Goal: Task Accomplishment & Management: Manage account settings

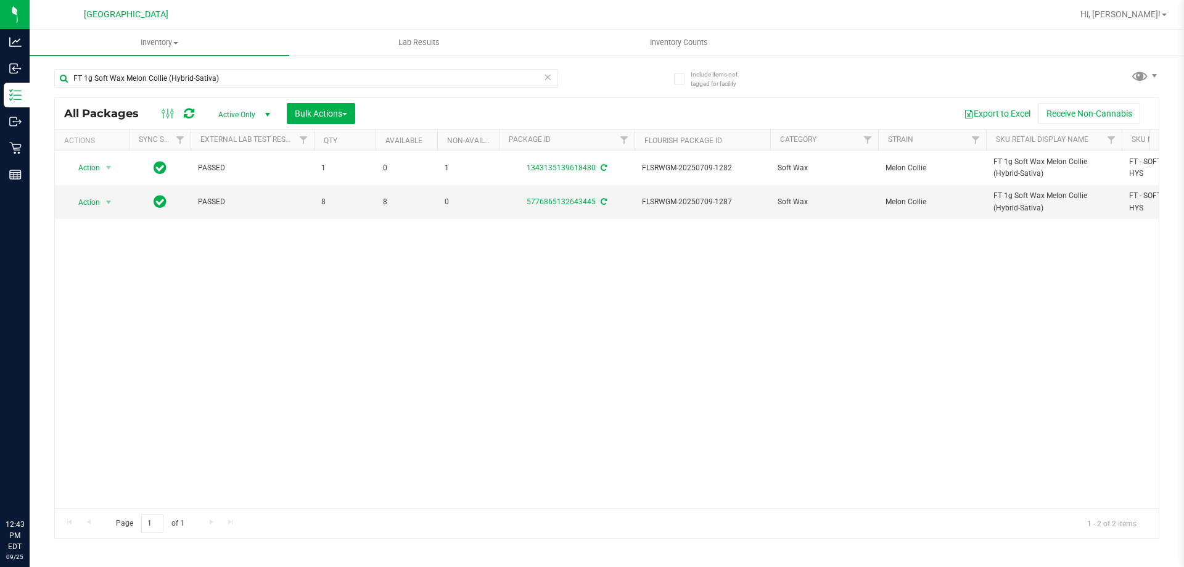
click at [305, 73] on input "FT 1g Soft Wax Melon Collie (Hybrid-Sativa)" at bounding box center [306, 78] width 504 height 19
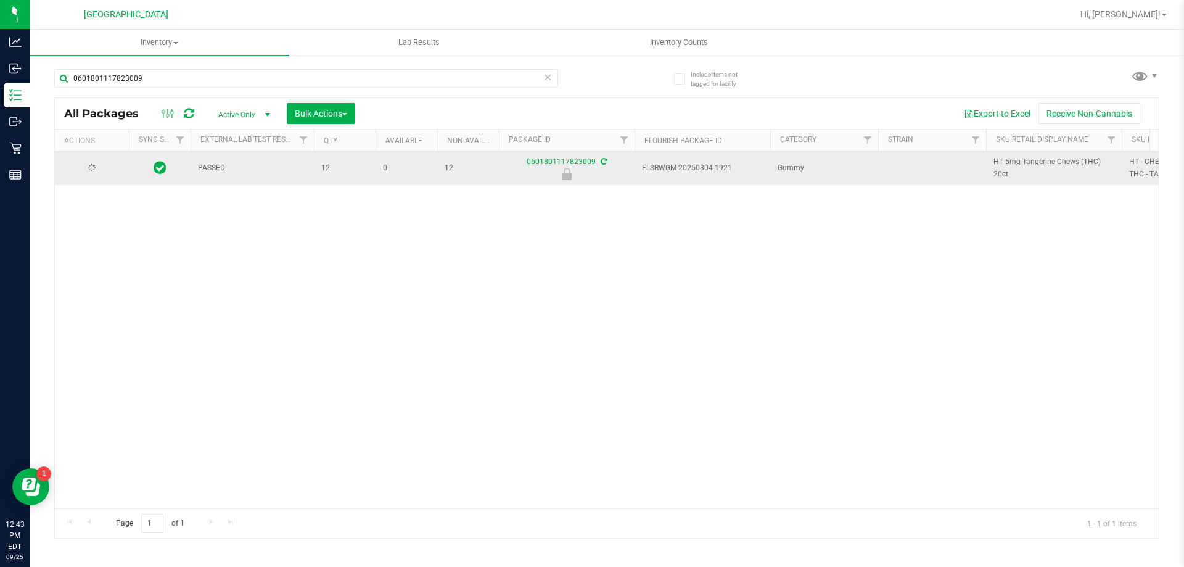
type input "0601801117823009"
click at [98, 168] on span "Action" at bounding box center [83, 168] width 33 height 17
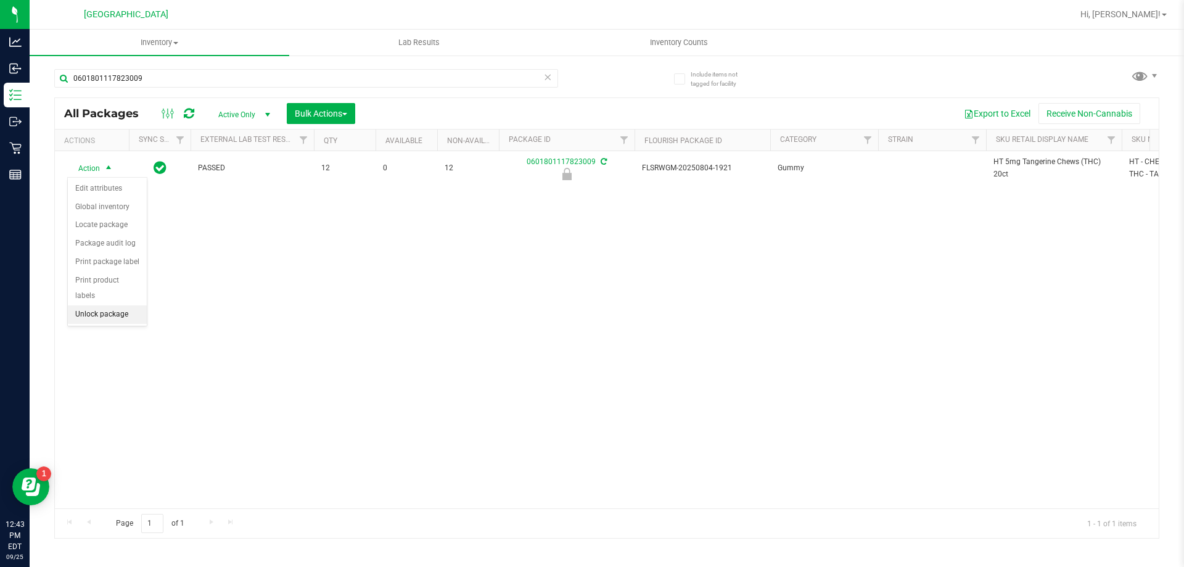
click at [109, 305] on li "Unlock package" at bounding box center [107, 314] width 79 height 19
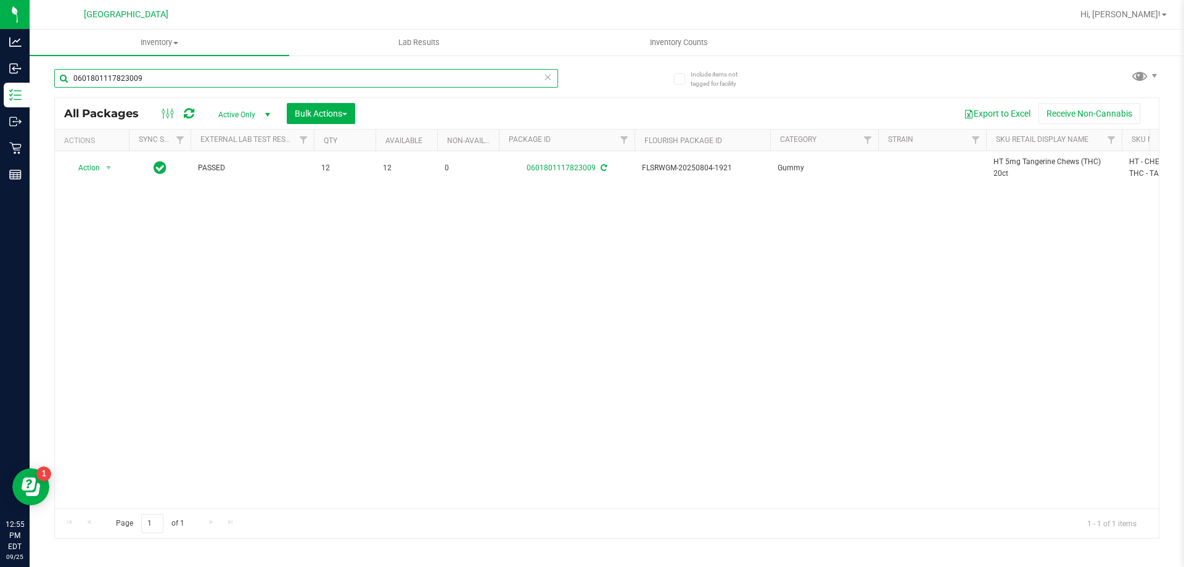
click at [92, 80] on input "0601801117823009" at bounding box center [306, 78] width 504 height 19
click at [92, 79] on input "0601801117823009" at bounding box center [306, 78] width 504 height 19
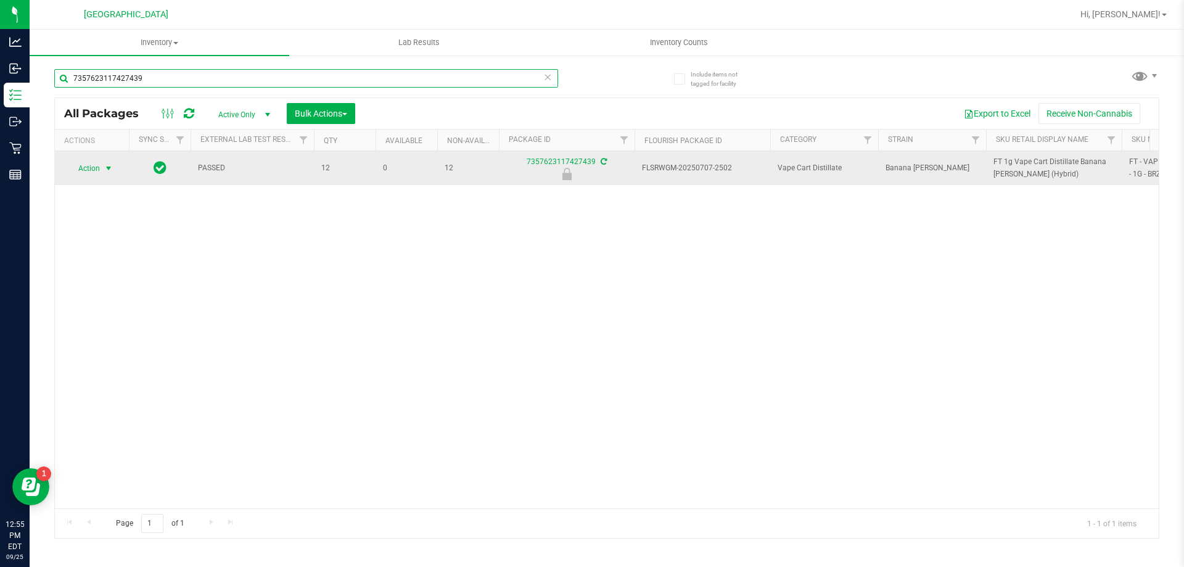
type input "7357623117427439"
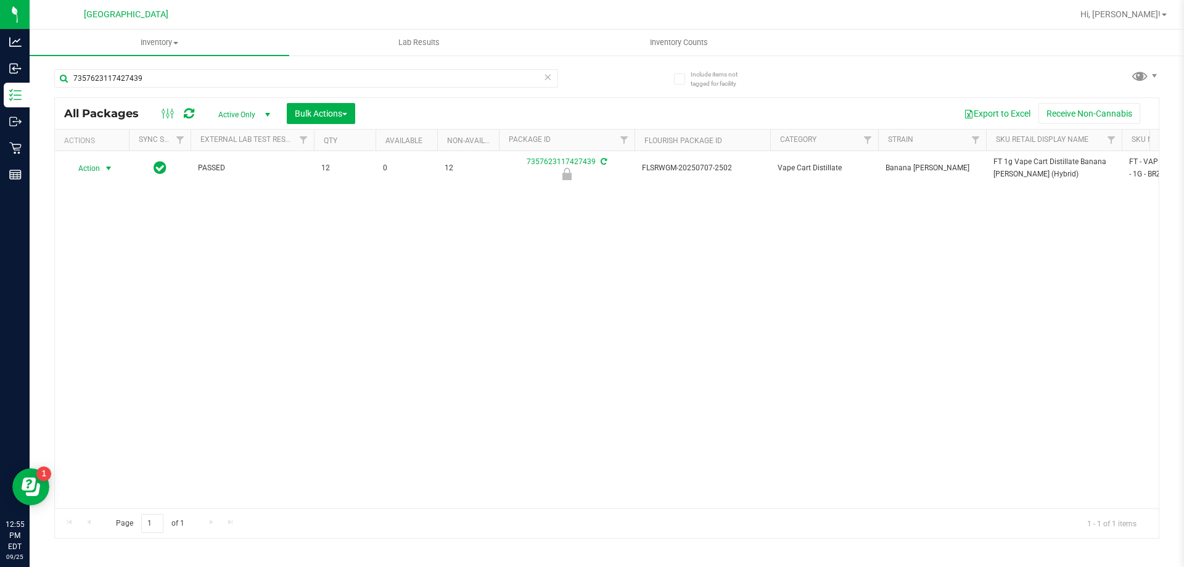
click at [99, 171] on span "Action" at bounding box center [83, 168] width 33 height 17
click at [105, 305] on li "Unlock package" at bounding box center [107, 314] width 79 height 19
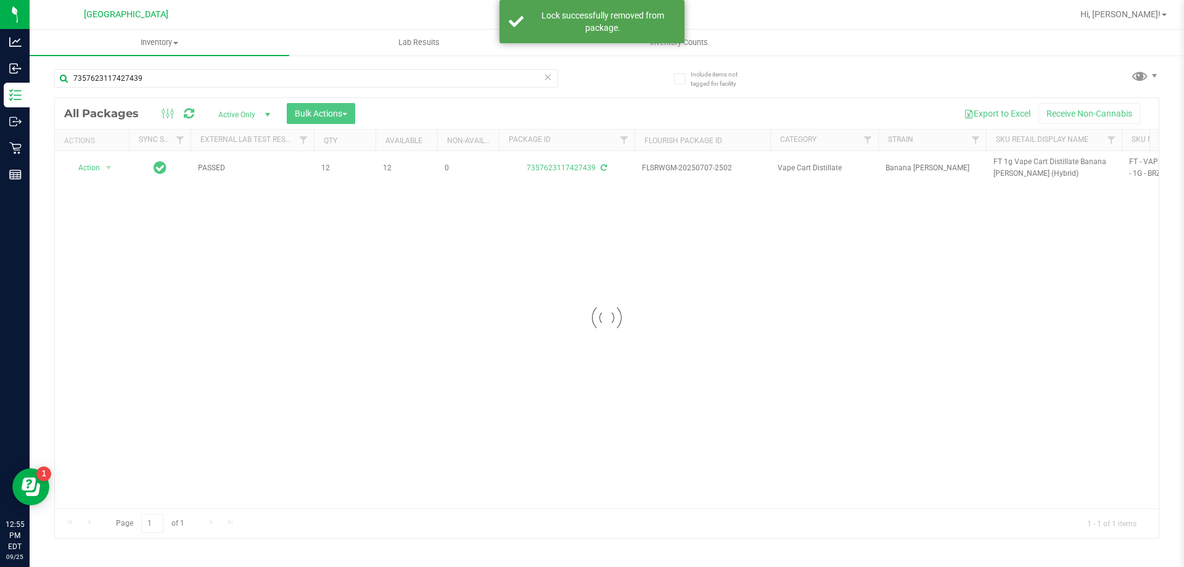
click at [1006, 163] on div at bounding box center [607, 318] width 1104 height 440
click at [1007, 163] on div at bounding box center [607, 318] width 1104 height 440
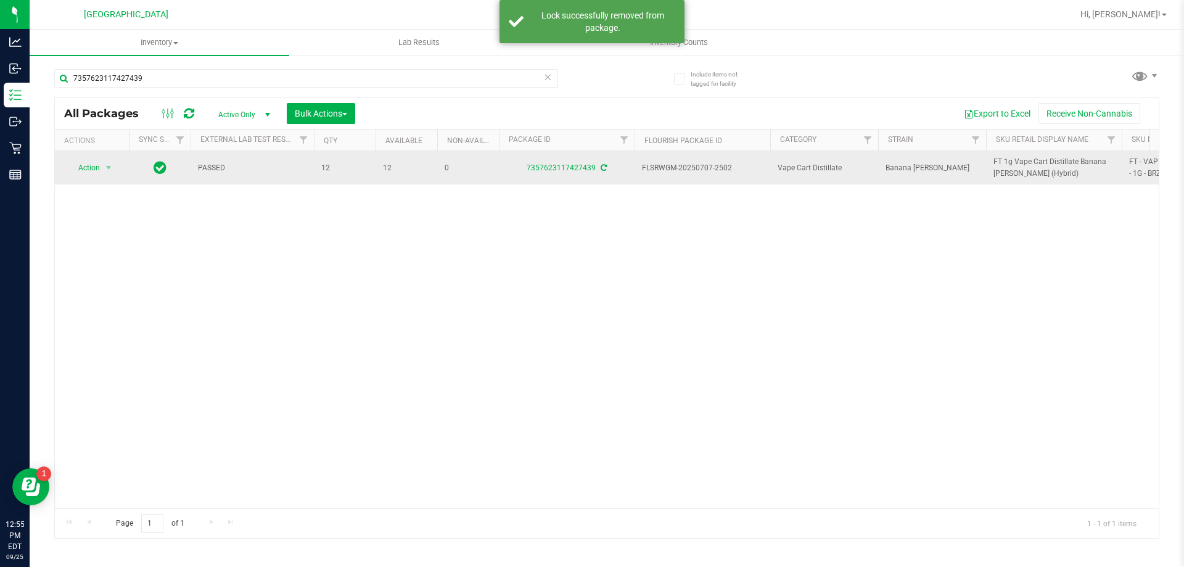
click at [1008, 160] on span "FT 1g Vape Cart Distillate Banana Runtz (Hybrid)" at bounding box center [1053, 167] width 121 height 23
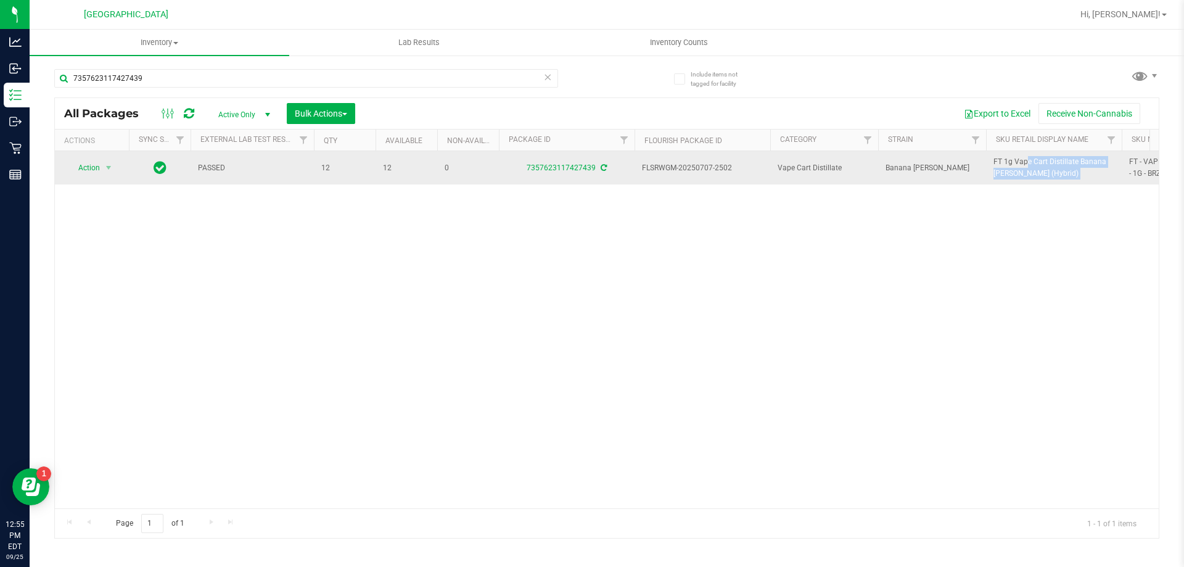
copy tr "FT 1g Vape Cart Distillate Banana Runtz (Hybrid)"
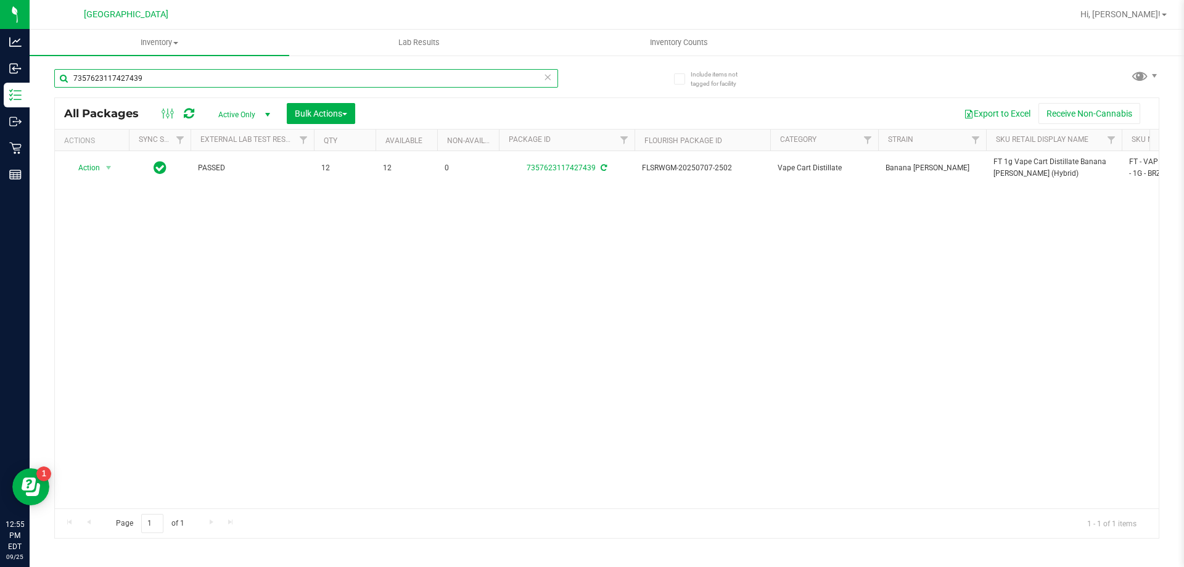
click at [305, 75] on input "7357623117427439" at bounding box center [306, 78] width 504 height 19
paste input "FT 1g Vape Cart Distillate Banana Runtz (Hybrid)"
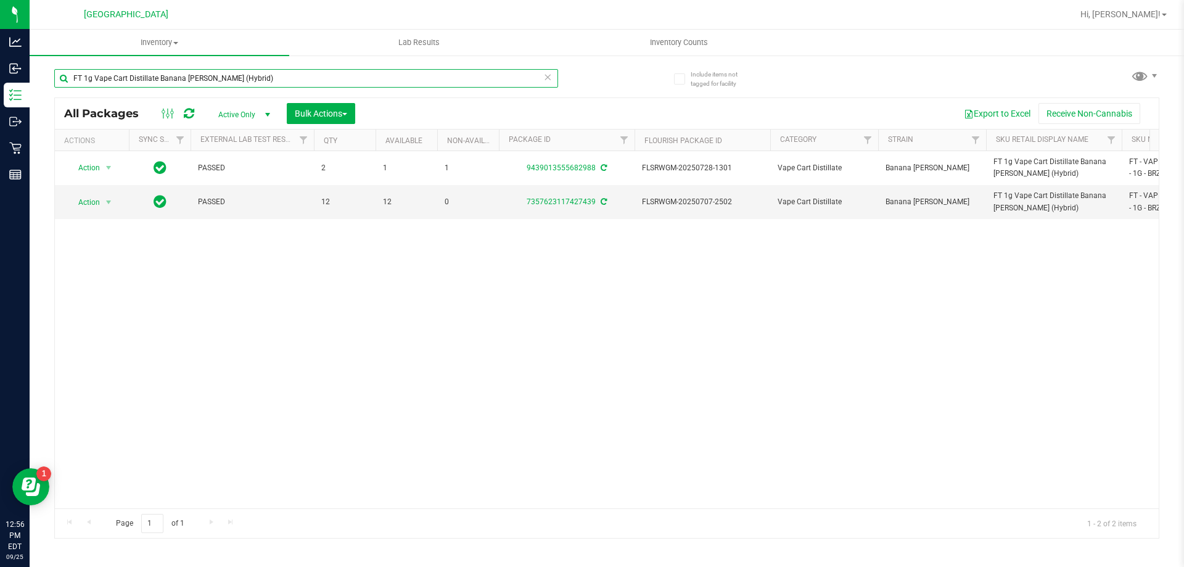
click at [342, 72] on input "FT 1g Vape Cart Distillate Banana Runtz (Hybrid)" at bounding box center [306, 78] width 504 height 19
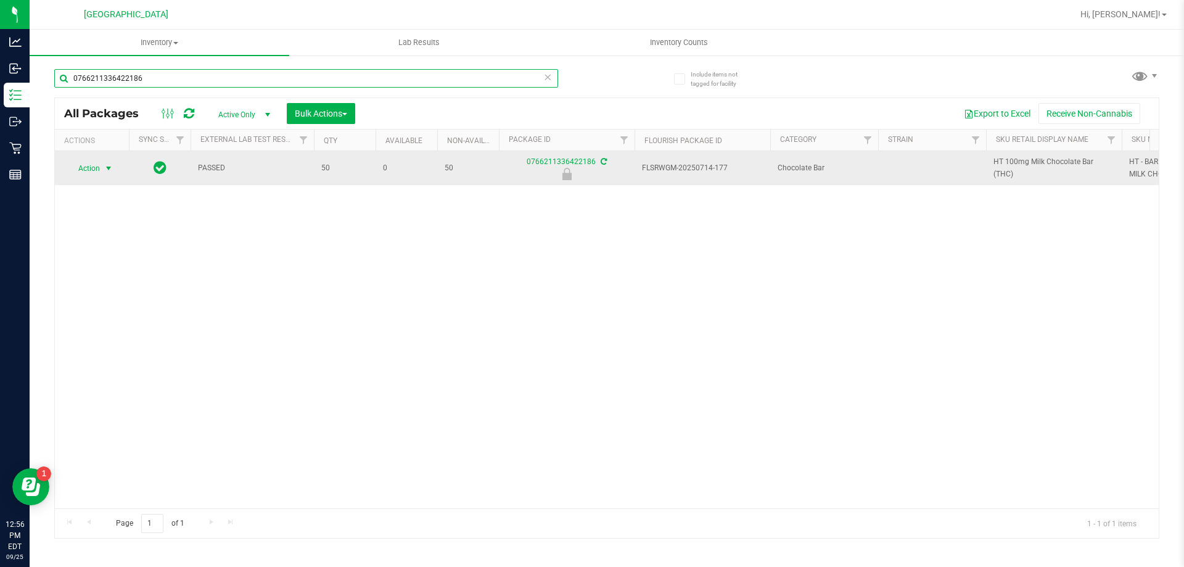
type input "0766211336422186"
click at [99, 168] on span "Action" at bounding box center [83, 168] width 33 height 17
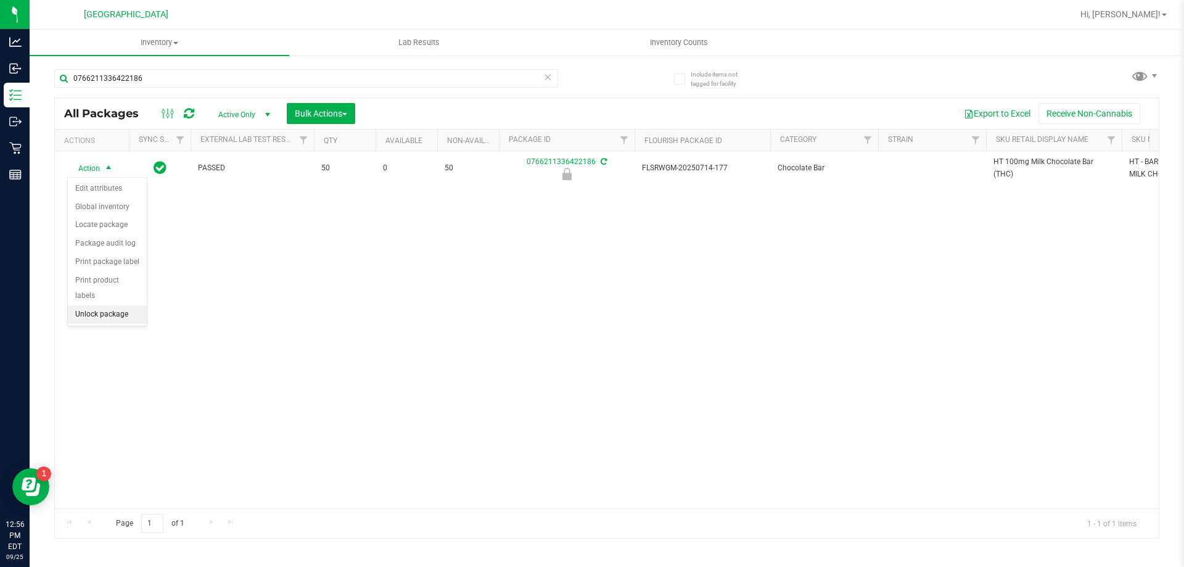
click at [113, 305] on li "Unlock package" at bounding box center [107, 314] width 79 height 19
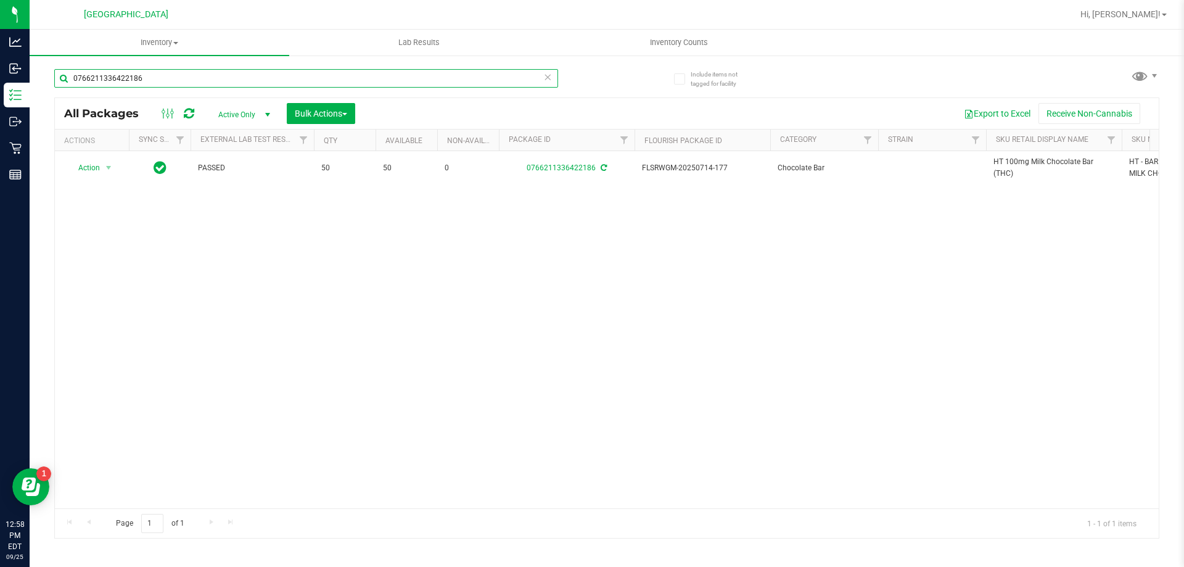
click at [99, 76] on input "0766211336422186" at bounding box center [306, 78] width 504 height 19
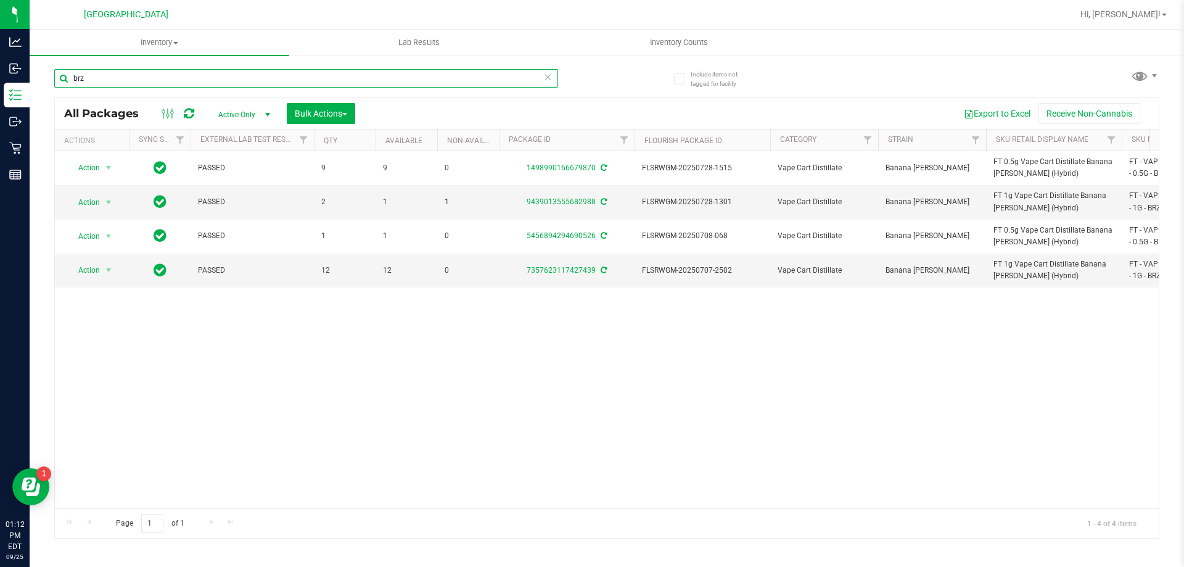
click at [148, 80] on input "brz" at bounding box center [306, 78] width 504 height 19
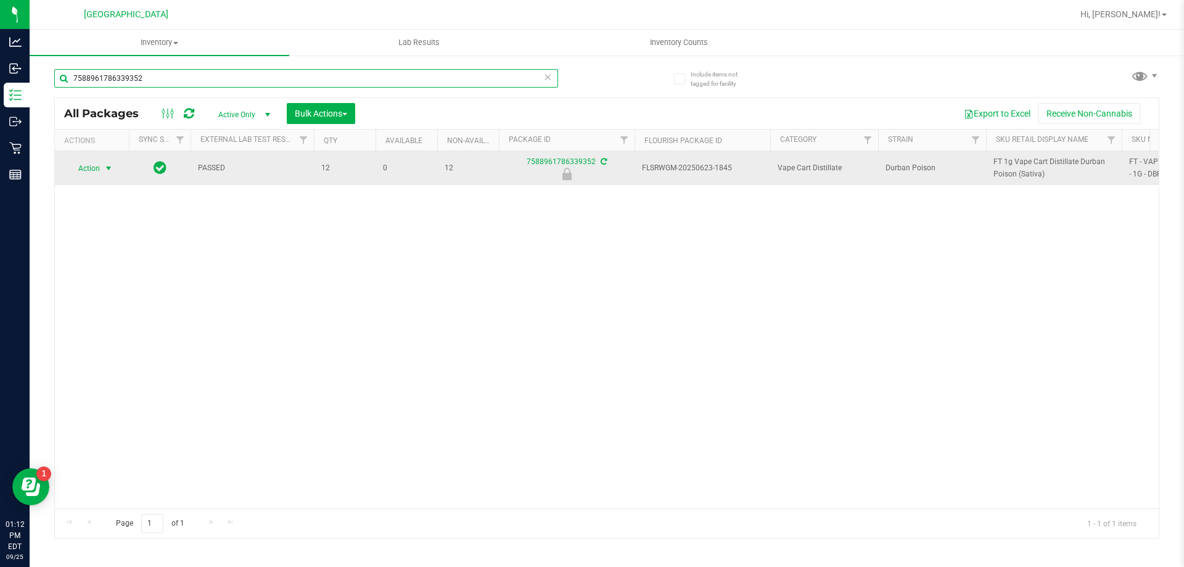
type input "7588961786339352"
click at [110, 165] on span "select" at bounding box center [109, 168] width 10 height 10
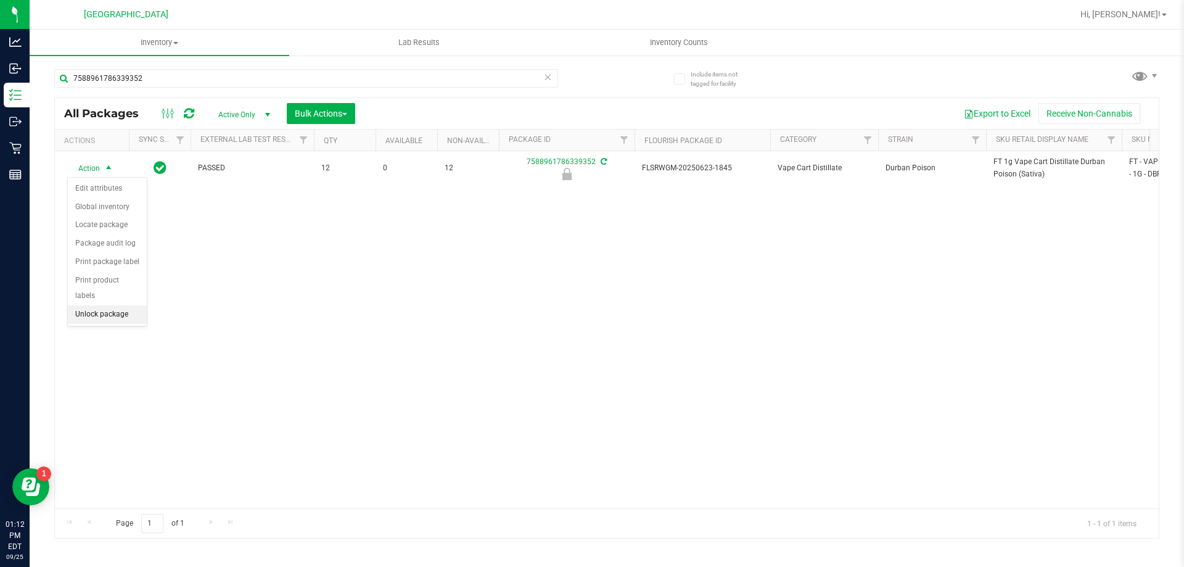
click at [101, 305] on li "Unlock package" at bounding box center [107, 314] width 79 height 19
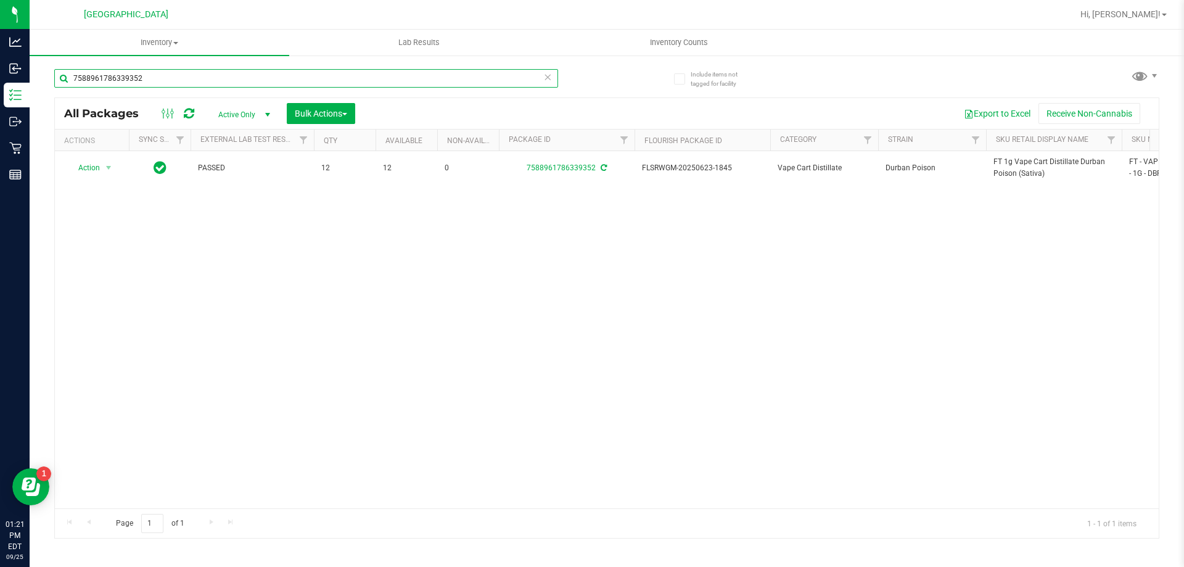
click at [116, 76] on input "7588961786339352" at bounding box center [306, 78] width 504 height 19
type input "1673133237606812"
click at [100, 168] on span "Action" at bounding box center [83, 168] width 33 height 17
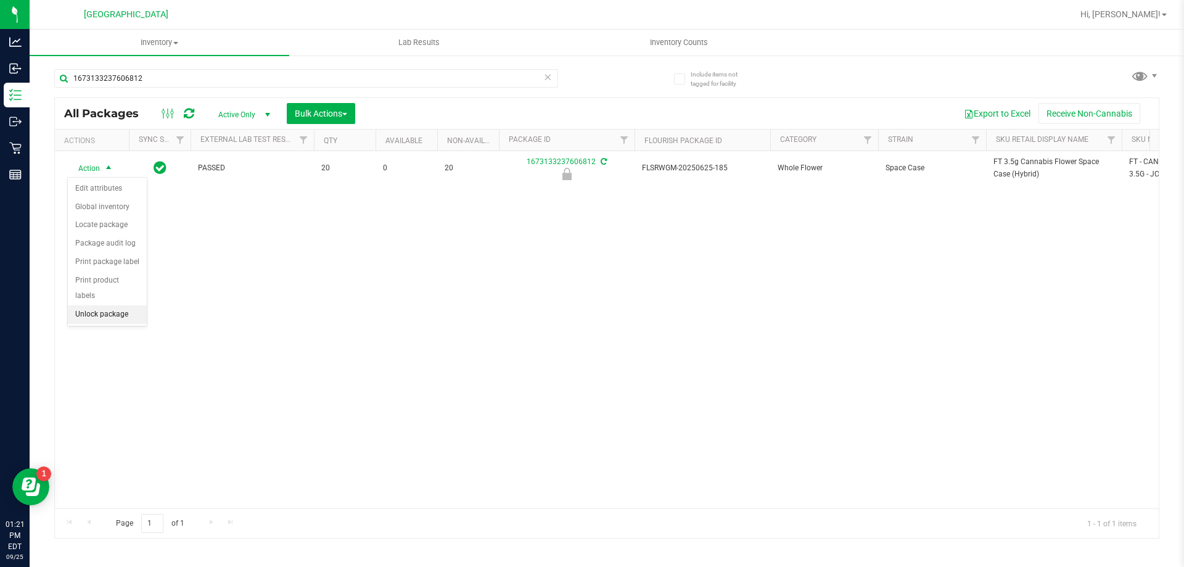
click at [120, 305] on li "Unlock package" at bounding box center [107, 314] width 79 height 19
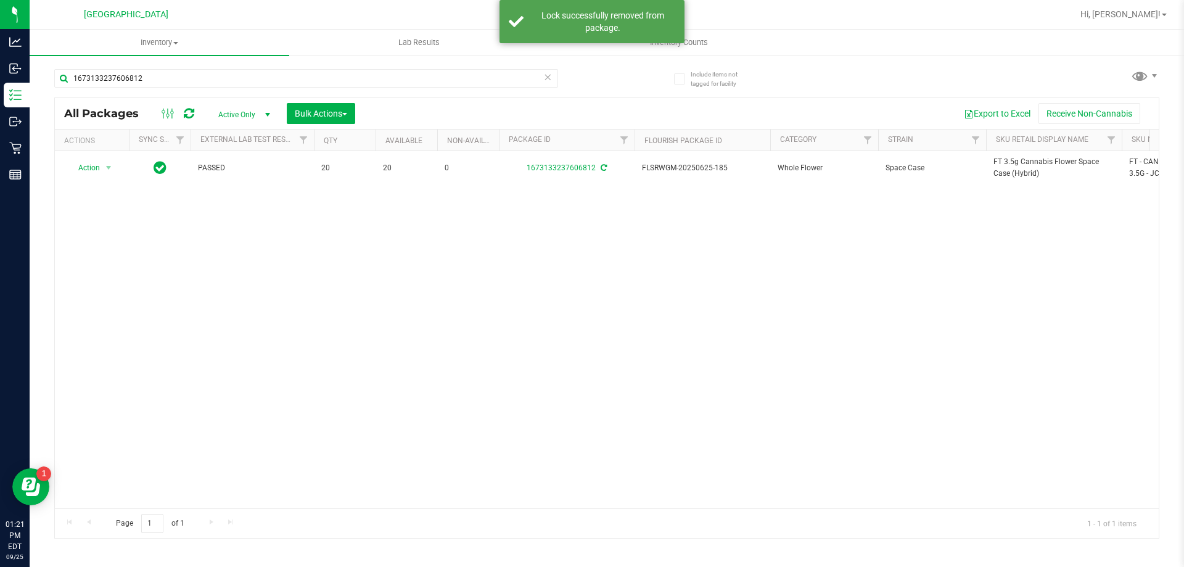
click at [1010, 162] on span "FT 3.5g Cannabis Flower Space Case (Hybrid)" at bounding box center [1053, 167] width 121 height 23
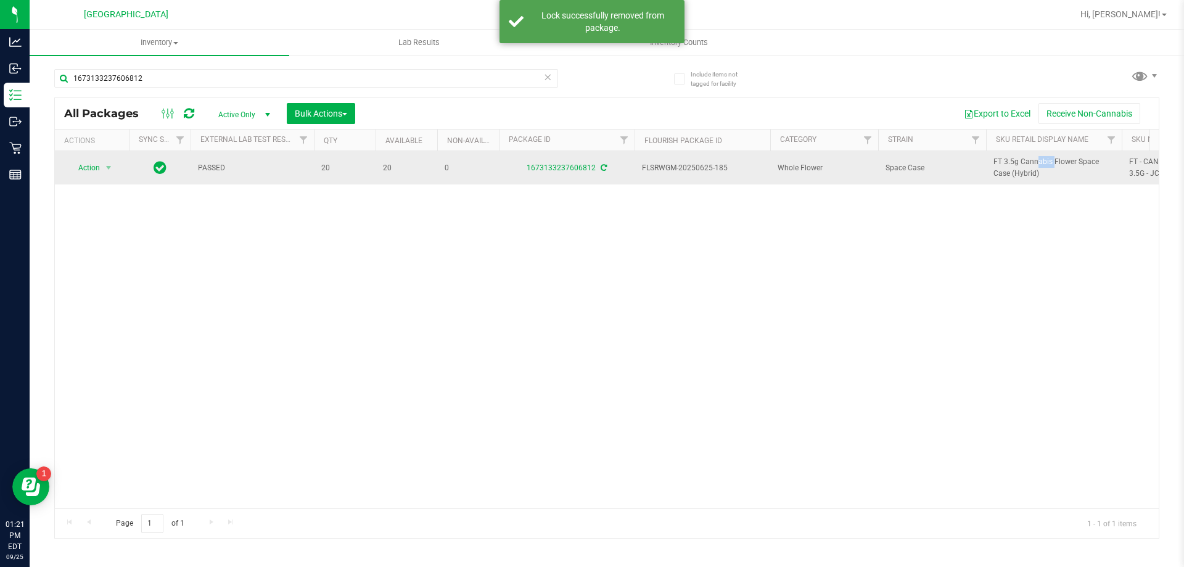
click at [1010, 161] on span "FT 3.5g Cannabis Flower Space Case (Hybrid)" at bounding box center [1053, 167] width 121 height 23
copy tr "FT 3.5g Cannabis Flower Space Case (Hybrid)"
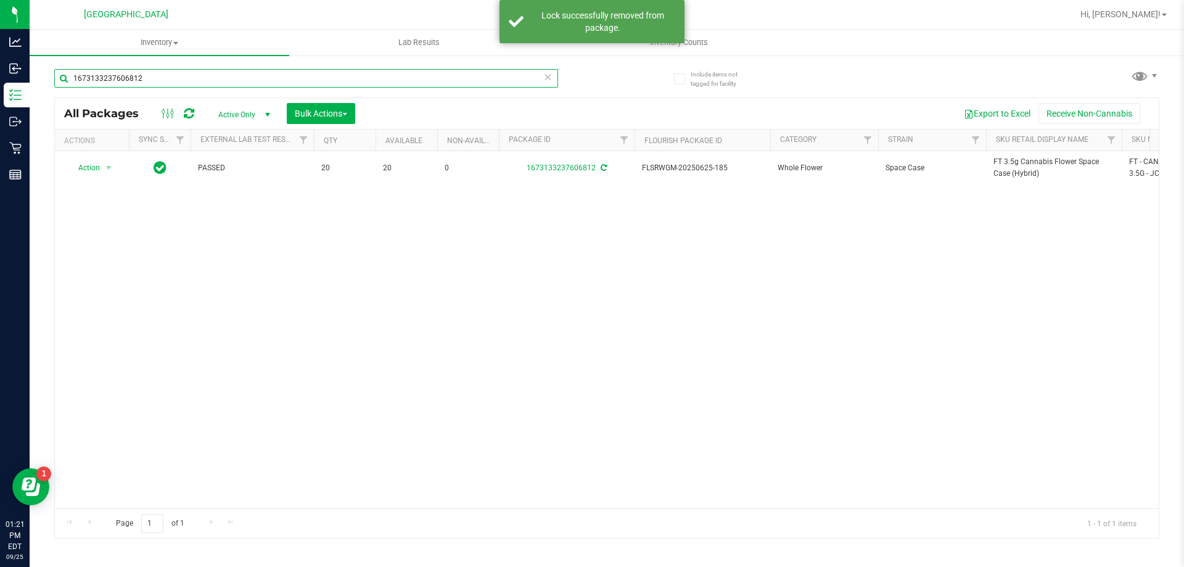
click at [310, 81] on input "1673133237606812" at bounding box center [306, 78] width 504 height 19
paste input "FT 3.5g Cannabis Flower Space Case (Hybrid)"
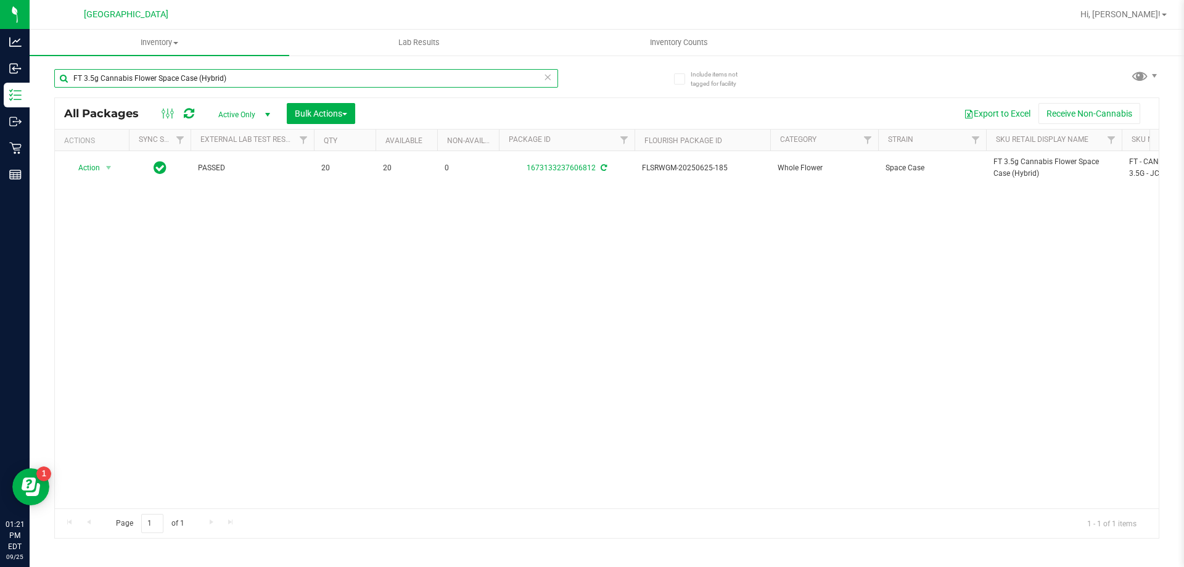
click at [232, 76] on input "FT 3.5g Cannabis Flower Space Case (Hybrid)" at bounding box center [306, 78] width 504 height 19
type input "7516433251539085"
click at [100, 169] on span "Action" at bounding box center [83, 168] width 33 height 17
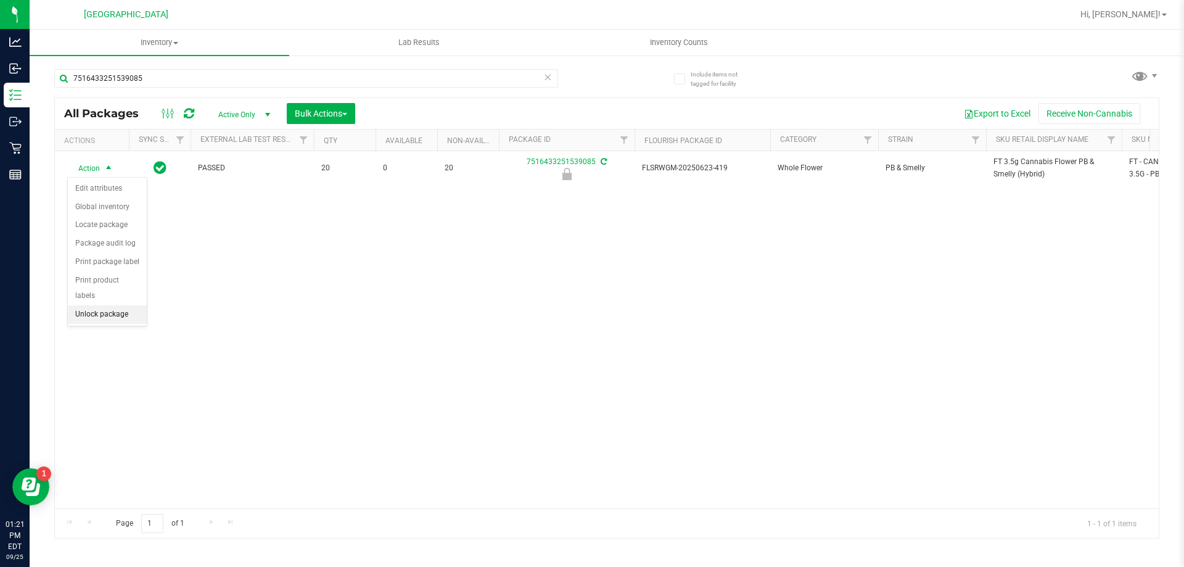
click at [116, 305] on li "Unlock package" at bounding box center [107, 314] width 79 height 19
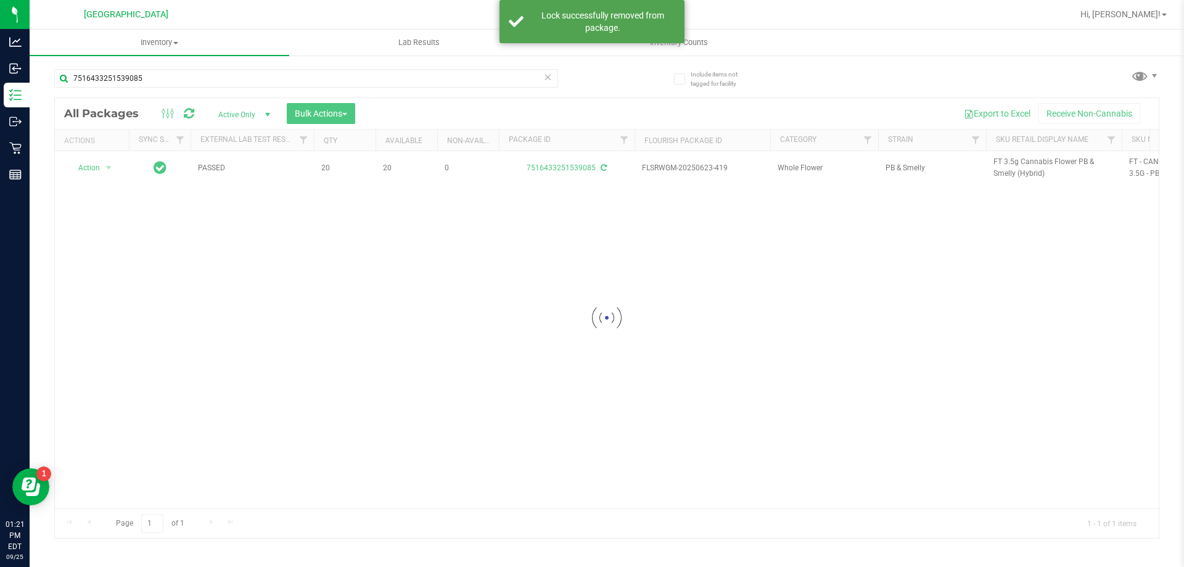
click at [1018, 158] on div at bounding box center [607, 318] width 1104 height 440
click at [1018, 158] on span "FT 3.5g Cannabis Flower PB & Smelly (Hybrid)" at bounding box center [1053, 167] width 121 height 23
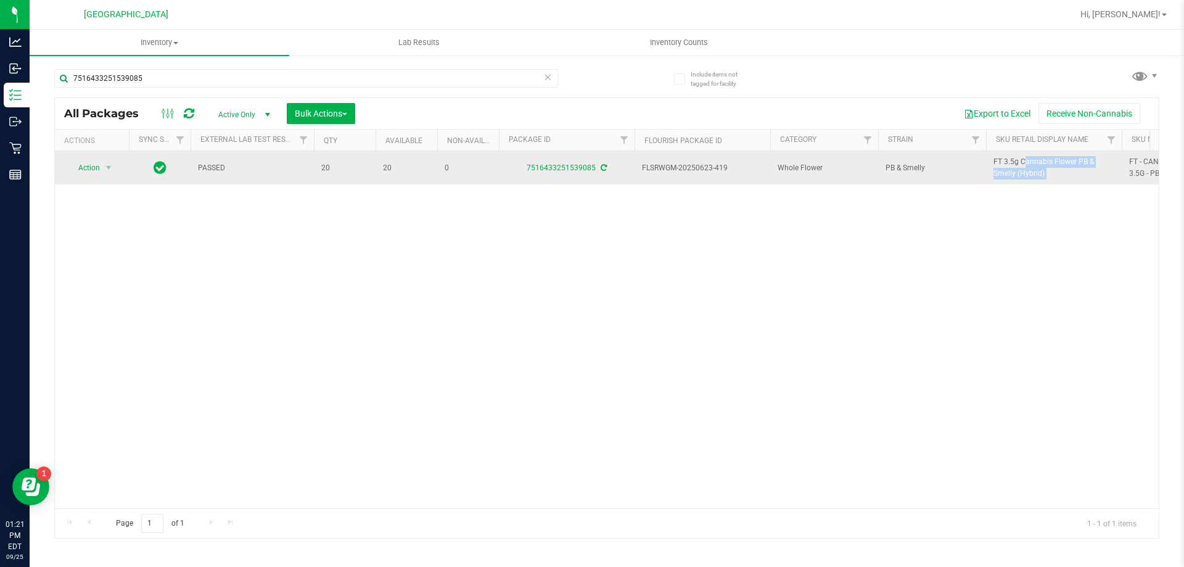
copy tr "FT 3.5g Cannabis Flower PB & Smelly (Hybrid)"
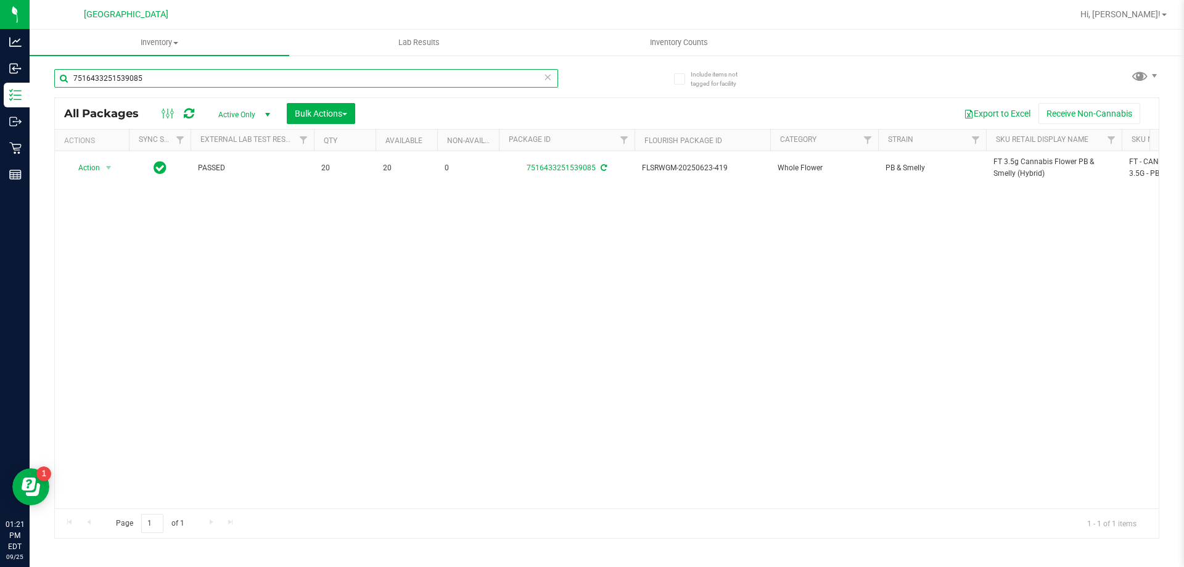
click at [310, 77] on input "7516433251539085" at bounding box center [306, 78] width 504 height 19
paste input "FT 3.5g Cannabis Flower PB & Smelly (Hybrid)"
click at [266, 77] on input "FT 3.5g Cannabis Flower PB & Smelly (Hybrid)" at bounding box center [306, 78] width 504 height 19
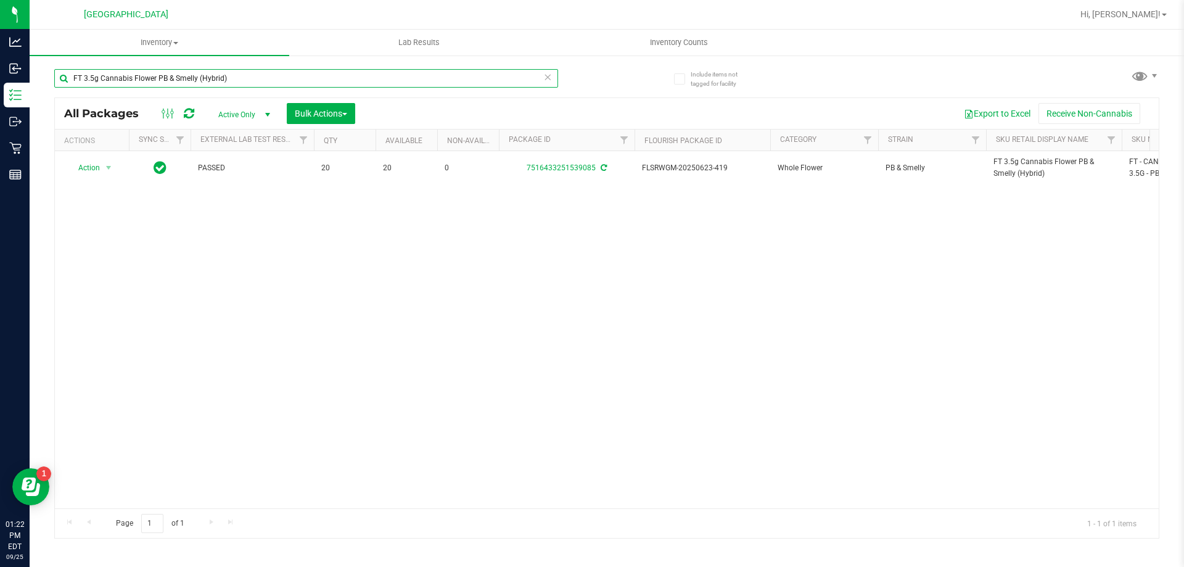
click at [266, 76] on input "FT 3.5g Cannabis Flower PB & Smelly (Hybrid)" at bounding box center [306, 78] width 504 height 19
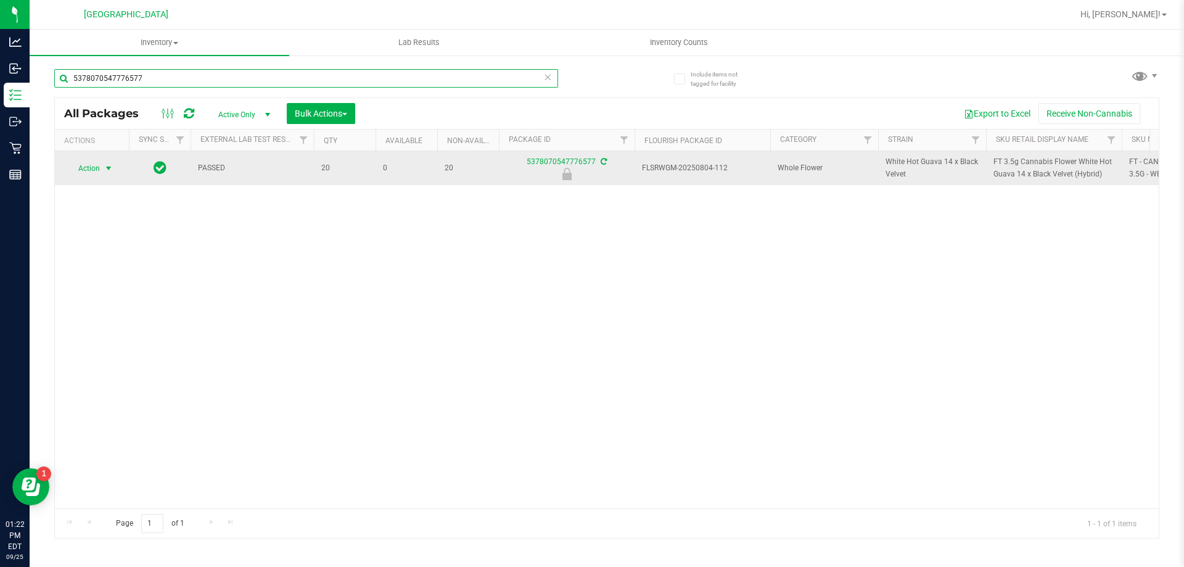
type input "5378070547776577"
click at [102, 173] on span "select" at bounding box center [108, 168] width 15 height 17
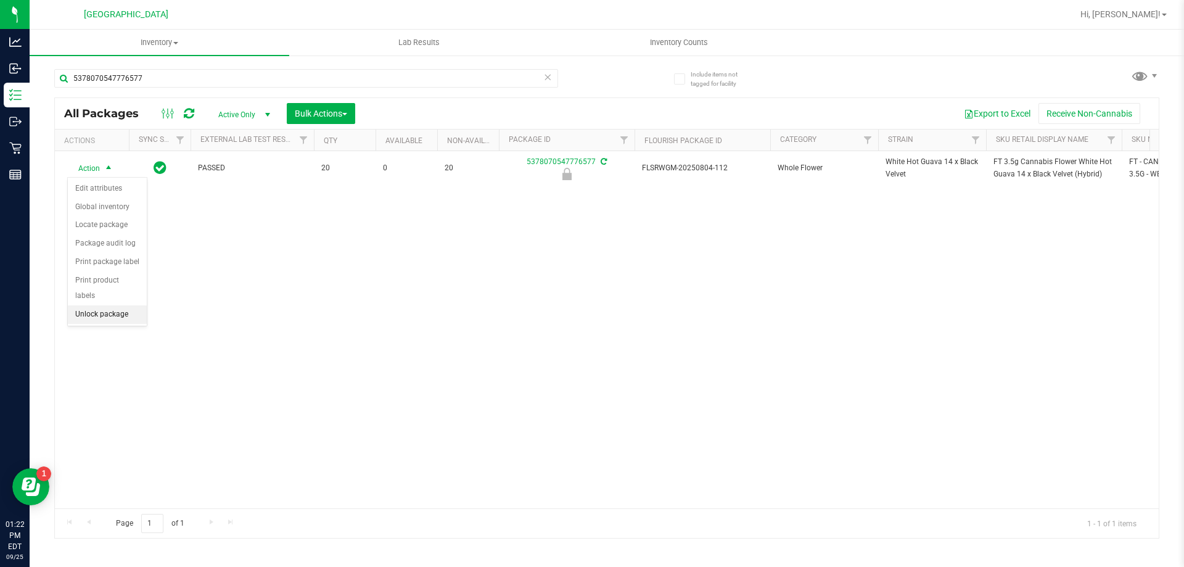
click at [103, 305] on li "Unlock package" at bounding box center [107, 314] width 79 height 19
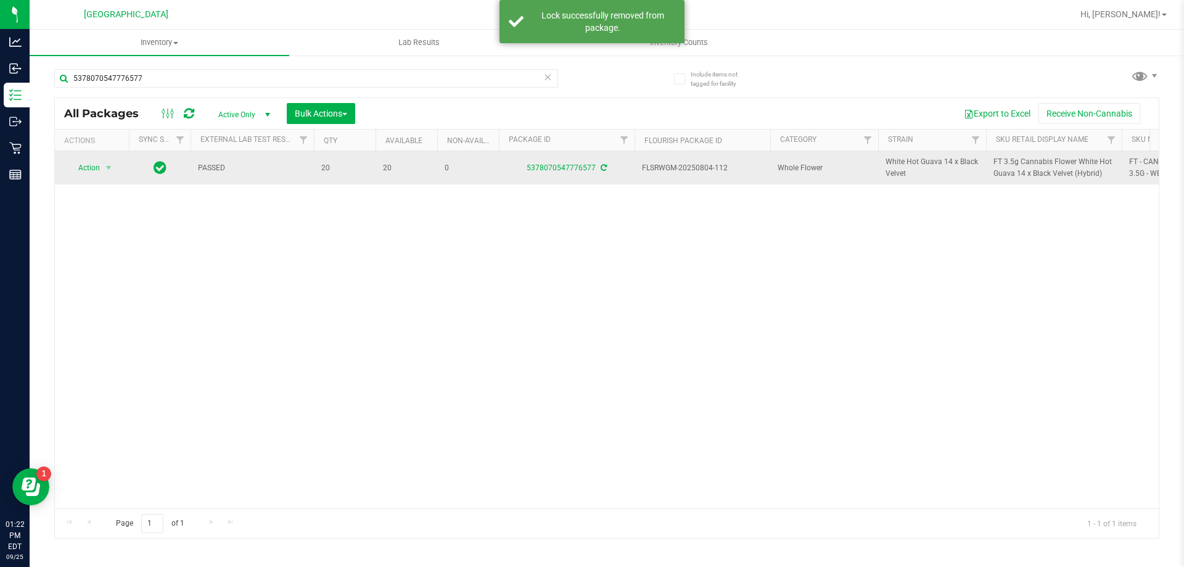
click at [1026, 162] on span "FT 3.5g Cannabis Flower White Hot Guava 14 x Black Velvet (Hybrid)" at bounding box center [1053, 167] width 121 height 23
copy tr "FT 3.5g Cannabis Flower White Hot Guava 14 x Black Velvet (Hybrid)"
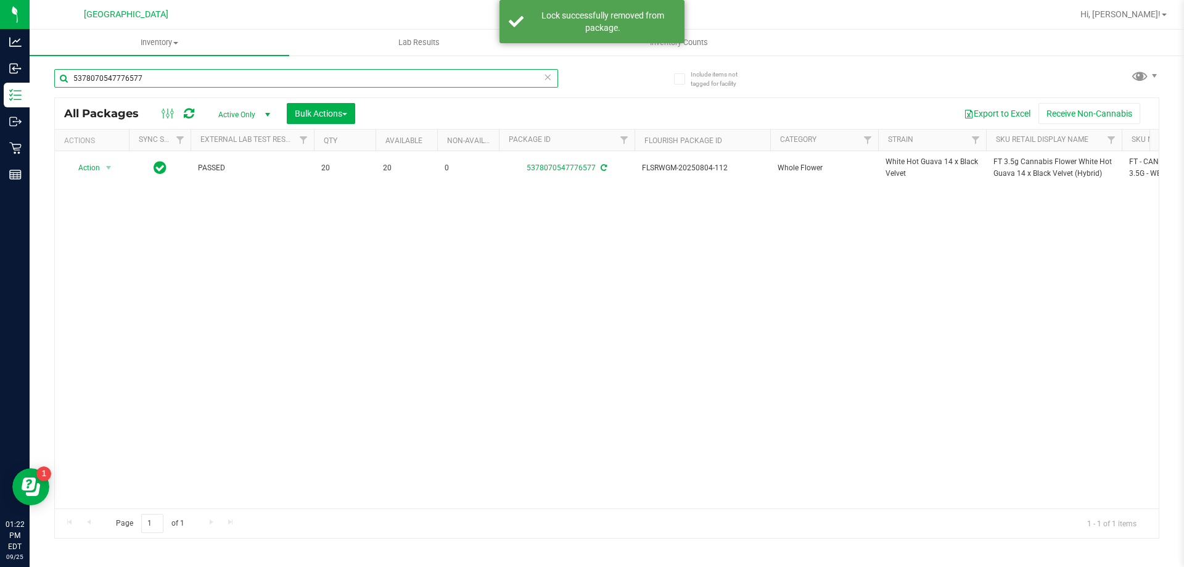
click at [282, 76] on input "5378070547776577" at bounding box center [306, 78] width 504 height 19
paste input "FT 3.5g Cannabis Flower White Hot Guava 14 x Black Velvet (Hybrid)"
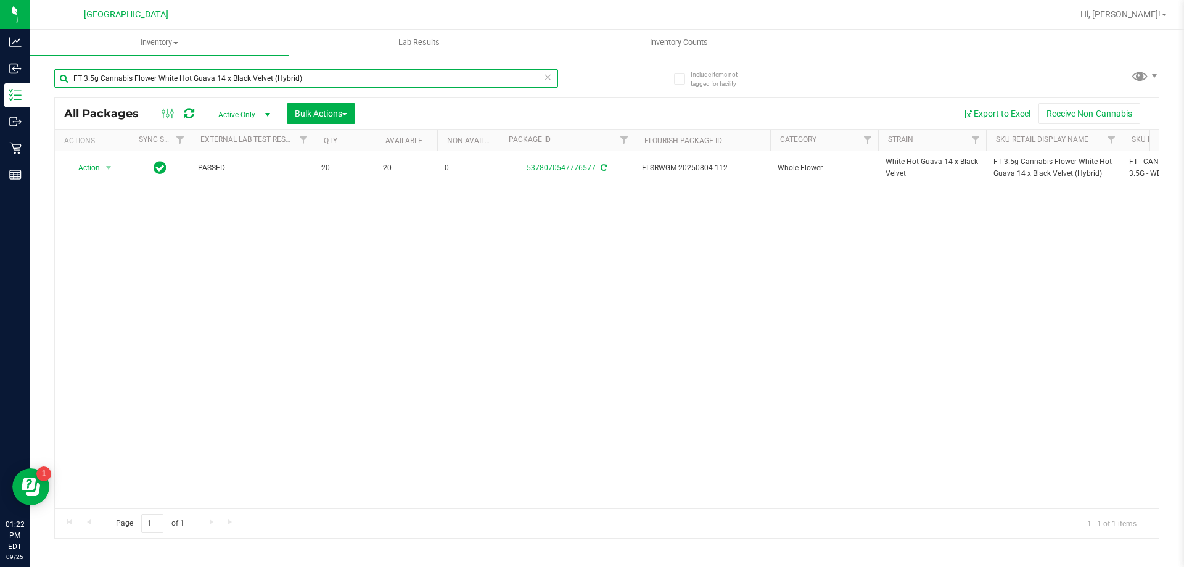
click at [273, 76] on input "FT 3.5g Cannabis Flower White Hot Guava 14 x Black Velvet (Hybrid)" at bounding box center [306, 78] width 504 height 19
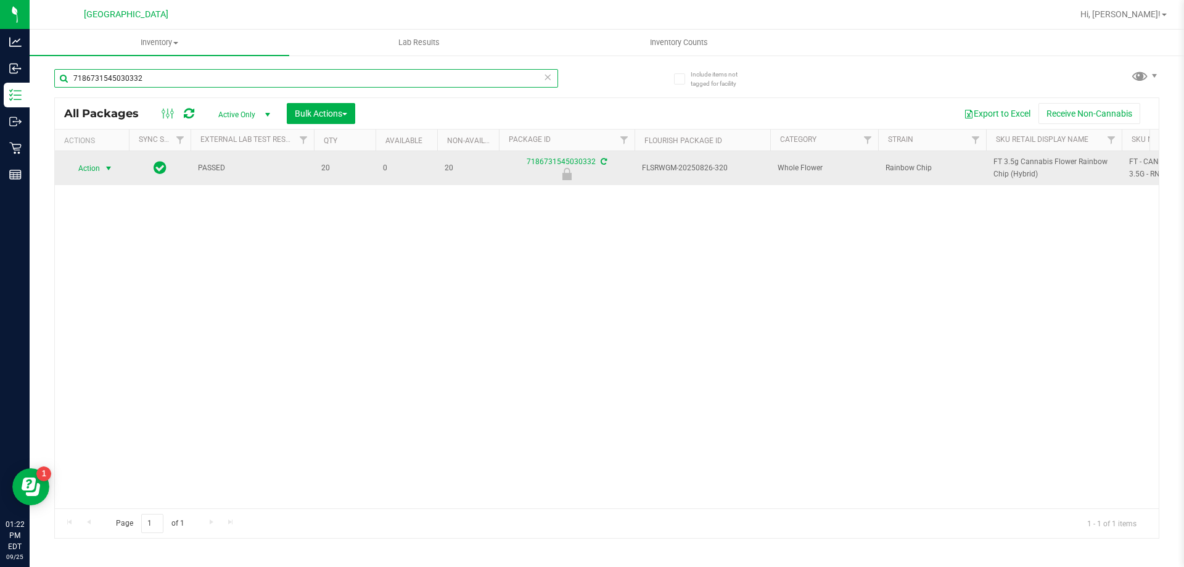
type input "7186731545030332"
click at [99, 169] on span "Action" at bounding box center [83, 168] width 33 height 17
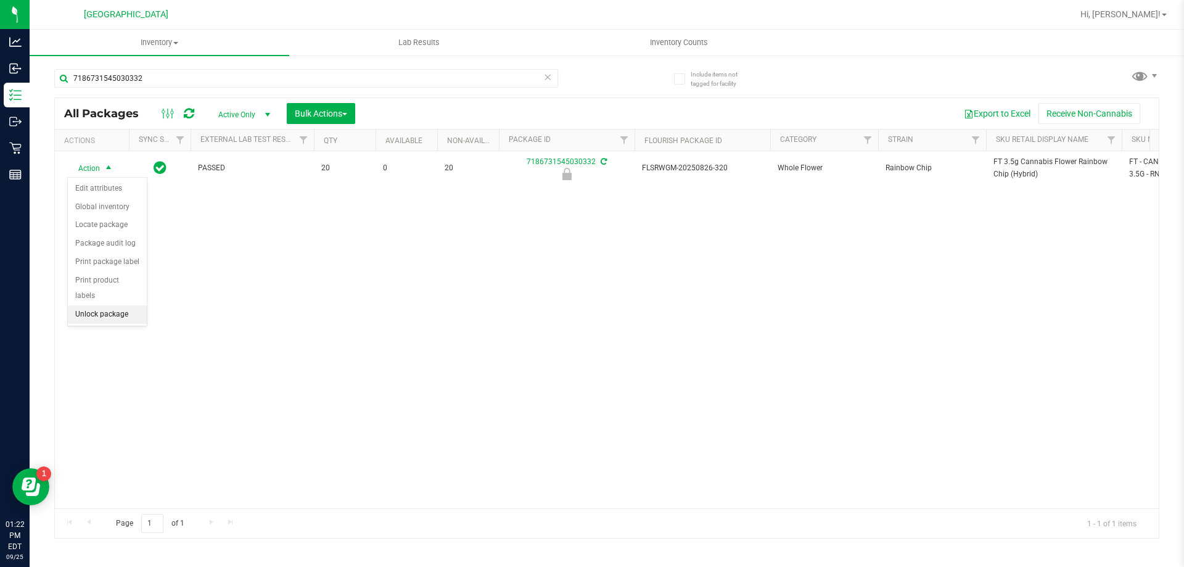
click at [108, 305] on li "Unlock package" at bounding box center [107, 314] width 79 height 19
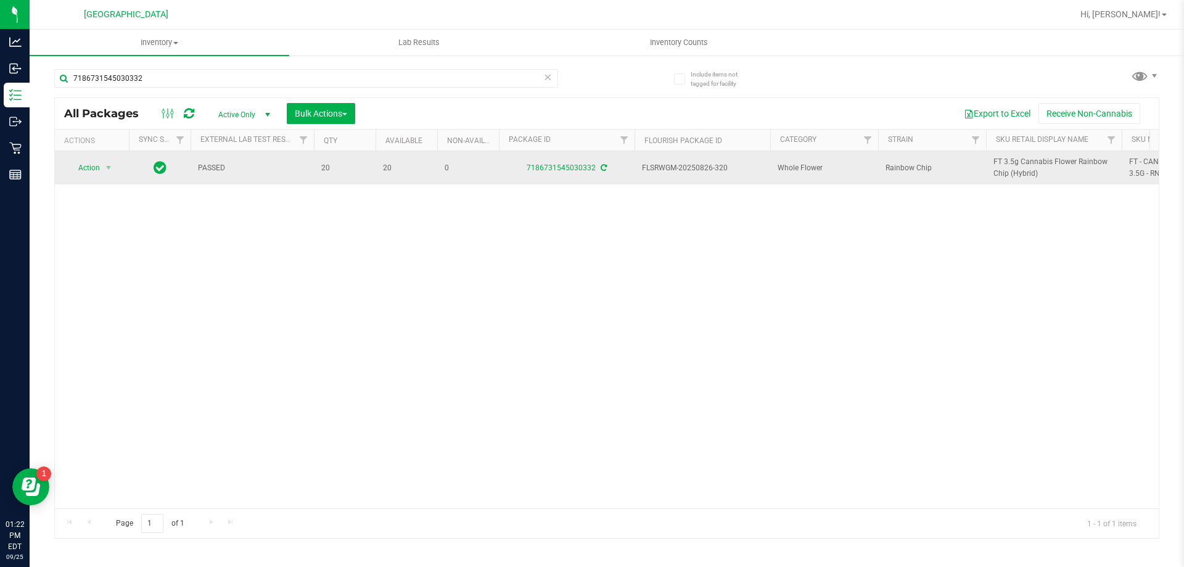
click at [1005, 161] on span "FT 3.5g Cannabis Flower Rainbow Chip (Hybrid)" at bounding box center [1053, 167] width 121 height 23
copy tr "FT 3.5g Cannabis Flower Rainbow Chip (Hybrid)"
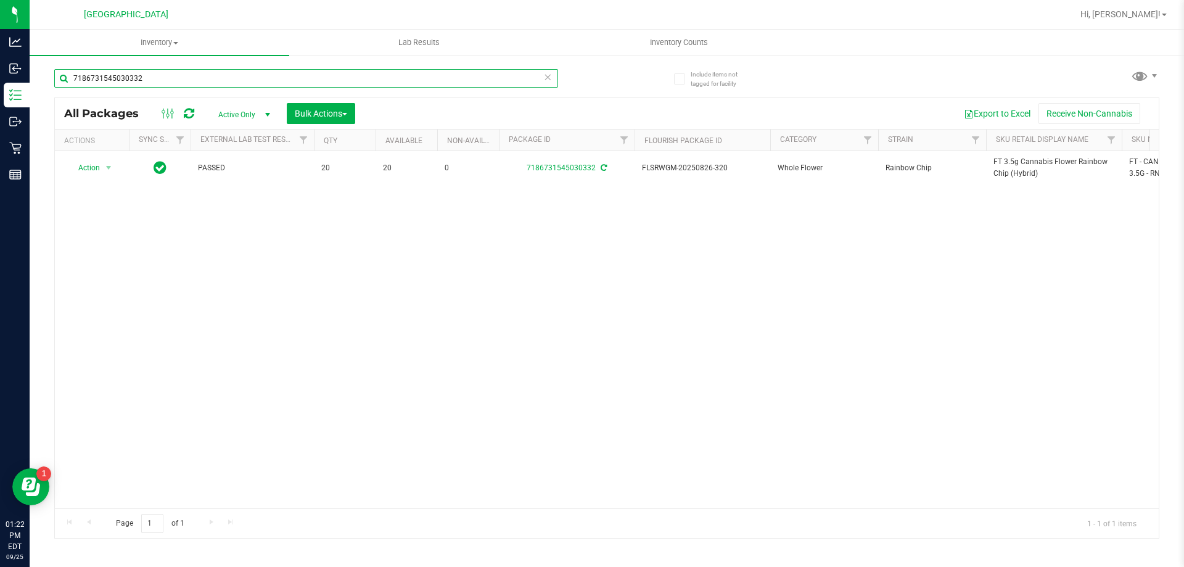
click at [215, 76] on input "7186731545030332" at bounding box center [306, 78] width 504 height 19
paste input "FT 3.5g Cannabis Flower Rainbow Chip (Hybrid)"
click at [187, 75] on input "FT 3.5g Cannabis Flower Rainbow Chip (Hybrid)" at bounding box center [306, 78] width 504 height 19
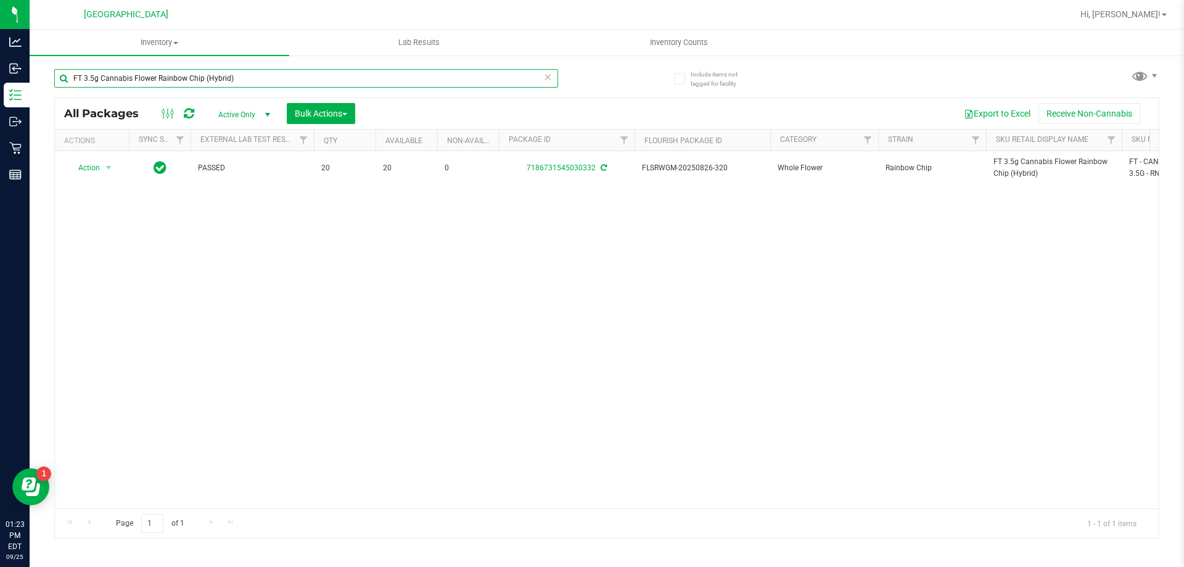
click at [187, 75] on input "FT 3.5g Cannabis Flower Rainbow Chip (Hybrid)" at bounding box center [306, 78] width 504 height 19
type input "5890122313481903"
click at [93, 167] on span "Action" at bounding box center [83, 168] width 33 height 17
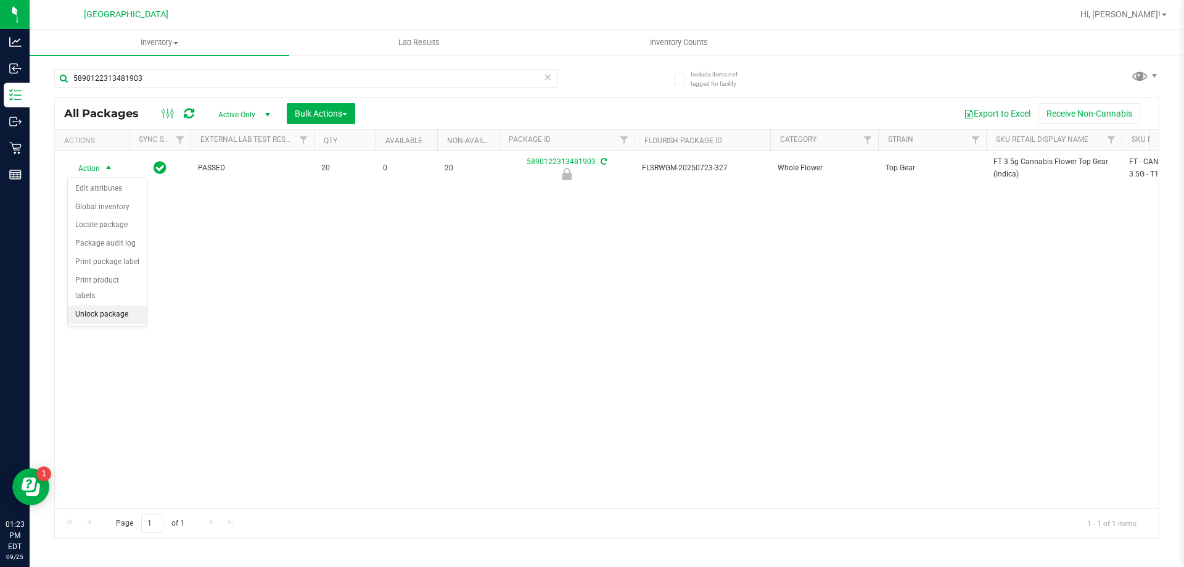
click at [120, 305] on li "Unlock package" at bounding box center [107, 314] width 79 height 19
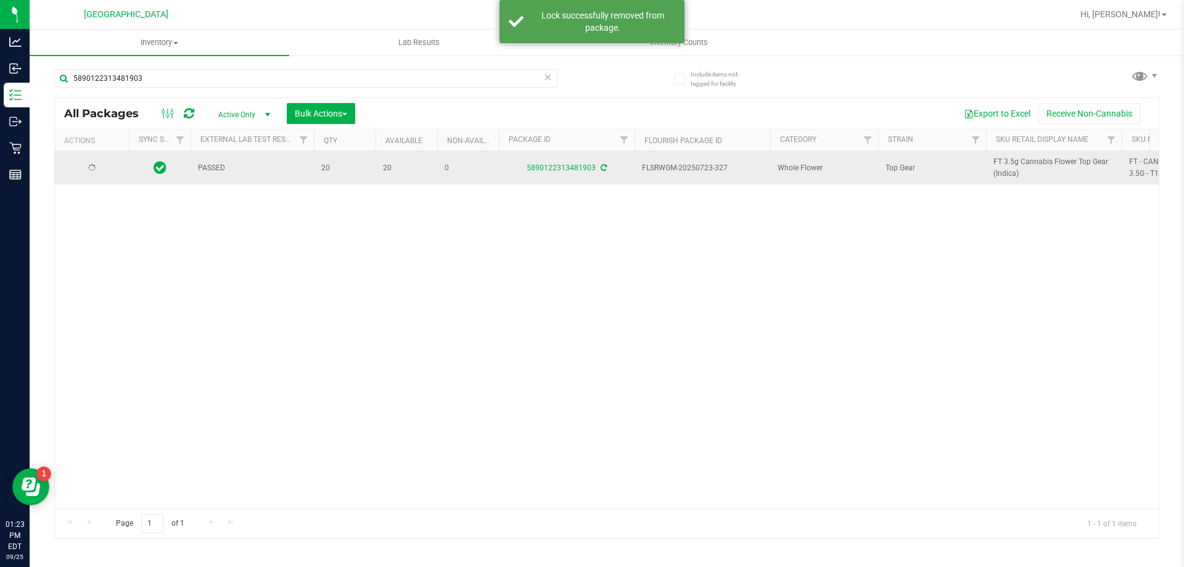
click at [1003, 162] on span "FT 3.5g Cannabis Flower Top Gear (Indica)" at bounding box center [1053, 167] width 121 height 23
copy tr "FT 3.5g Cannabis Flower Top Gear (Indica)"
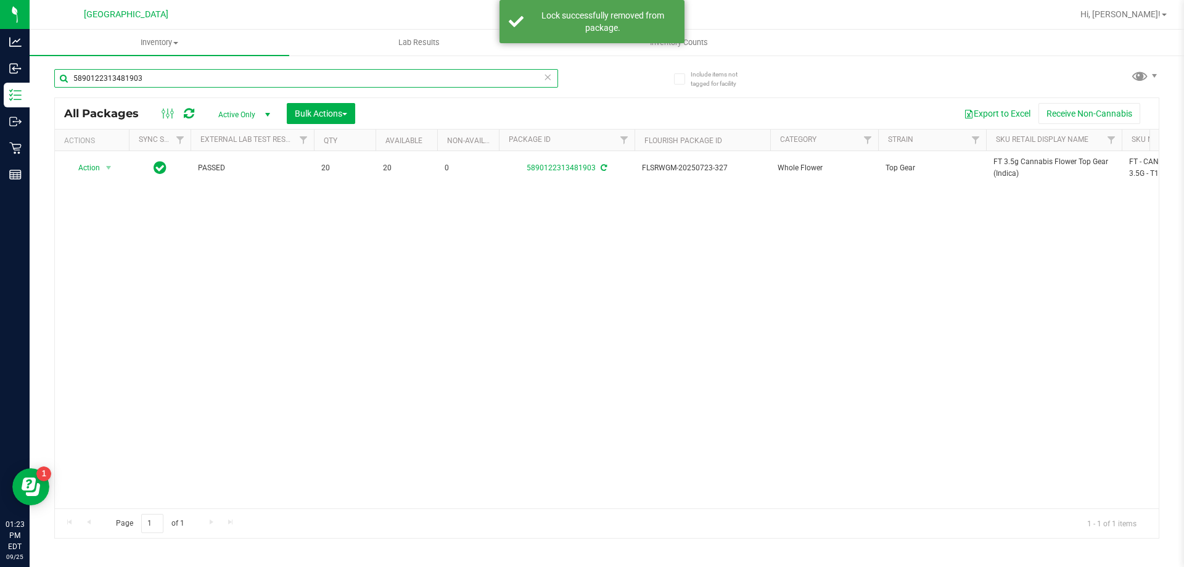
click at [223, 75] on input "5890122313481903" at bounding box center [306, 78] width 504 height 19
paste input "FT 3.5g Cannabis Flower Top Gear (Indica)"
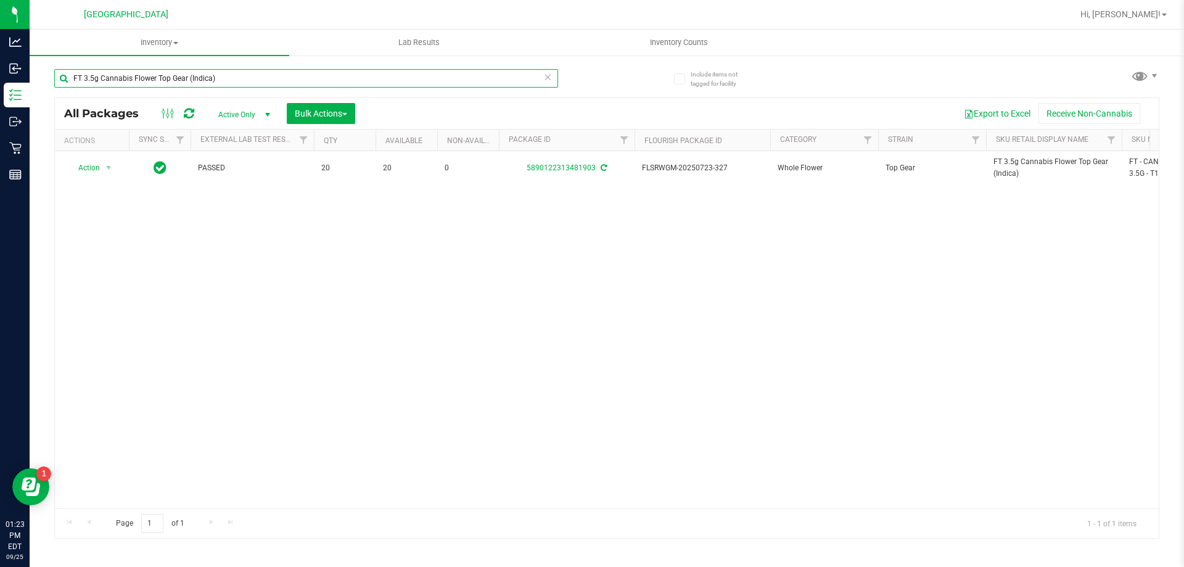
click at [224, 83] on input "FT 3.5g Cannabis Flower Top Gear (Indica)" at bounding box center [306, 78] width 504 height 19
click at [224, 82] on input "FT 3.5g Cannabis Flower Top Gear (Indica)" at bounding box center [306, 78] width 504 height 19
type input "9039163594063167"
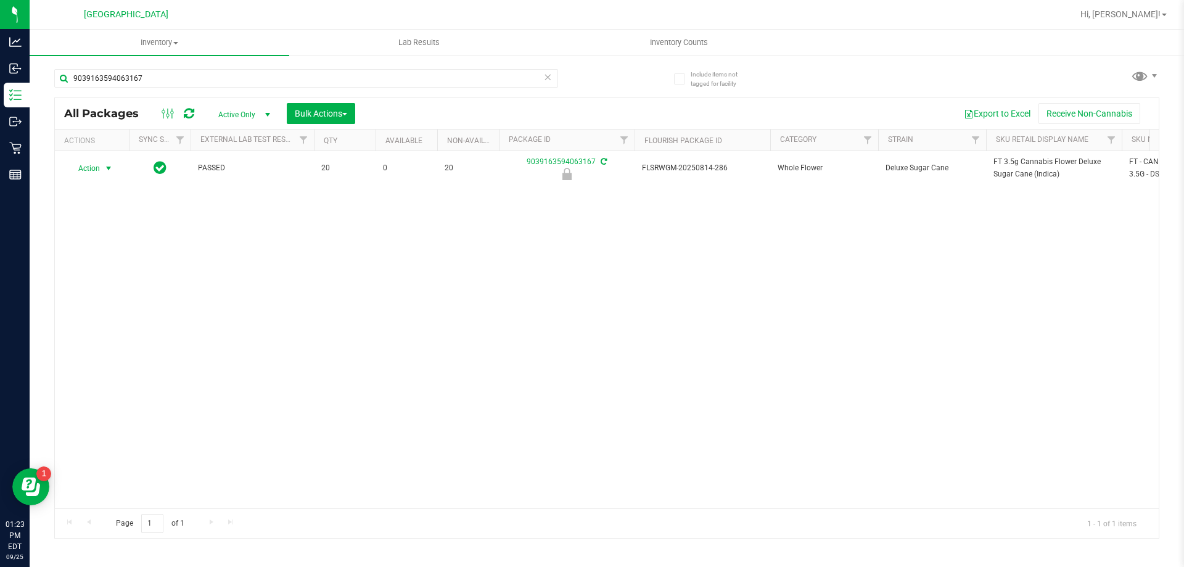
click at [92, 168] on span "Action" at bounding box center [83, 168] width 33 height 17
click at [110, 305] on li "Unlock package" at bounding box center [107, 314] width 79 height 19
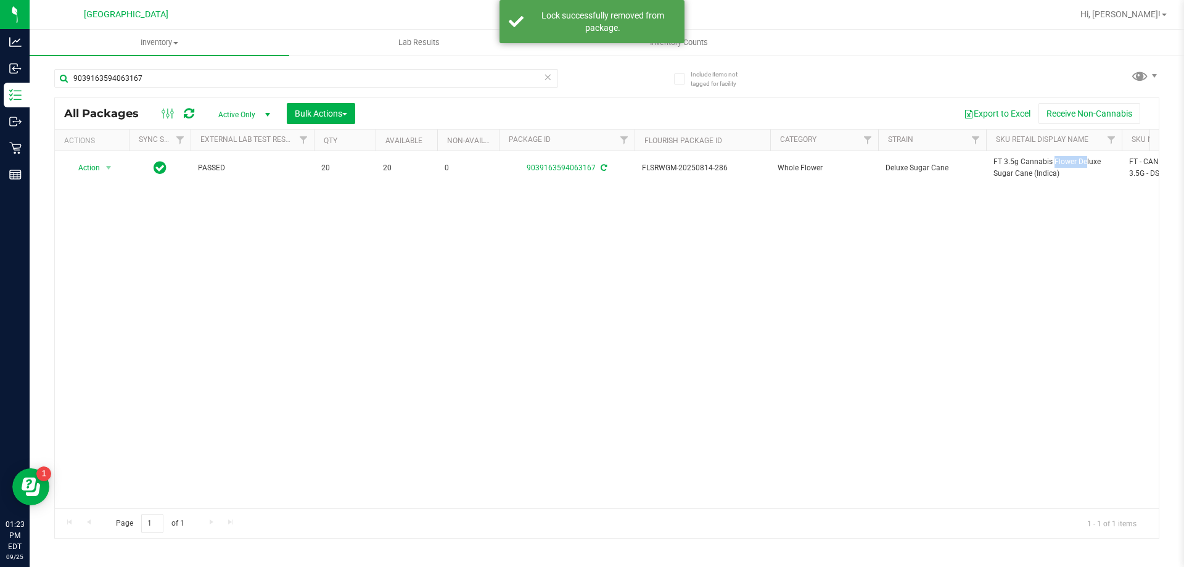
click at [1021, 160] on span "FT 3.5g Cannabis Flower Deluxe Sugar Cane (Indica)" at bounding box center [1053, 167] width 121 height 23
click at [258, 78] on input "9039163594063167" at bounding box center [306, 78] width 504 height 19
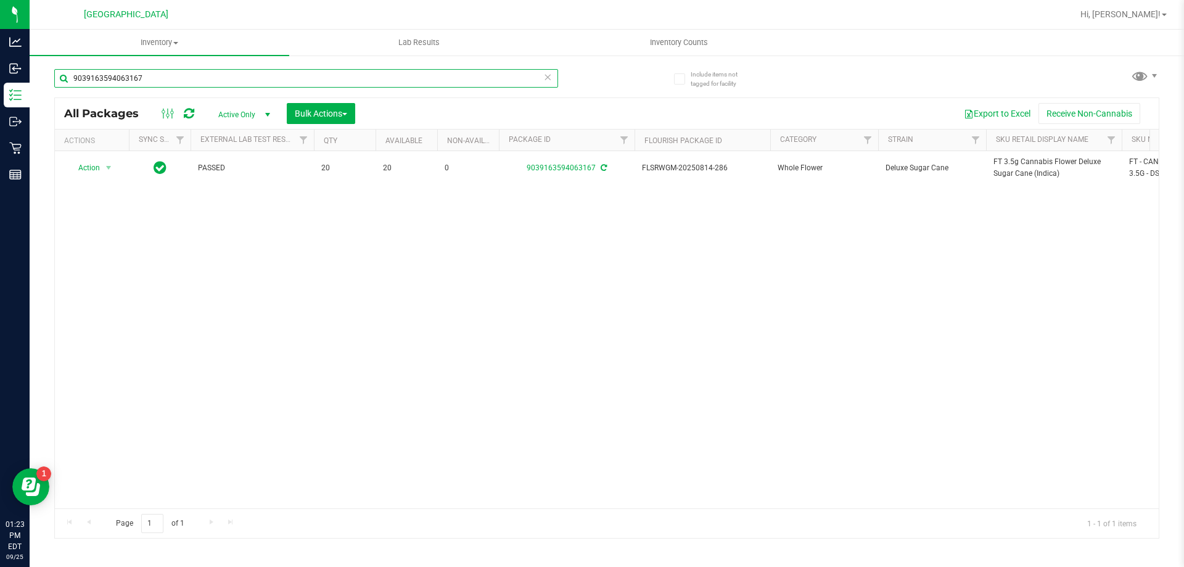
paste input "FT 3.5g Cannabis Flower Deluxe Sugar Cane (Indica)"
click at [241, 80] on input "FT 3.5g Cannabis Flower Deluxe Sugar Cane (Indica)" at bounding box center [306, 78] width 504 height 19
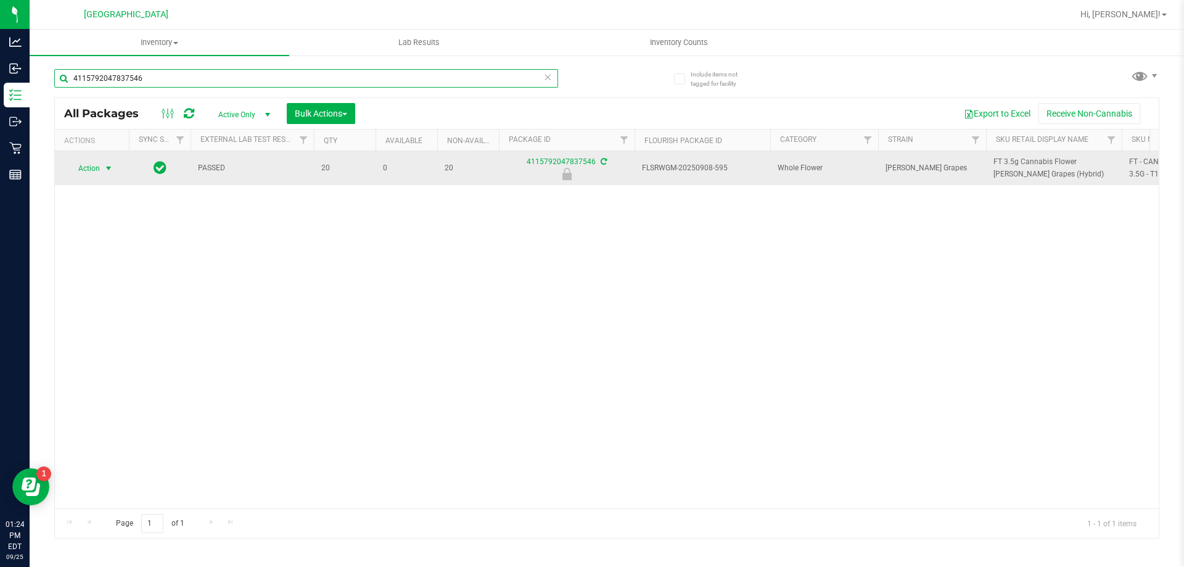
type input "4115792047837546"
click at [101, 164] on span "select" at bounding box center [108, 168] width 15 height 17
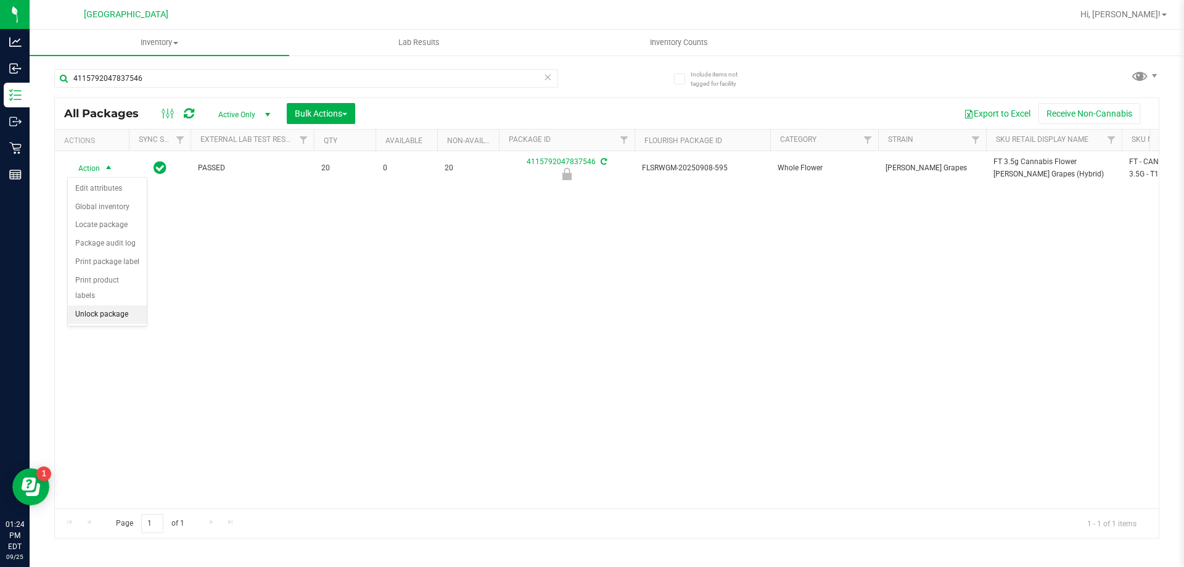
click at [109, 305] on li "Unlock package" at bounding box center [107, 314] width 79 height 19
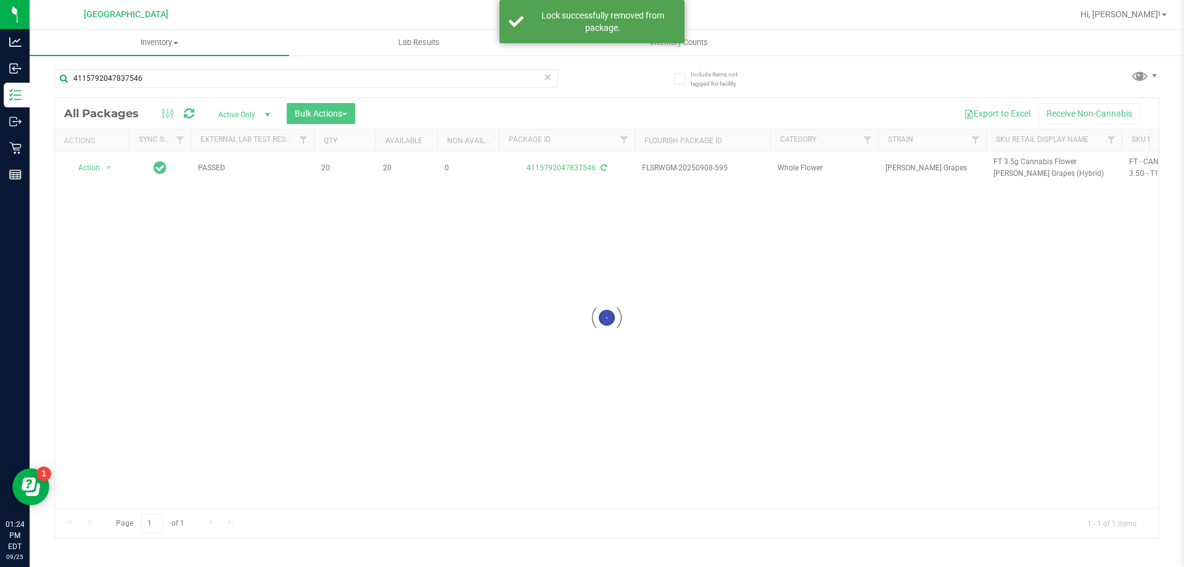
click at [1018, 161] on div at bounding box center [607, 318] width 1104 height 440
click at [1018, 161] on span "FT 3.5g Cannabis Flower Gaspar's Grapes (Hybrid)" at bounding box center [1053, 167] width 121 height 23
copy tr "FT 3.5g Cannabis Flower Gaspar's Grapes (Hybrid)"
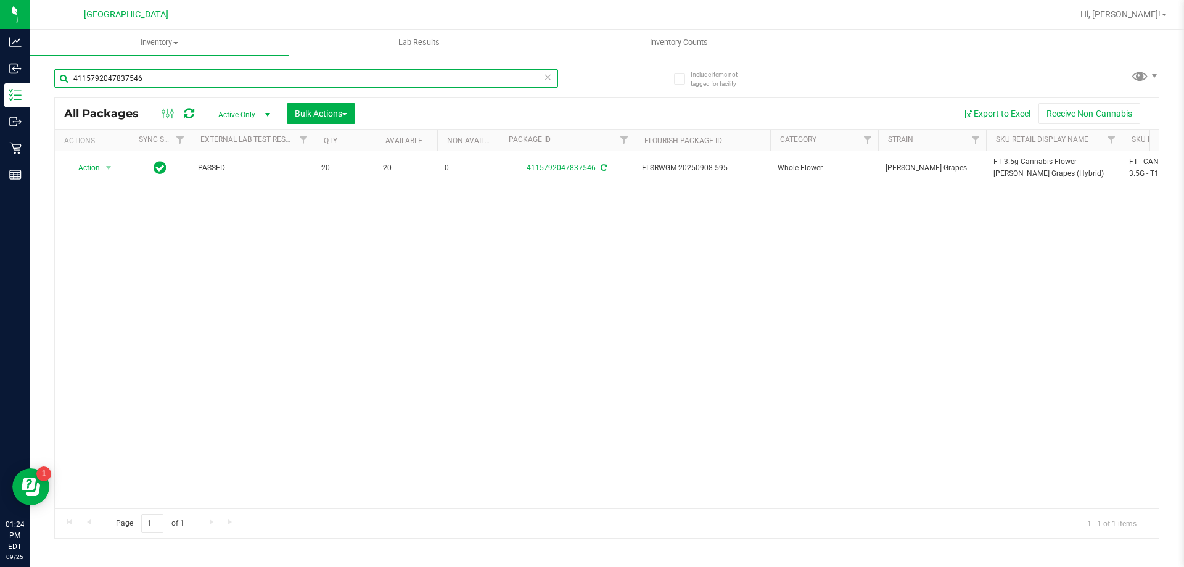
click at [308, 76] on input "4115792047837546" at bounding box center [306, 78] width 504 height 19
paste input "FT 3.5g Cannabis Flower Gaspar's Grapes (Hybrid)"
click at [268, 80] on input "FT 3.5g Cannabis Flower Gaspar's Grapes (Hybrid)" at bounding box center [306, 78] width 504 height 19
click at [268, 79] on input "FT 3.5g Cannabis Flower Gaspar's Grapes (Hybrid)" at bounding box center [306, 78] width 504 height 19
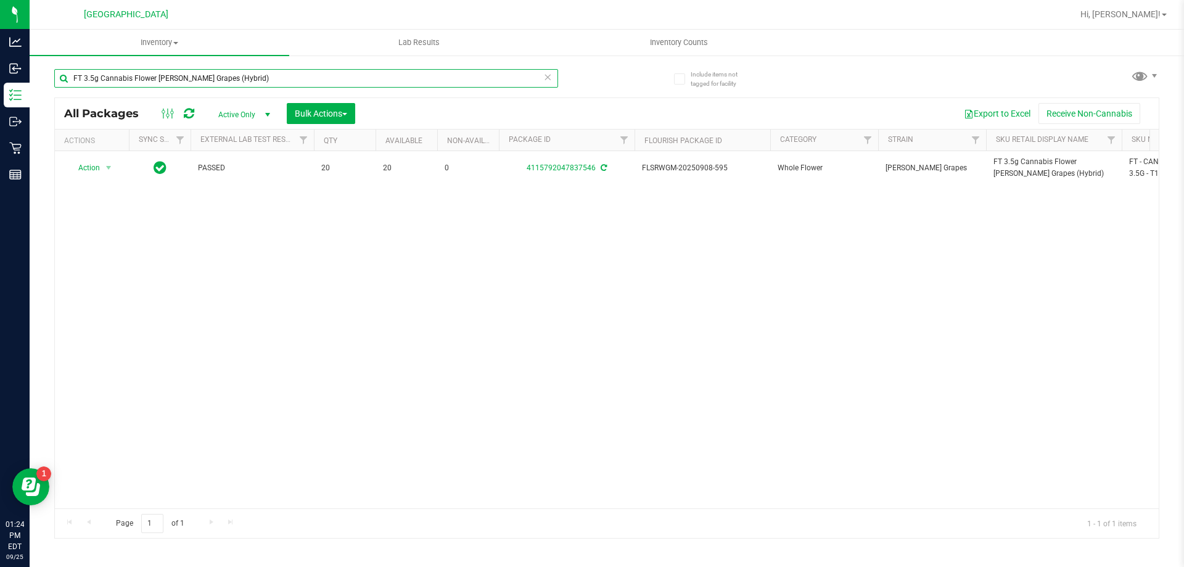
click at [268, 79] on input "FT 3.5g Cannabis Flower Gaspar's Grapes (Hybrid)" at bounding box center [306, 78] width 504 height 19
type input "6597084751028736"
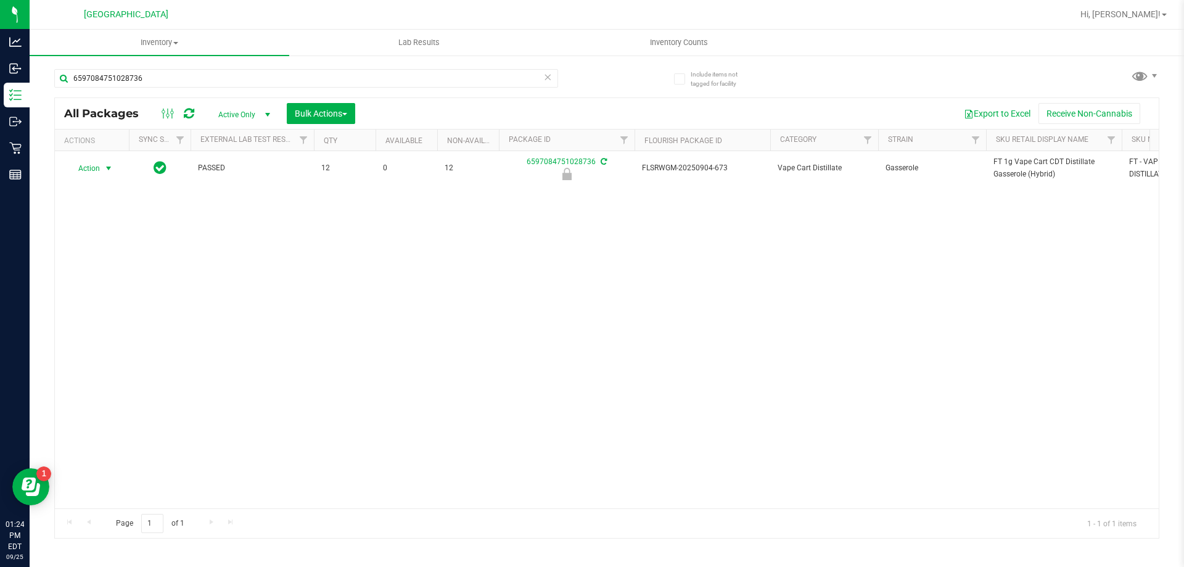
click at [100, 168] on span "Action" at bounding box center [83, 168] width 33 height 17
click at [117, 305] on li "Unlock package" at bounding box center [107, 314] width 79 height 19
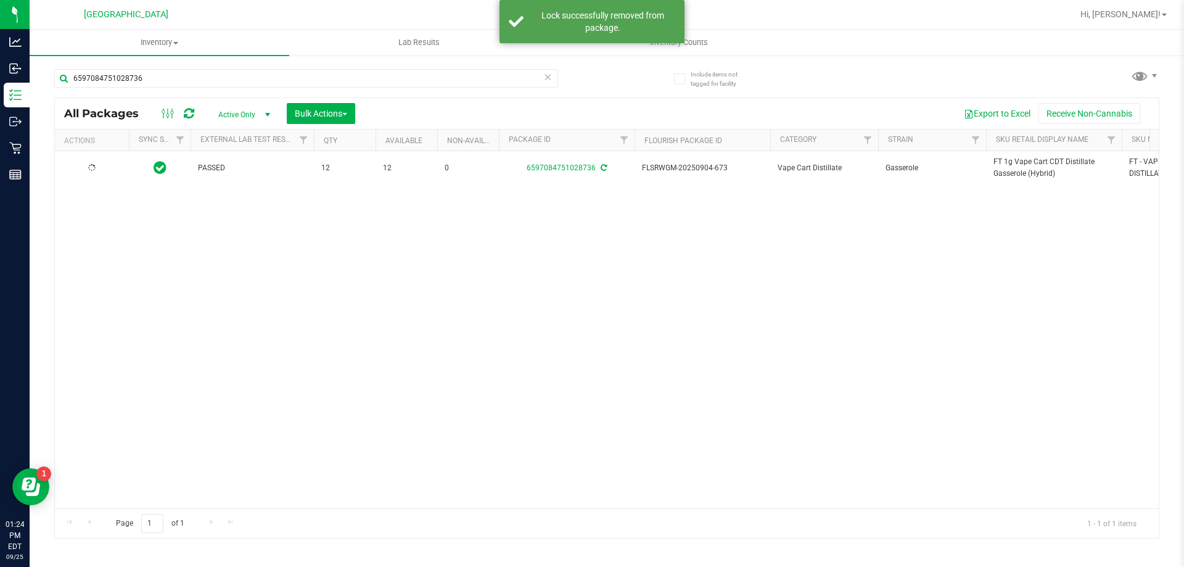
click at [1016, 163] on span "FT 1g Vape Cart CDT Distillate Gasserole (Hybrid)" at bounding box center [1053, 167] width 121 height 23
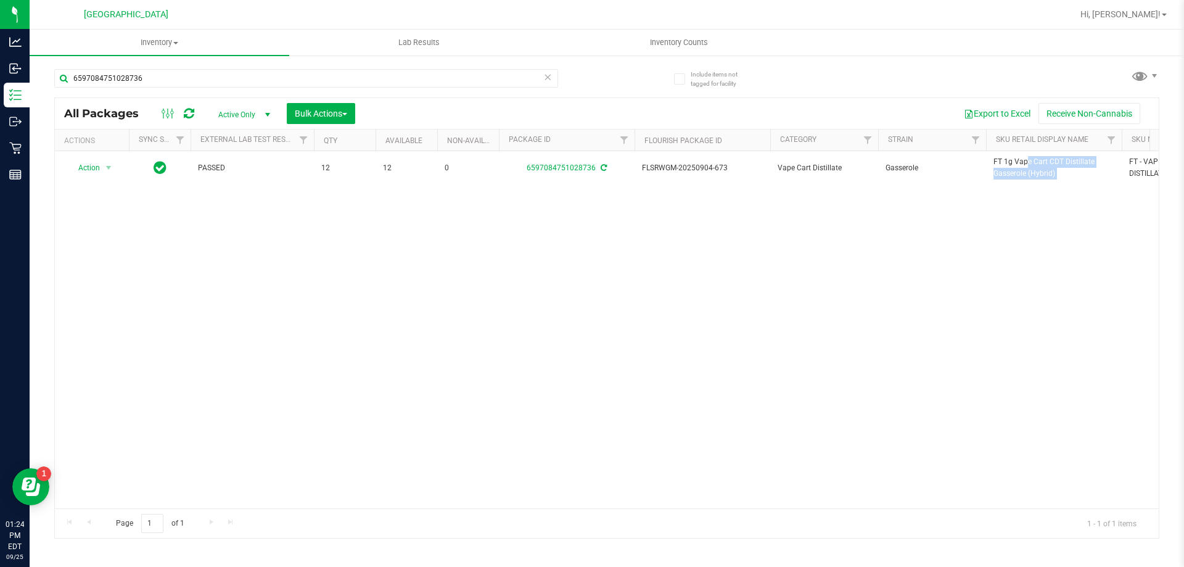
copy tr "FT 1g Vape Cart CDT Distillate Gasserole (Hybrid)"
click at [235, 76] on input "6597084751028736" at bounding box center [306, 78] width 504 height 19
paste input "FT 1g Vape Cart CDT Distillate Gasserole (Hybrid)"
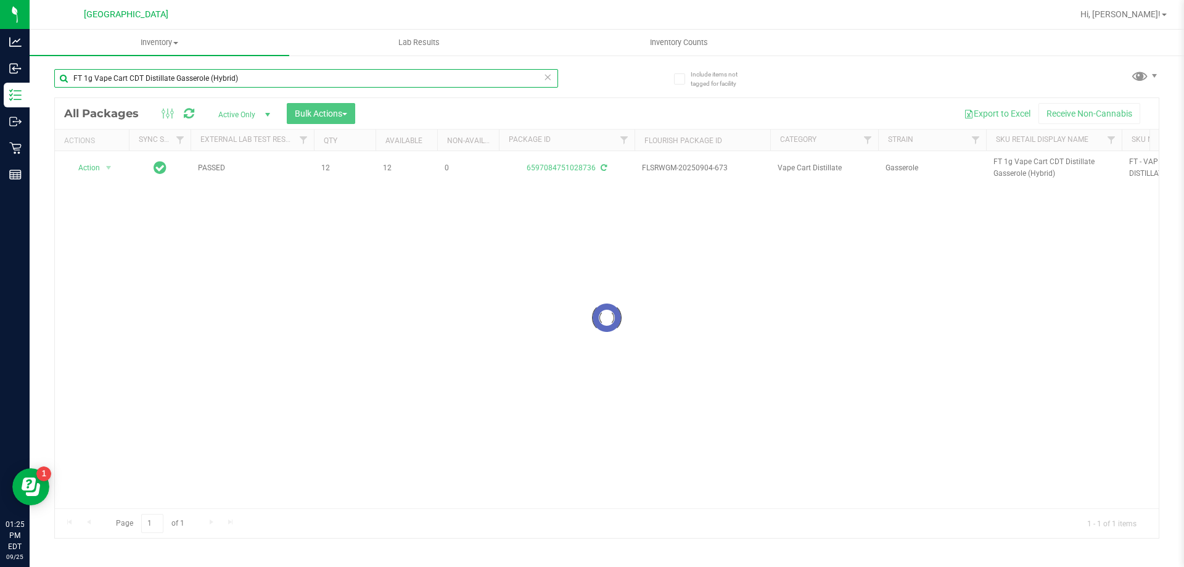
click at [250, 75] on div "Inventory All packages All inventory Waste log Create inventory Lab Results Inv…" at bounding box center [607, 298] width 1154 height 537
click at [250, 75] on input "FT 1g Vape Cart CDT Distillate Gasserole (Hybrid)" at bounding box center [306, 78] width 504 height 19
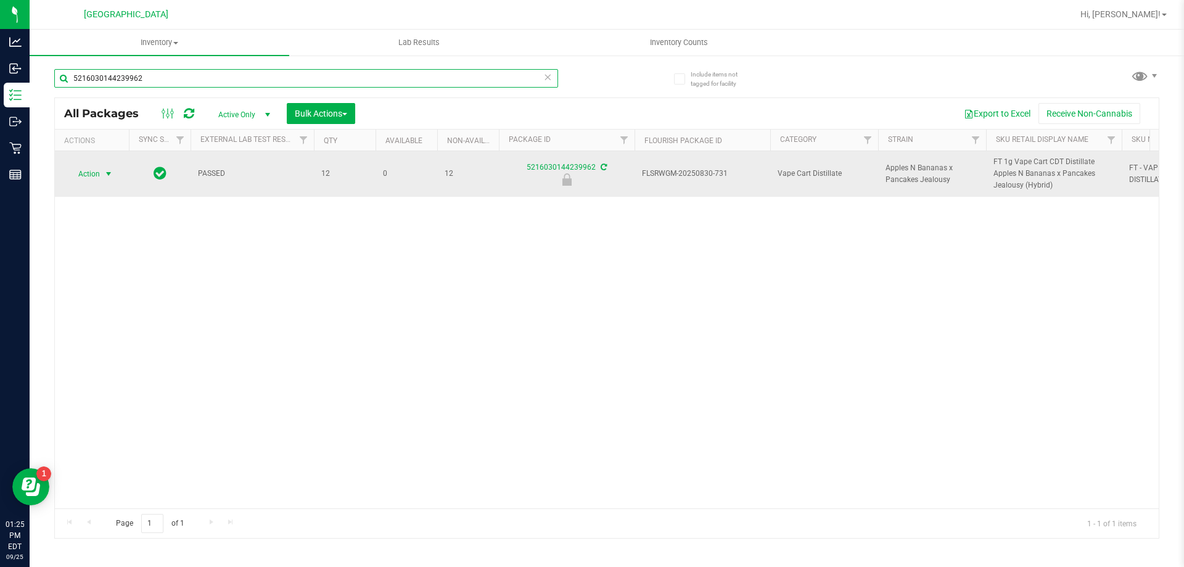
type input "5216030144239962"
click at [98, 173] on span "Action" at bounding box center [83, 173] width 33 height 17
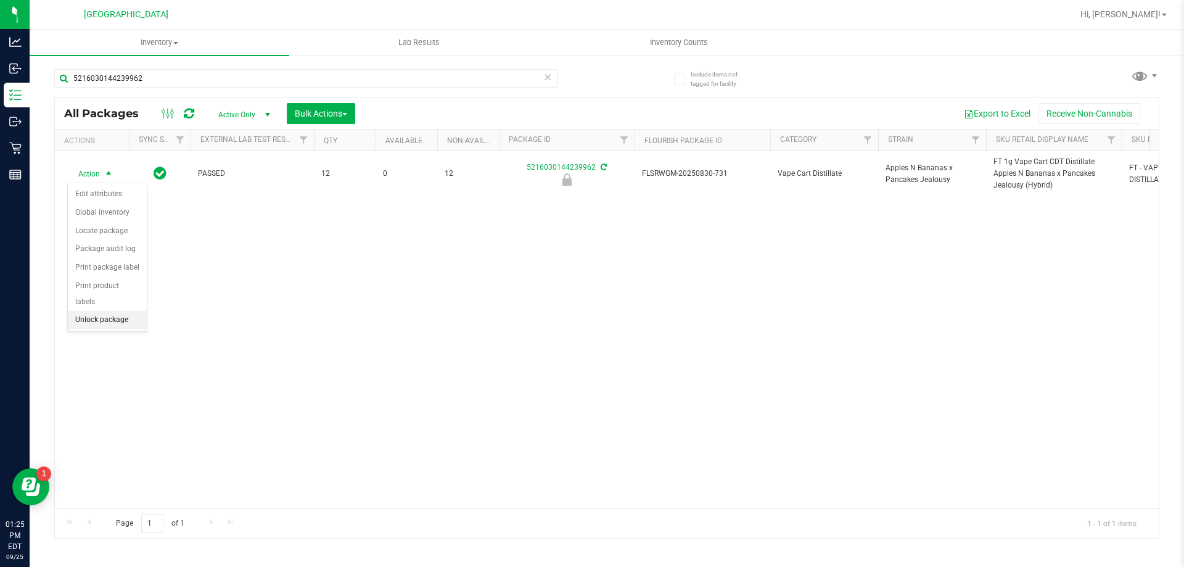
click at [98, 311] on li "Unlock package" at bounding box center [107, 320] width 79 height 19
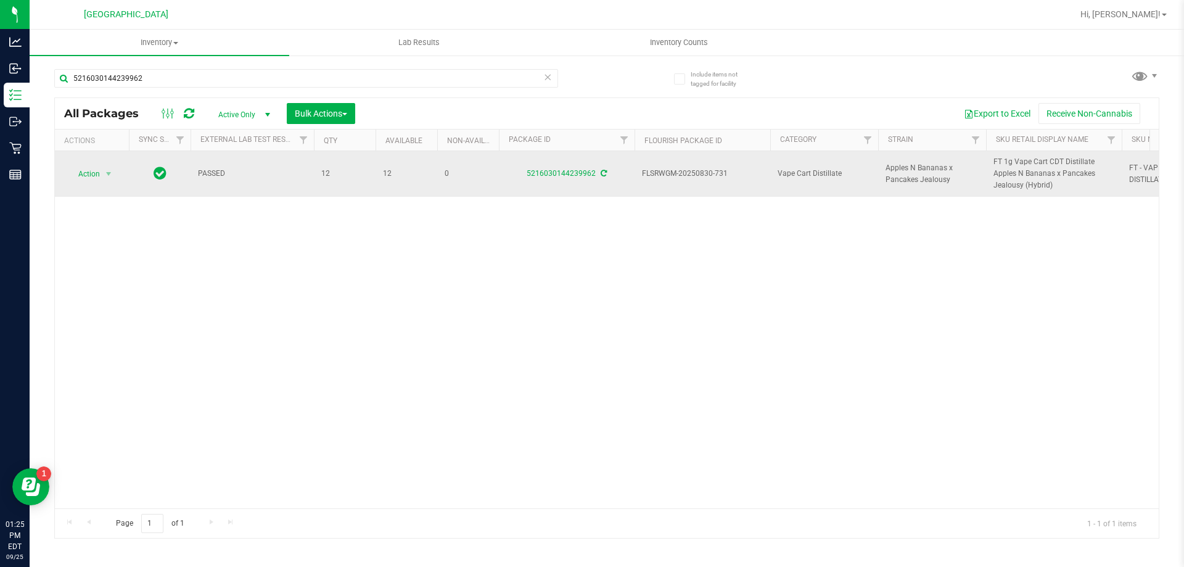
click at [1002, 164] on span "FT 1g Vape Cart CDT Distillate Apples N Bananas x Pancakes Jealousy (Hybrid)" at bounding box center [1053, 174] width 121 height 36
click at [1002, 163] on span "FT 1g Vape Cart CDT Distillate Apples N Bananas x Pancakes Jealousy (Hybrid)" at bounding box center [1053, 174] width 121 height 36
copy tr "FT 1g Vape Cart CDT Distillate Apples N Bananas x Pancakes Jealousy (Hybrid)"
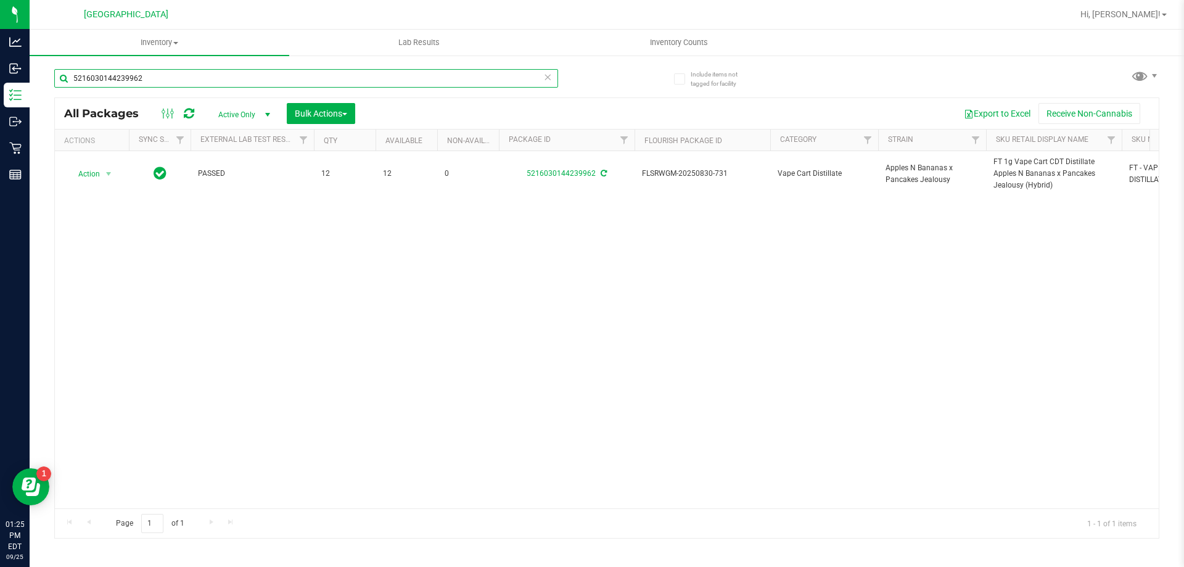
click at [284, 78] on input "5216030144239962" at bounding box center [306, 78] width 504 height 19
paste input "FT 1g Vape Cart CDT Distillate Apples N Bananas x Pancakes Jealousy (Hybrid)"
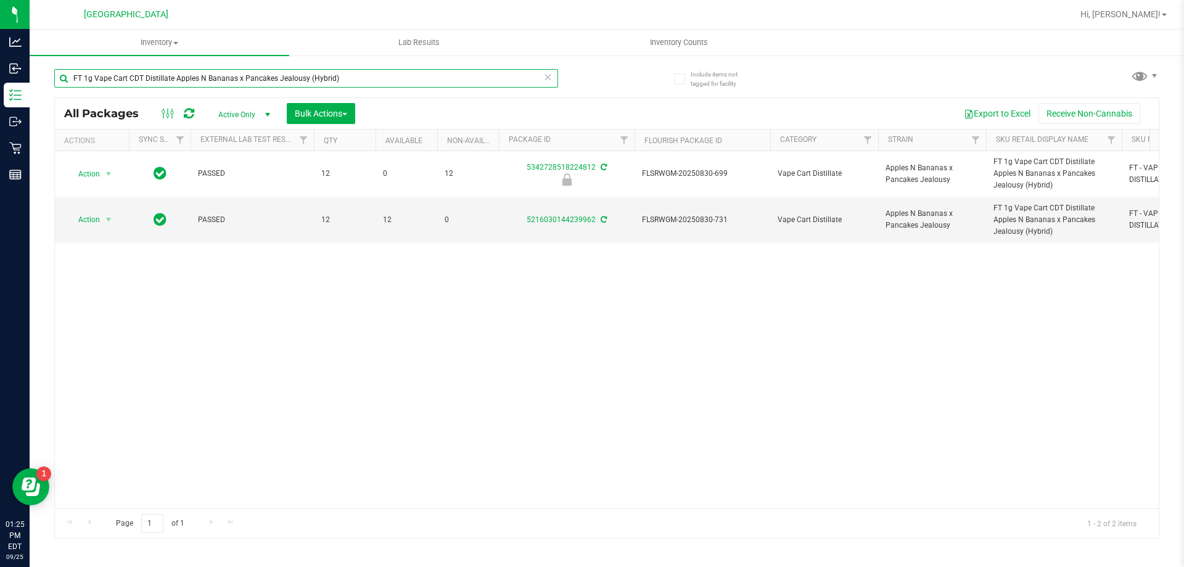
click at [323, 78] on input "FT 1g Vape Cart CDT Distillate Apples N Bananas x Pancakes Jealousy (Hybrid)" at bounding box center [306, 78] width 504 height 19
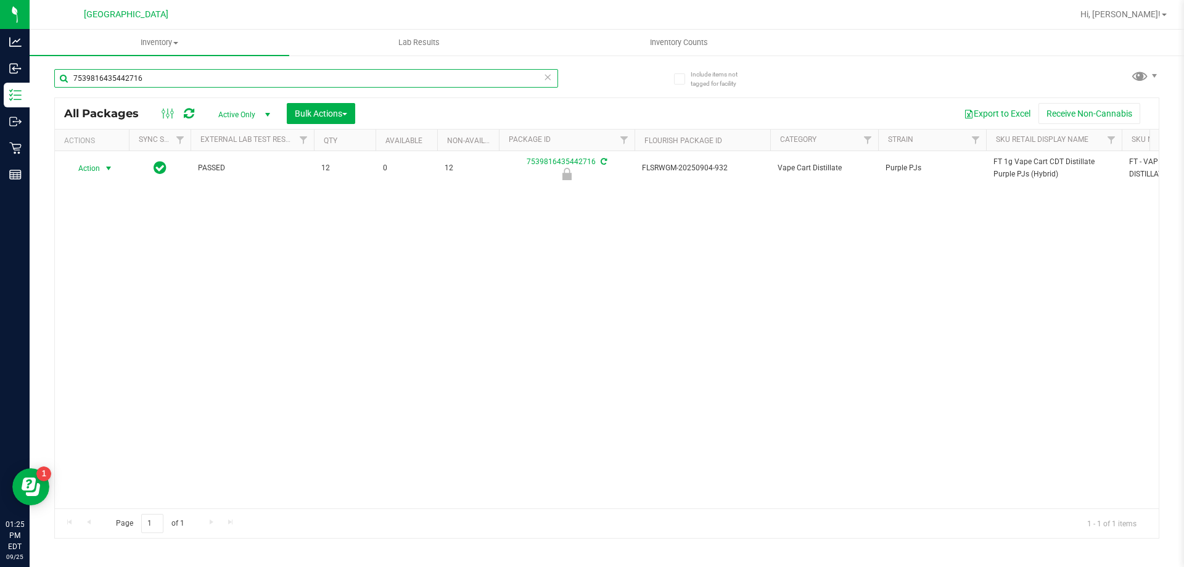
type input "7539816435442716"
click at [101, 167] on span "select" at bounding box center [108, 168] width 15 height 17
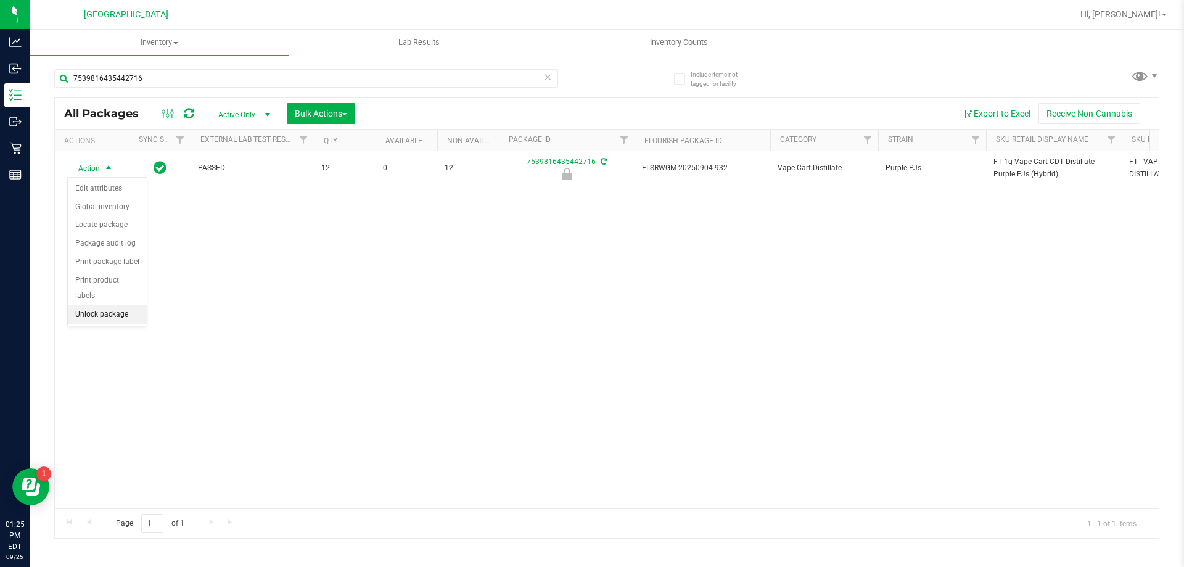
click at [115, 305] on li "Unlock package" at bounding box center [107, 314] width 79 height 19
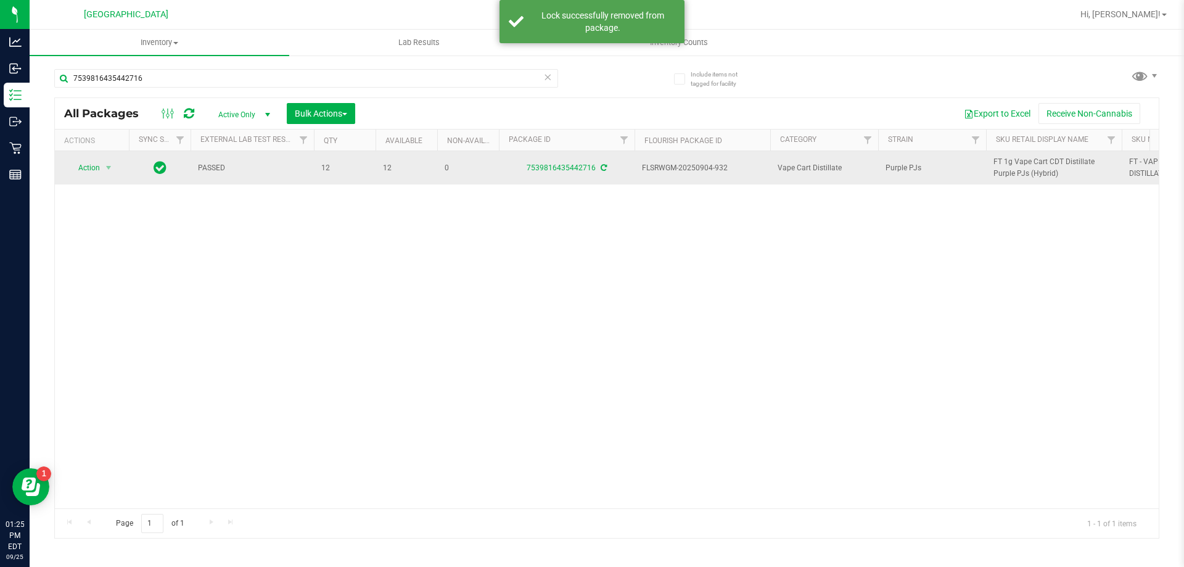
click at [1026, 162] on span "FT 1g Vape Cart CDT Distillate Purple PJs (Hybrid)" at bounding box center [1053, 167] width 121 height 23
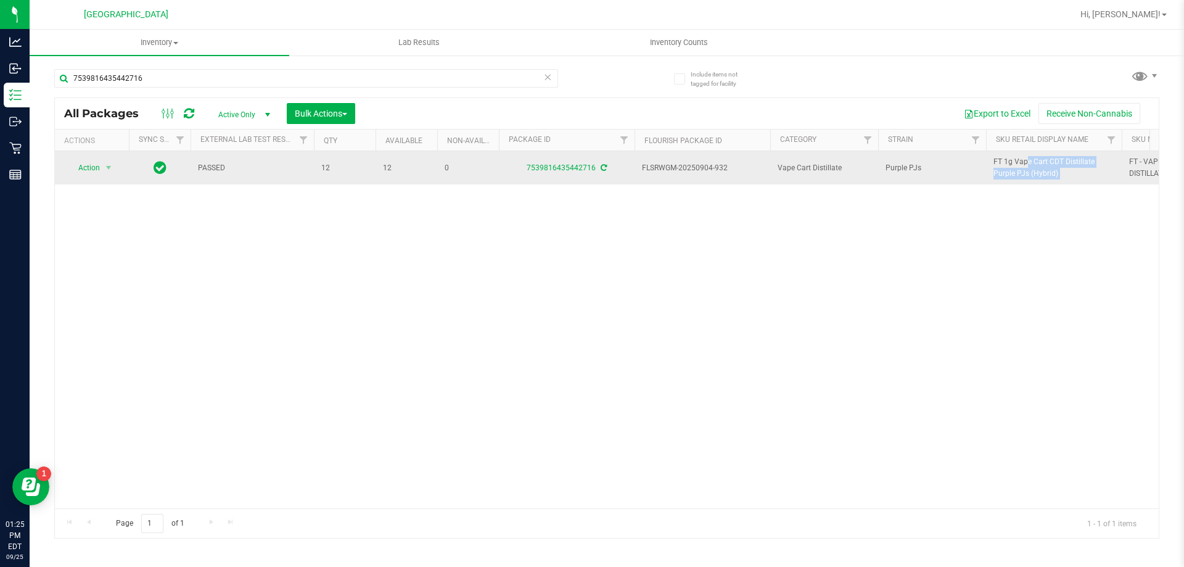
copy tr "FT 1g Vape Cart CDT Distillate Purple PJs (Hybrid)"
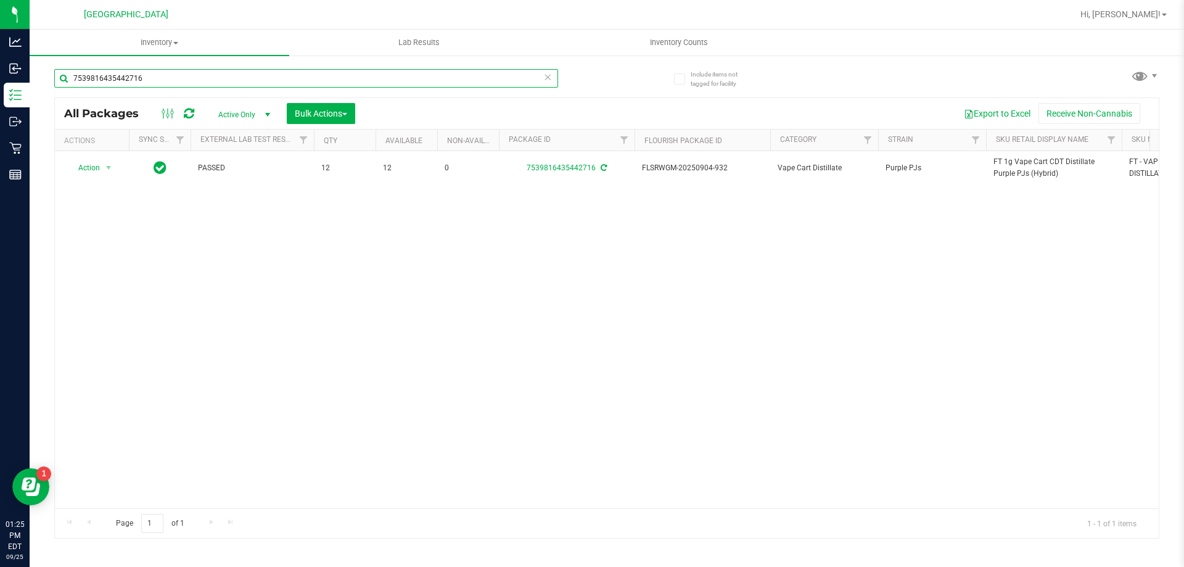
click at [187, 80] on input "7539816435442716" at bounding box center [306, 78] width 504 height 19
paste input "FT 1g Vape Cart CDT Distillate Purple PJs (Hybrid)"
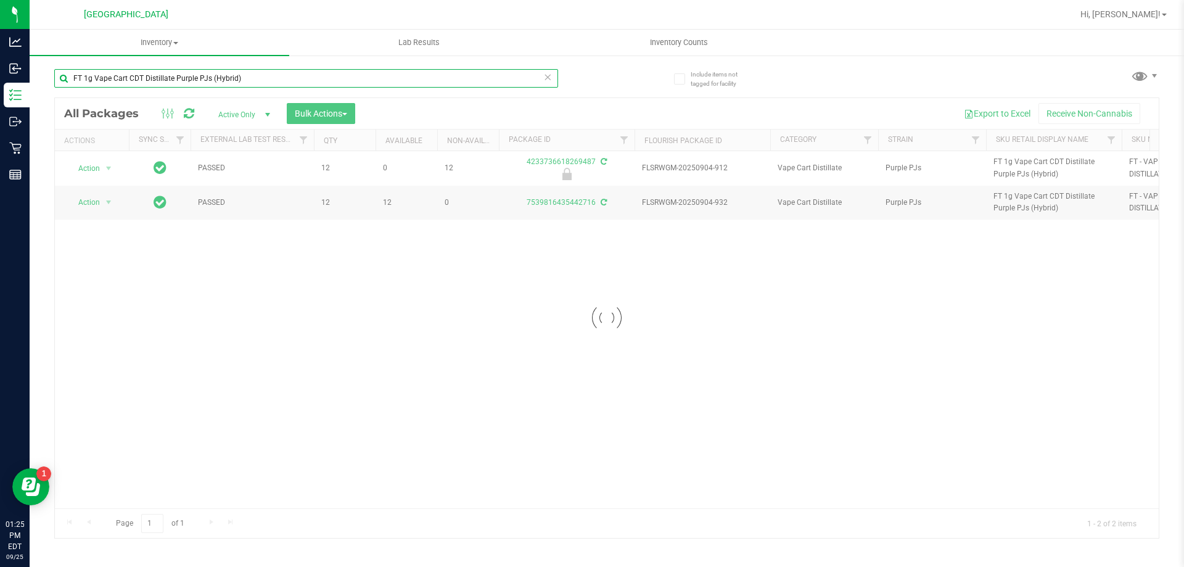
click at [253, 83] on input "FT 1g Vape Cart CDT Distillate Purple PJs (Hybrid)" at bounding box center [306, 78] width 504 height 19
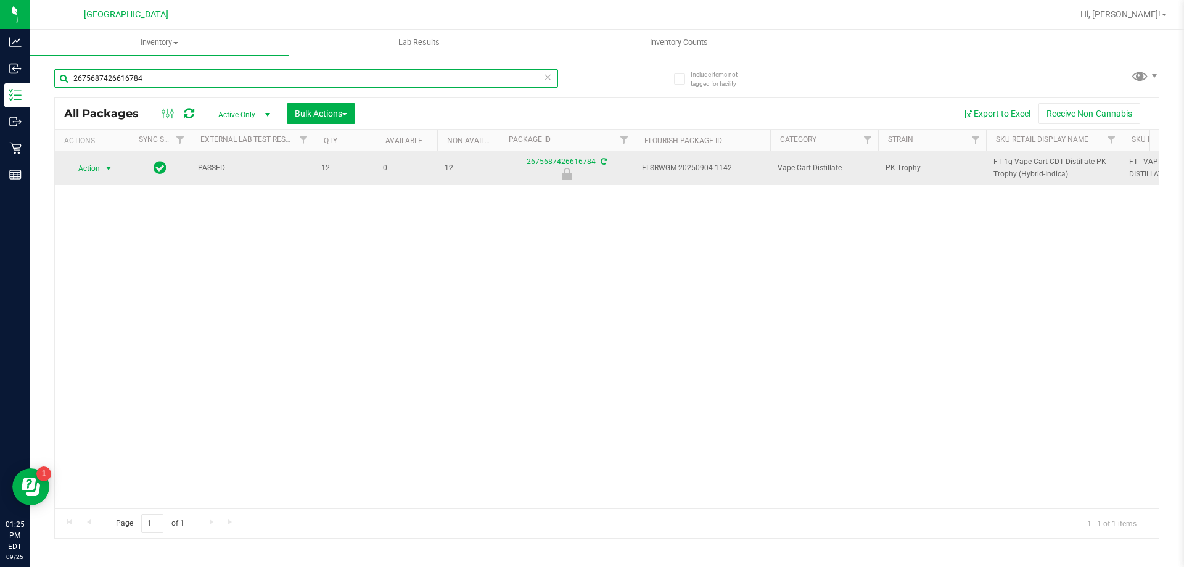
type input "2675687426616784"
click at [96, 171] on span "Action" at bounding box center [83, 168] width 33 height 17
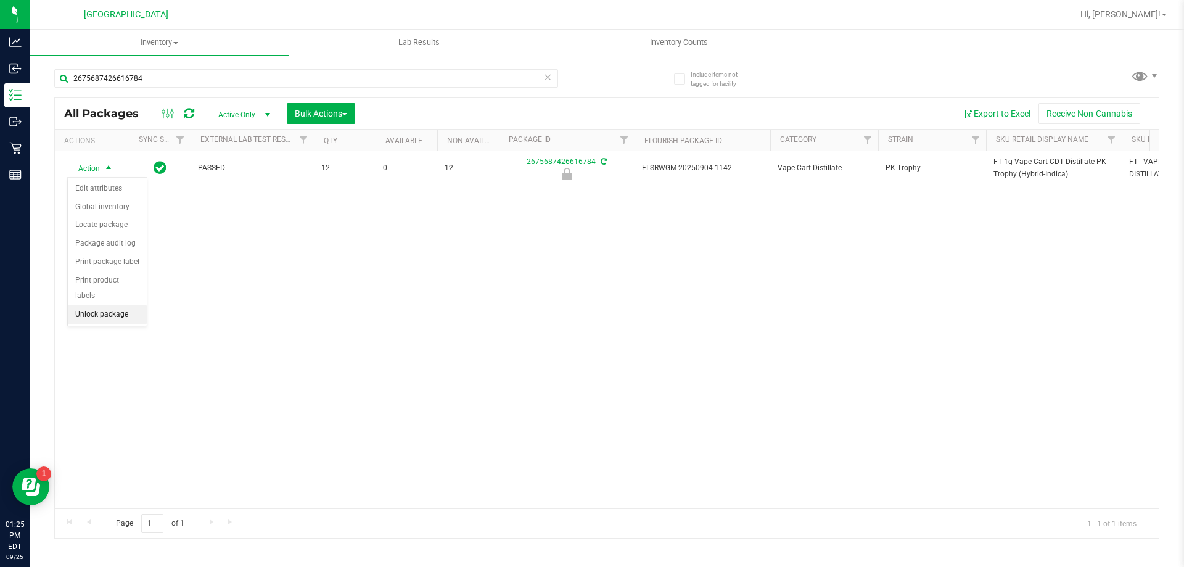
click at [99, 305] on li "Unlock package" at bounding box center [107, 314] width 79 height 19
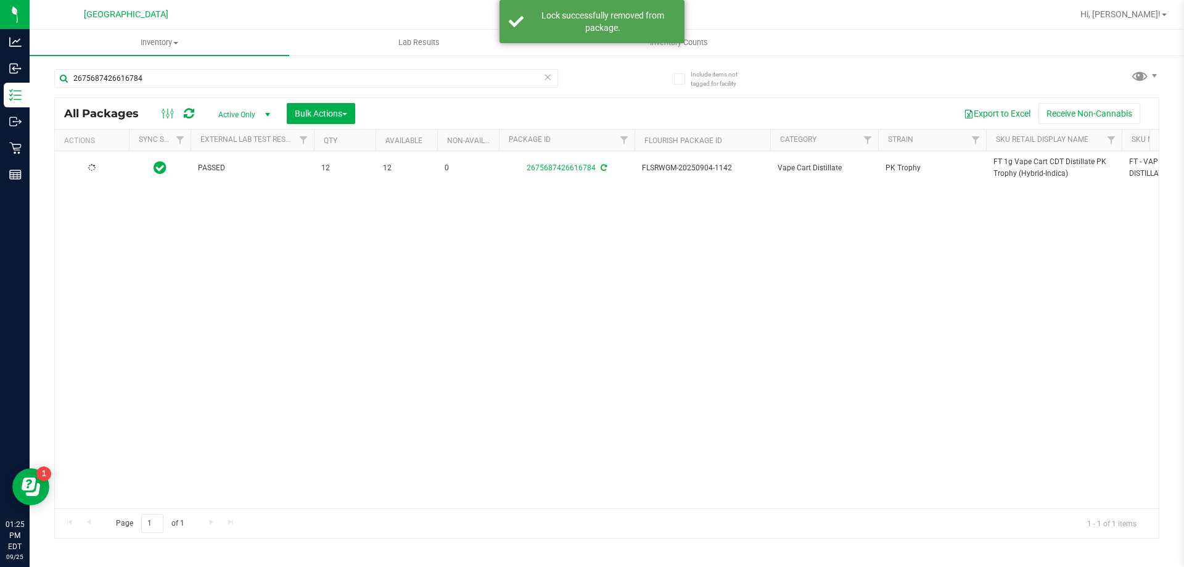
click at [1018, 160] on span "FT 1g Vape Cart CDT Distillate PK Trophy (Hybrid-Indica)" at bounding box center [1053, 167] width 121 height 23
click at [234, 73] on input "2675687426616784" at bounding box center [306, 78] width 504 height 19
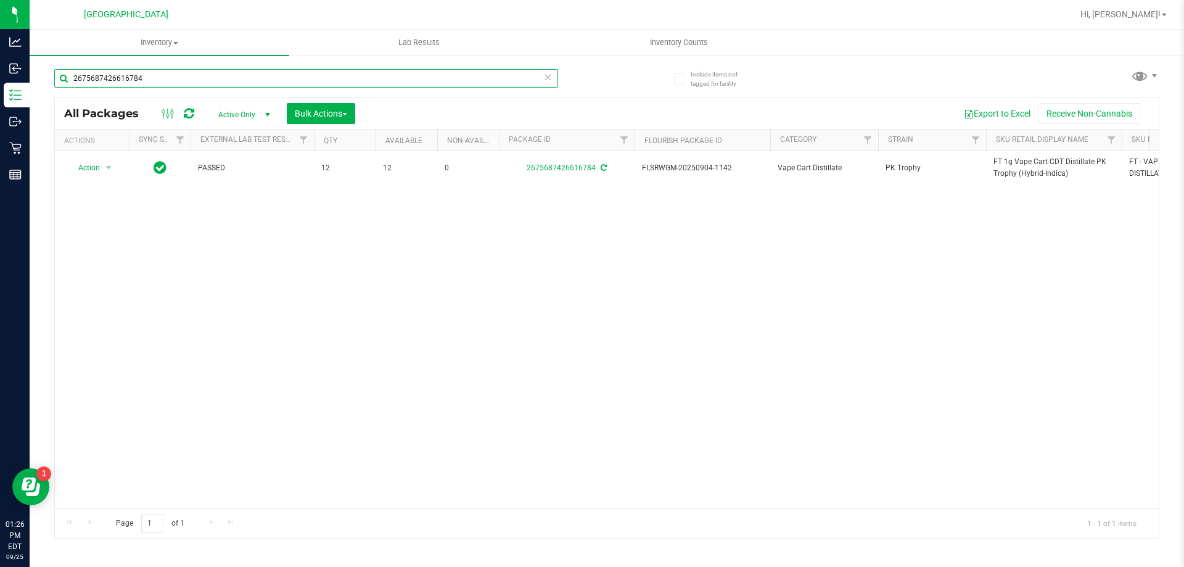
paste input "FT 1g Vape Cart CDT Distillate PK Trophy (Hybrid-Indica)"
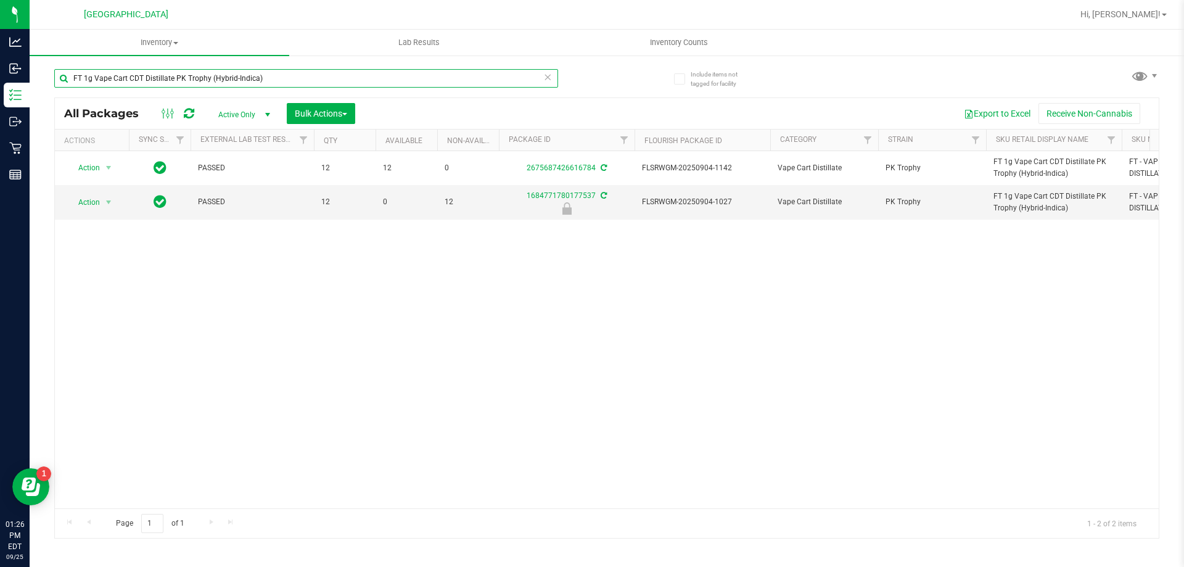
click at [302, 77] on input "FT 1g Vape Cart CDT Distillate PK Trophy (Hybrid-Indica)" at bounding box center [306, 78] width 504 height 19
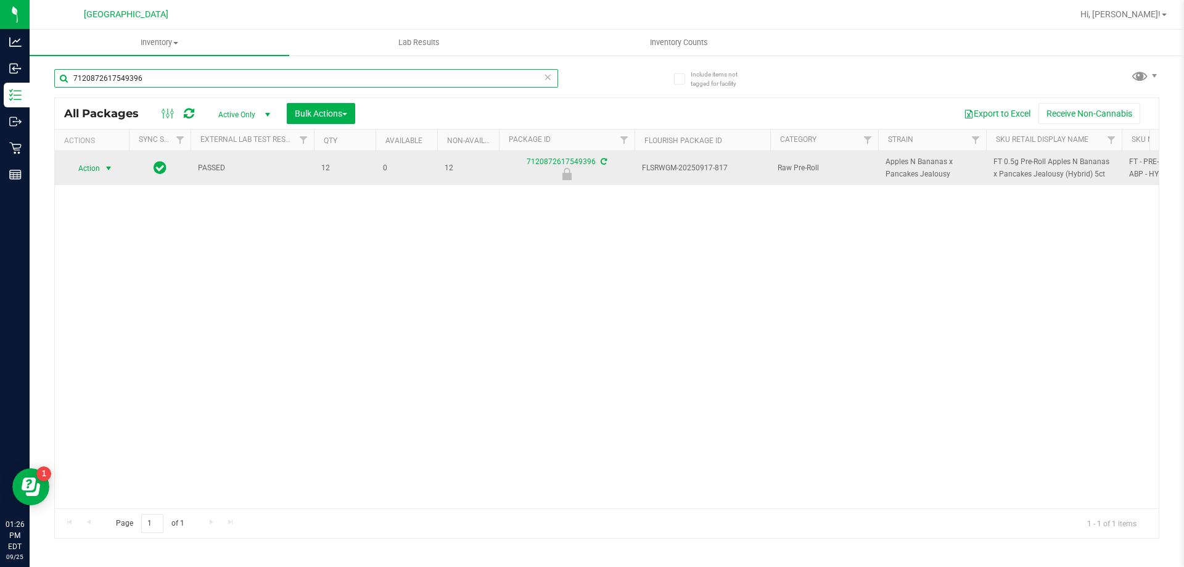
type input "7120872617549396"
click at [93, 167] on span "Action" at bounding box center [83, 168] width 33 height 17
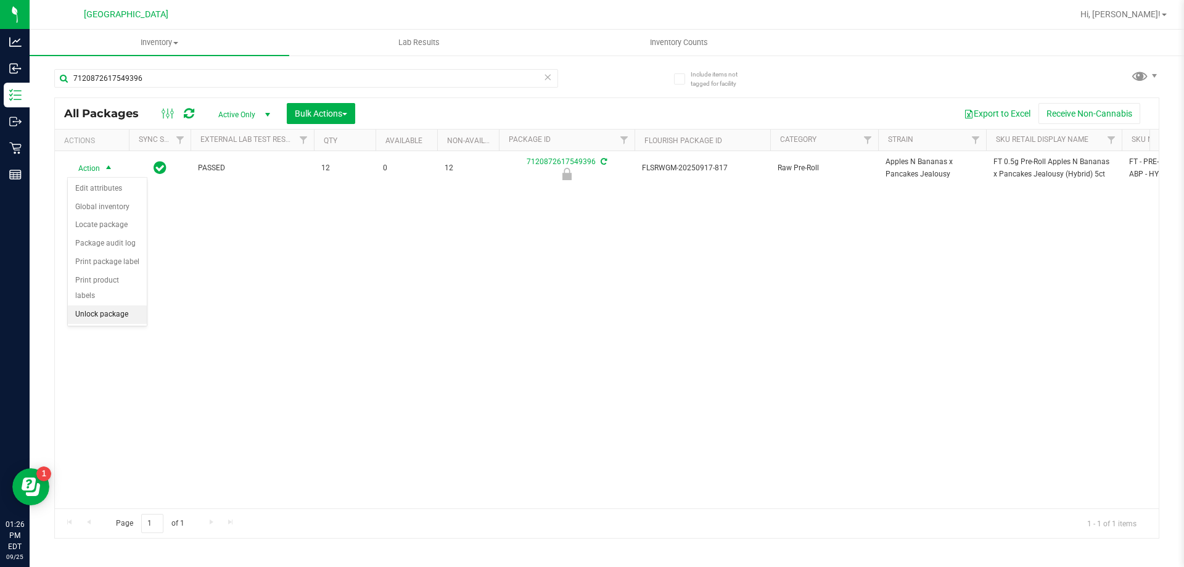
click at [93, 305] on li "Unlock package" at bounding box center [107, 314] width 79 height 19
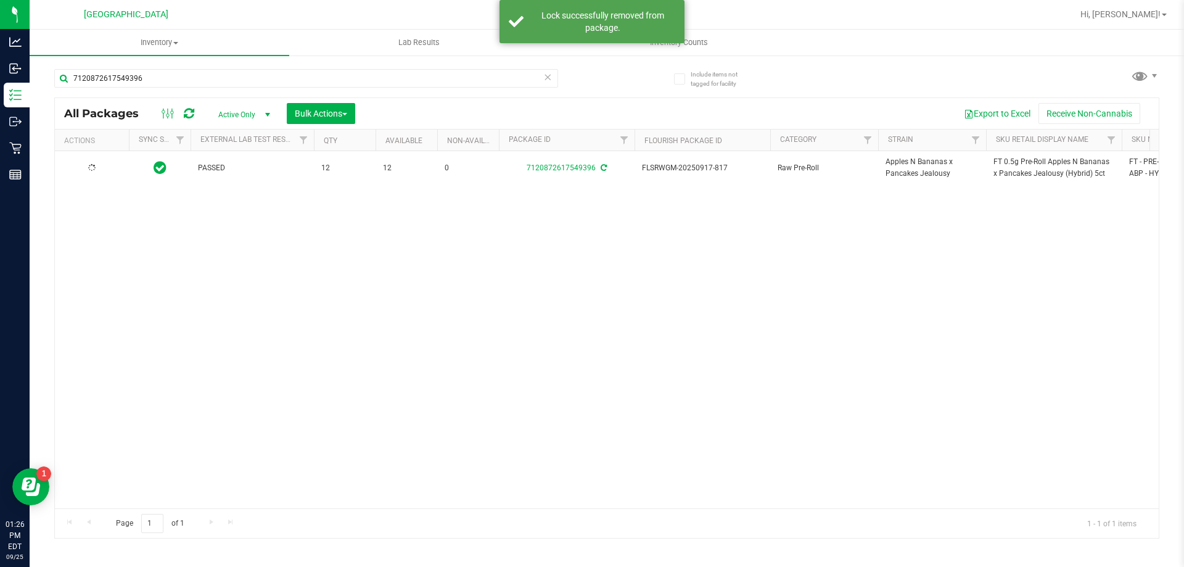
click at [1021, 160] on span "FT 0.5g Pre-Roll Apples N Bananas x Pancakes Jealousy (Hybrid) 5ct" at bounding box center [1053, 167] width 121 height 23
click at [191, 70] on input "7120872617549396" at bounding box center [306, 78] width 504 height 19
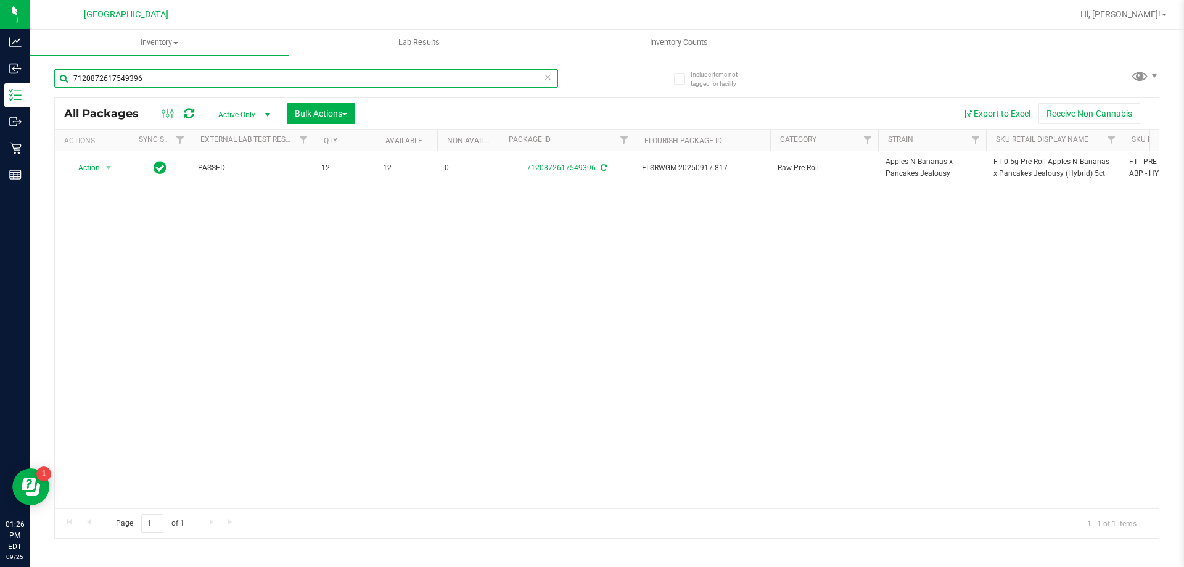
click at [191, 70] on input "7120872617549396" at bounding box center [306, 78] width 504 height 19
paste input "FT 0.5g Pre-Roll Apples N Bananas x Pancakes Jealousy (Hybrid) 5ct"
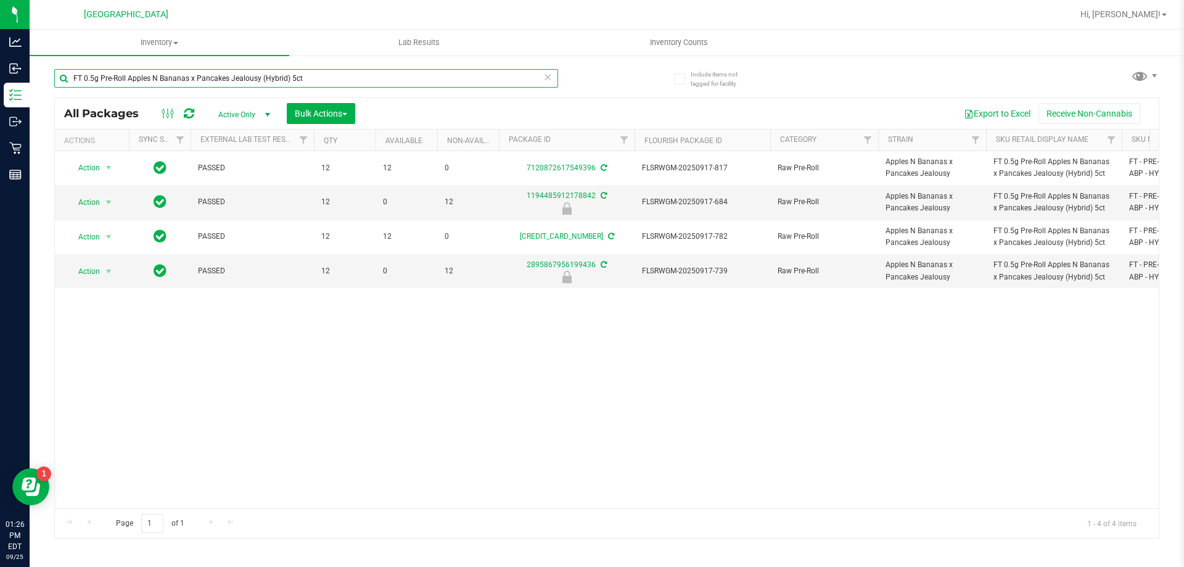
click at [216, 78] on input "FT 0.5g Pre-Roll Apples N Bananas x Pancakes Jealousy (Hybrid) 5ct" at bounding box center [306, 78] width 504 height 19
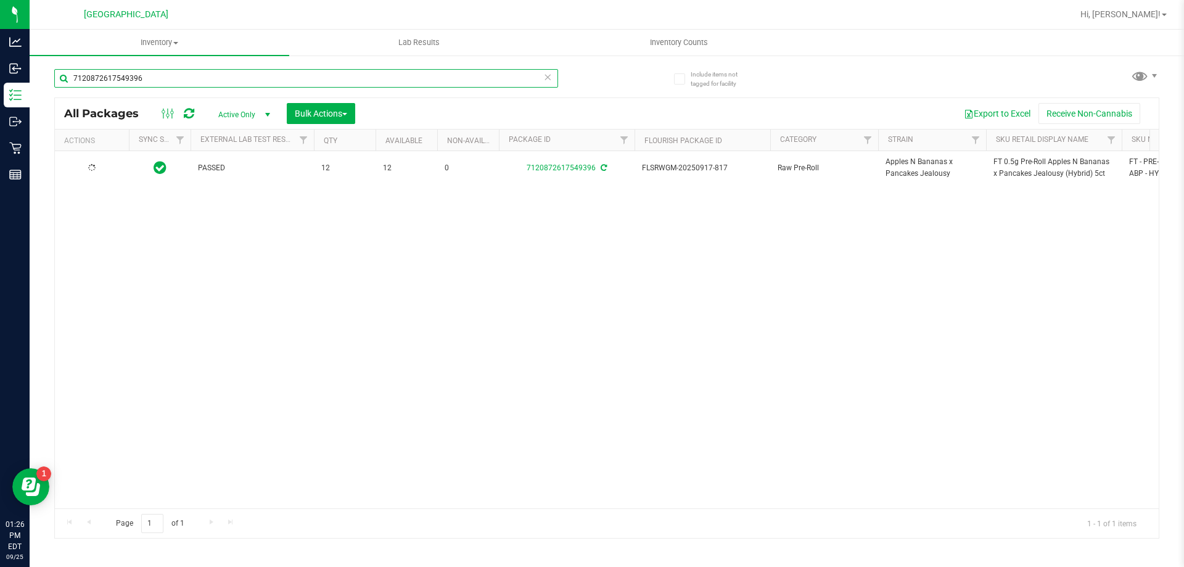
type input "7120872617549396"
click at [93, 168] on span "Action" at bounding box center [83, 167] width 33 height 17
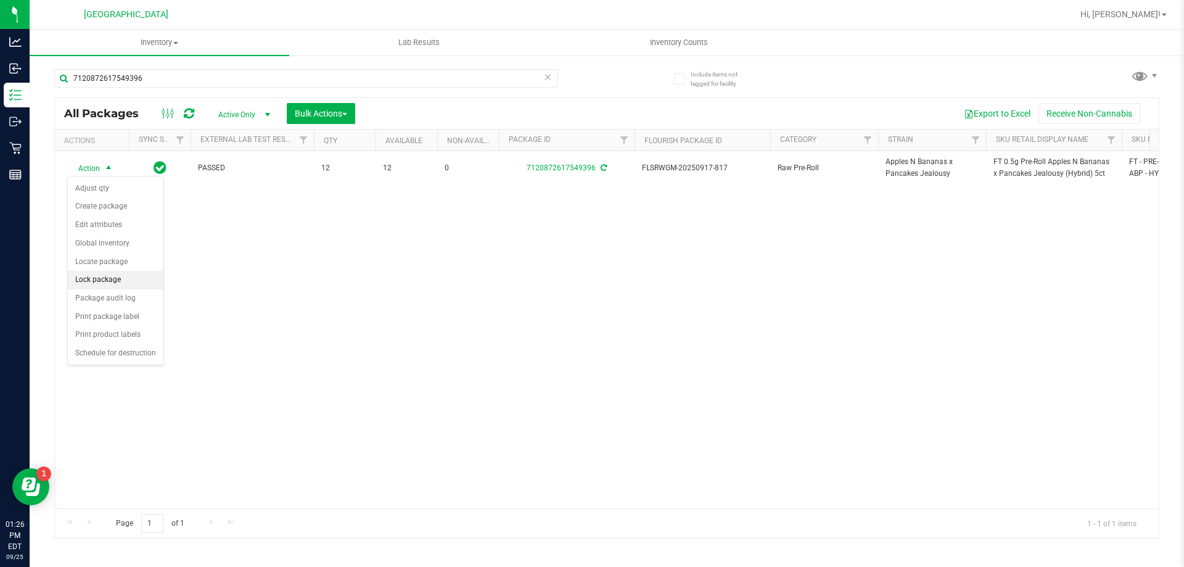
click at [107, 281] on li "Lock package" at bounding box center [116, 280] width 96 height 19
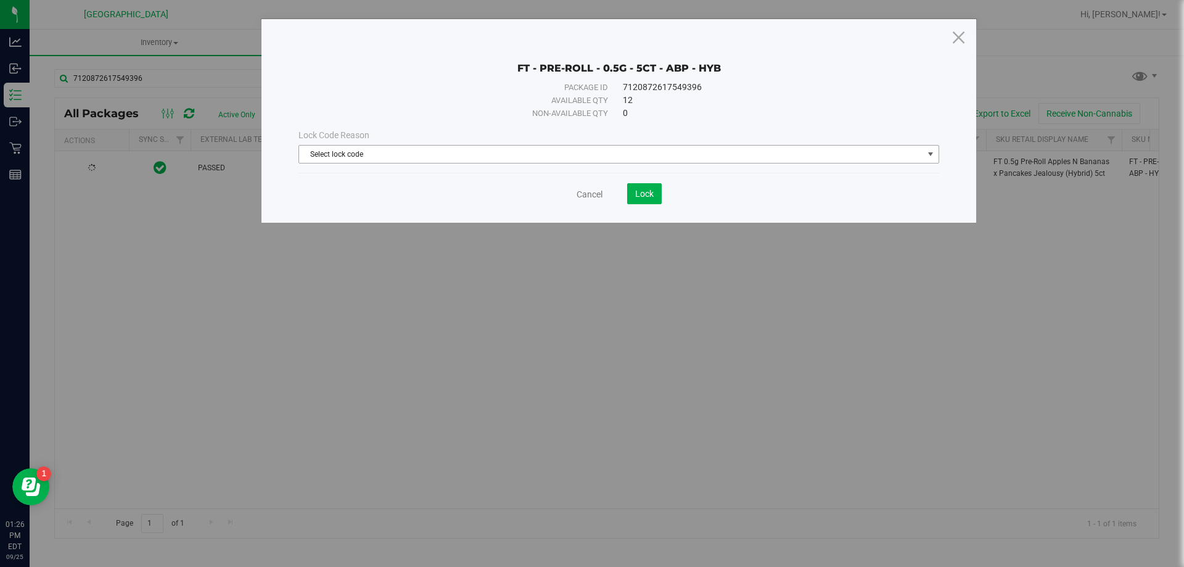
click at [483, 156] on span "Select lock code" at bounding box center [611, 154] width 624 height 17
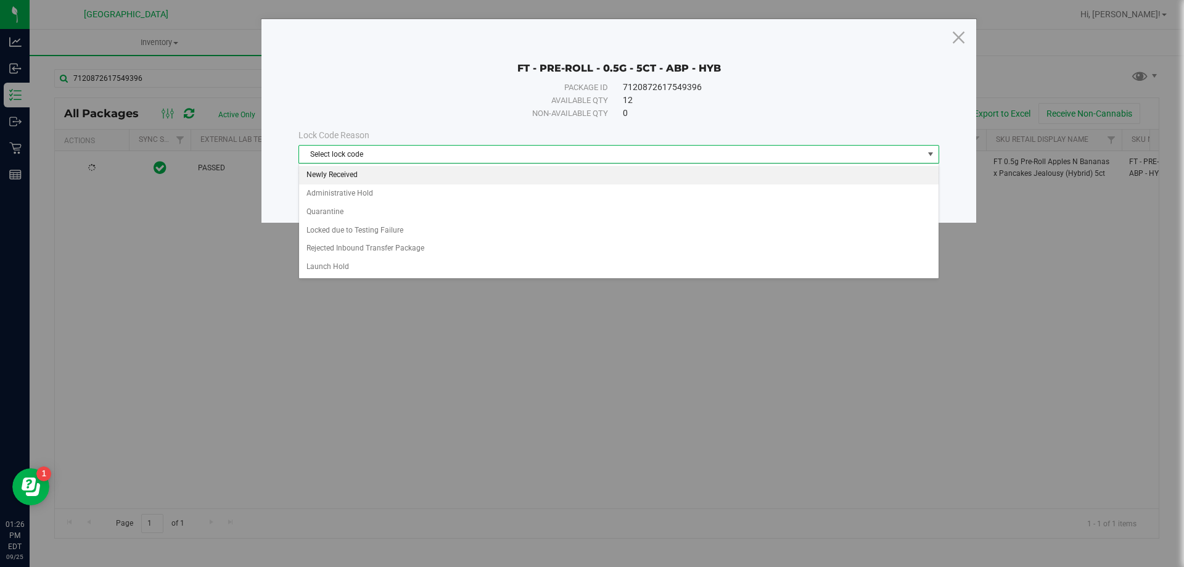
click at [432, 177] on li "Newly Received" at bounding box center [619, 175] width 640 height 19
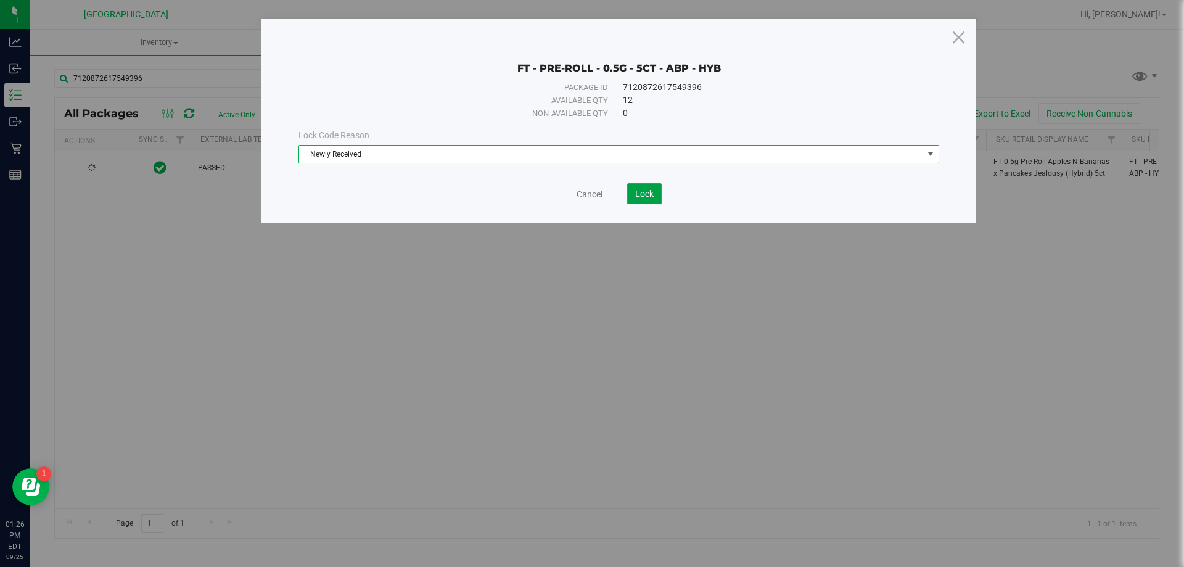
click at [646, 191] on span "Lock" at bounding box center [644, 194] width 19 height 10
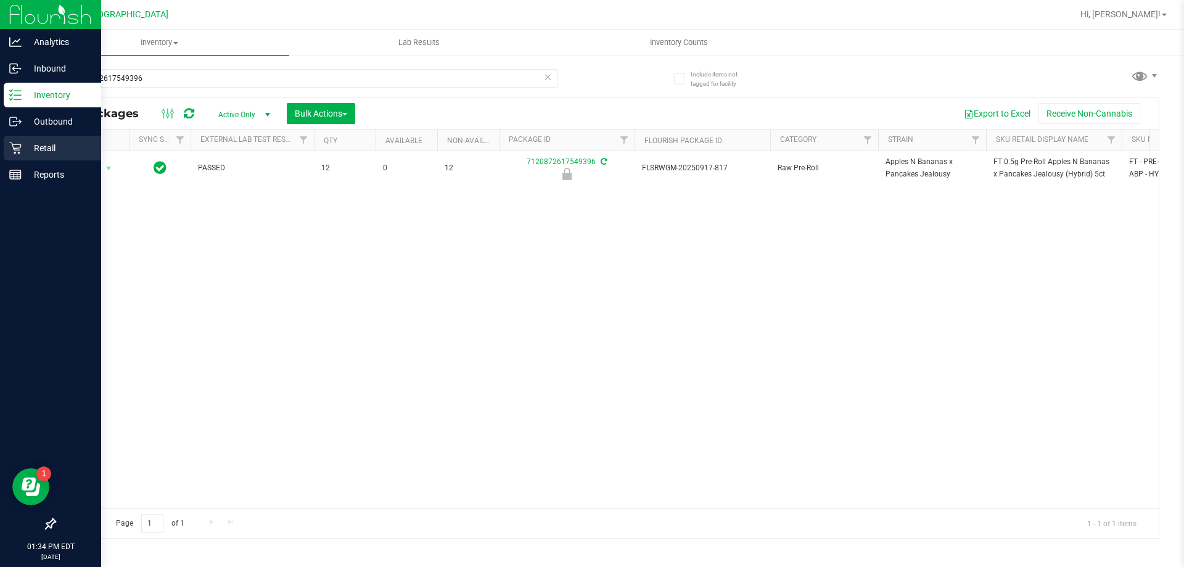
click at [38, 150] on p "Retail" at bounding box center [59, 148] width 74 height 15
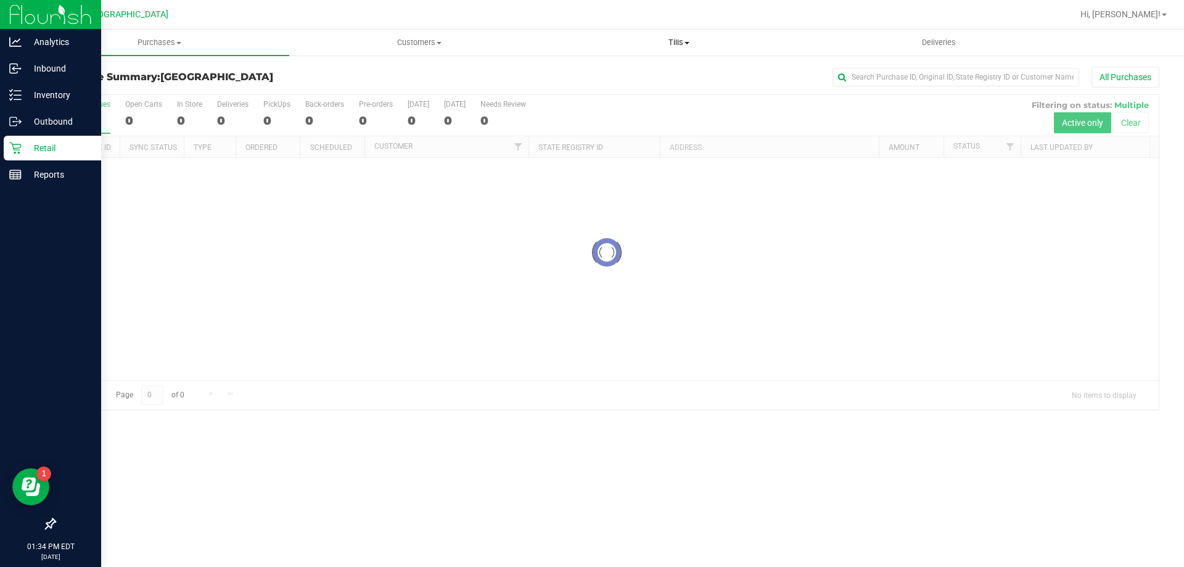
click at [684, 41] on span "Tills" at bounding box center [678, 42] width 258 height 11
click at [618, 74] on span "Manage tills" at bounding box center [590, 74] width 83 height 10
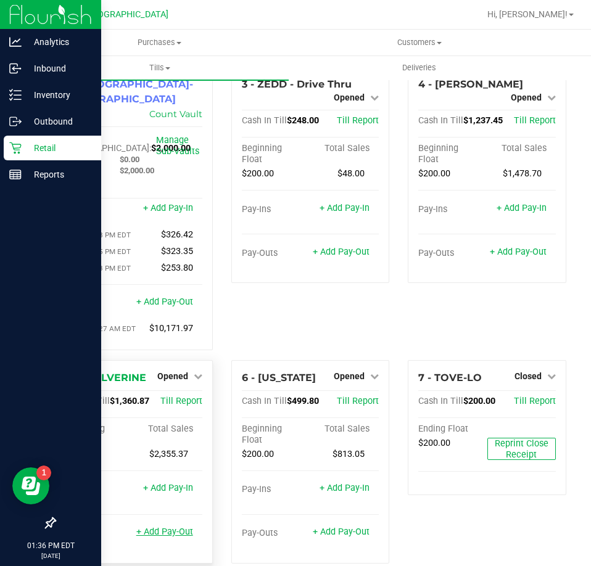
click at [160, 534] on link "+ Add Pay-Out" at bounding box center [164, 532] width 57 height 10
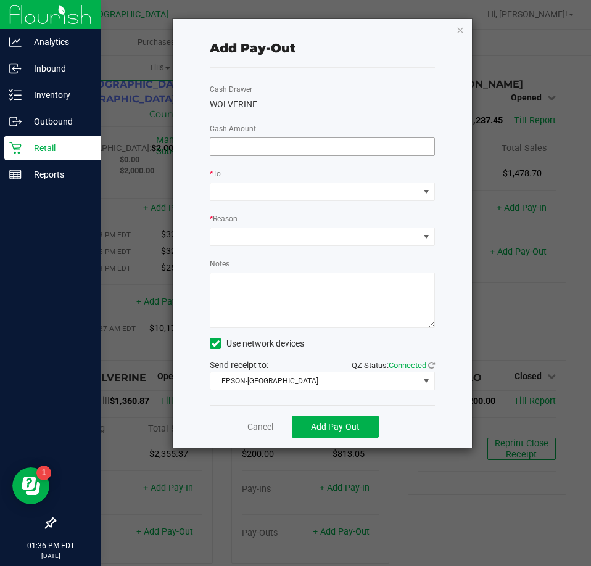
click at [334, 138] on input at bounding box center [322, 146] width 224 height 17
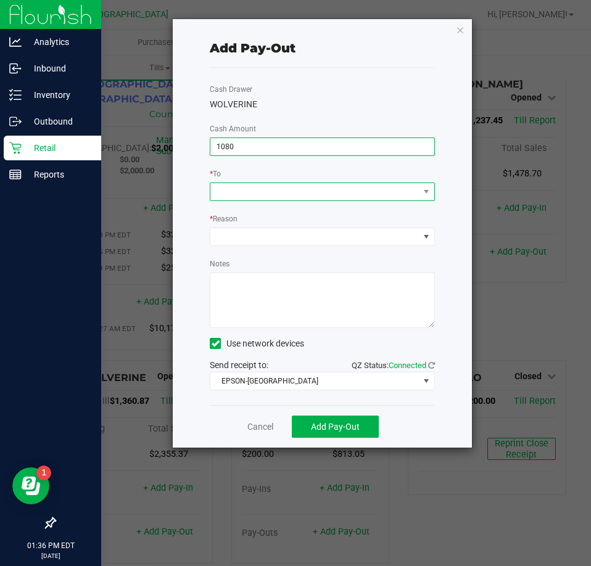
type input "$1,080.00"
click at [244, 194] on span at bounding box center [314, 191] width 208 height 17
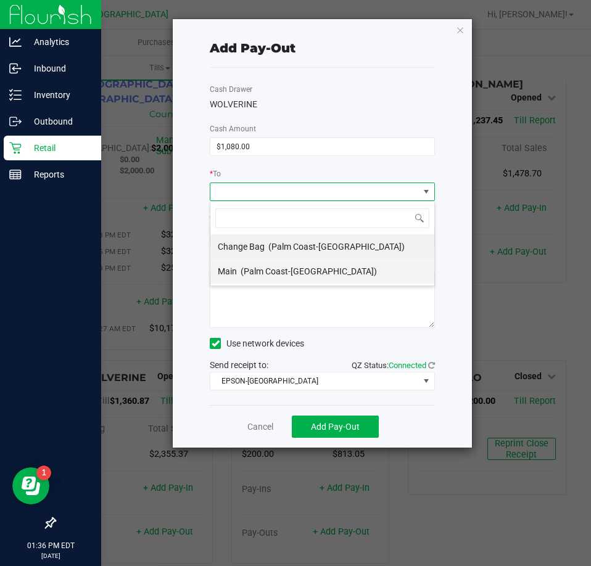
scroll to position [19, 224]
click at [242, 268] on span "(Palm Coast-Vault)" at bounding box center [309, 271] width 136 height 10
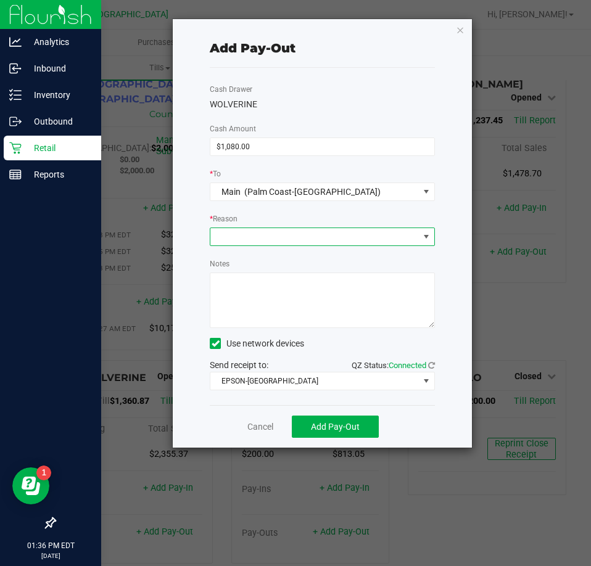
click at [250, 240] on span at bounding box center [314, 236] width 208 height 17
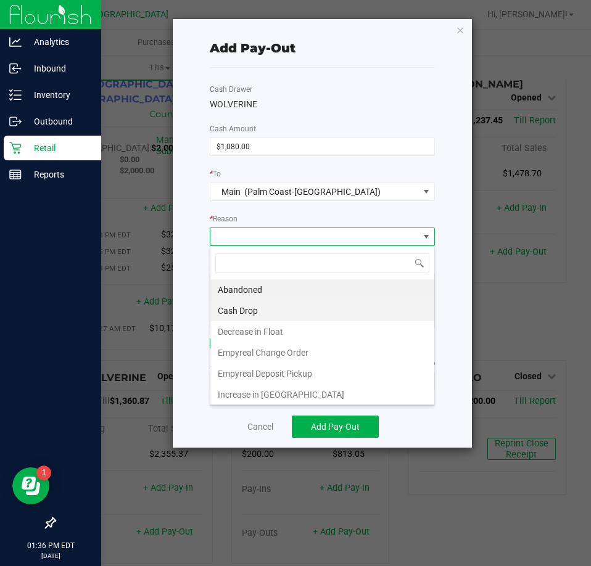
click at [273, 313] on li "Cash Drop" at bounding box center [322, 310] width 224 height 21
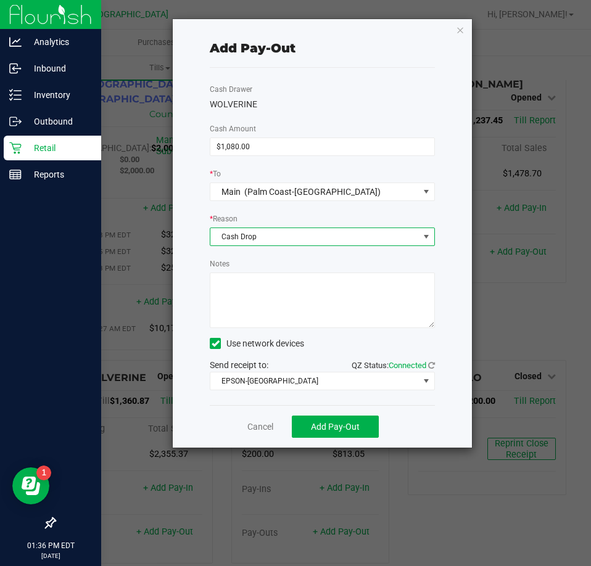
click at [273, 302] on textarea "Notes" at bounding box center [322, 301] width 225 height 56
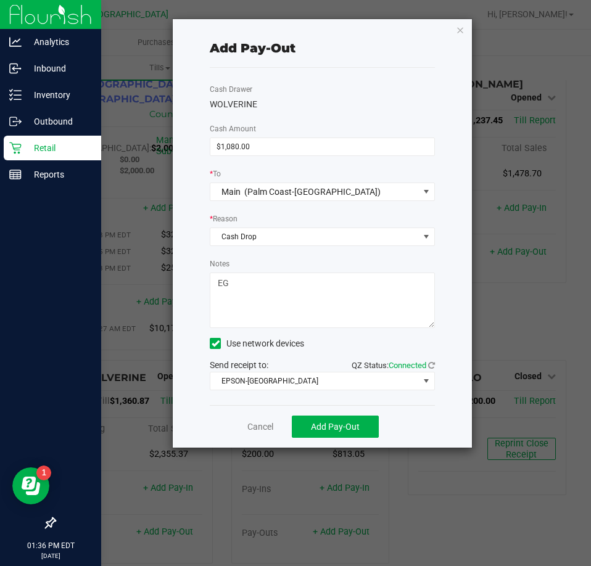
type textarea "EG"
click at [261, 216] on div "* Reason" at bounding box center [322, 219] width 225 height 15
click at [322, 426] on span "Add Pay-Out" at bounding box center [335, 427] width 49 height 10
click at [457, 30] on icon "button" at bounding box center [460, 29] width 9 height 15
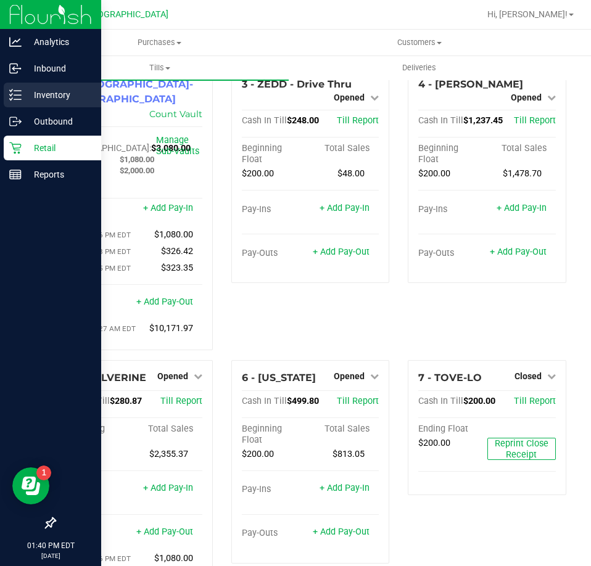
click at [17, 87] on div "Inventory" at bounding box center [52, 95] width 97 height 25
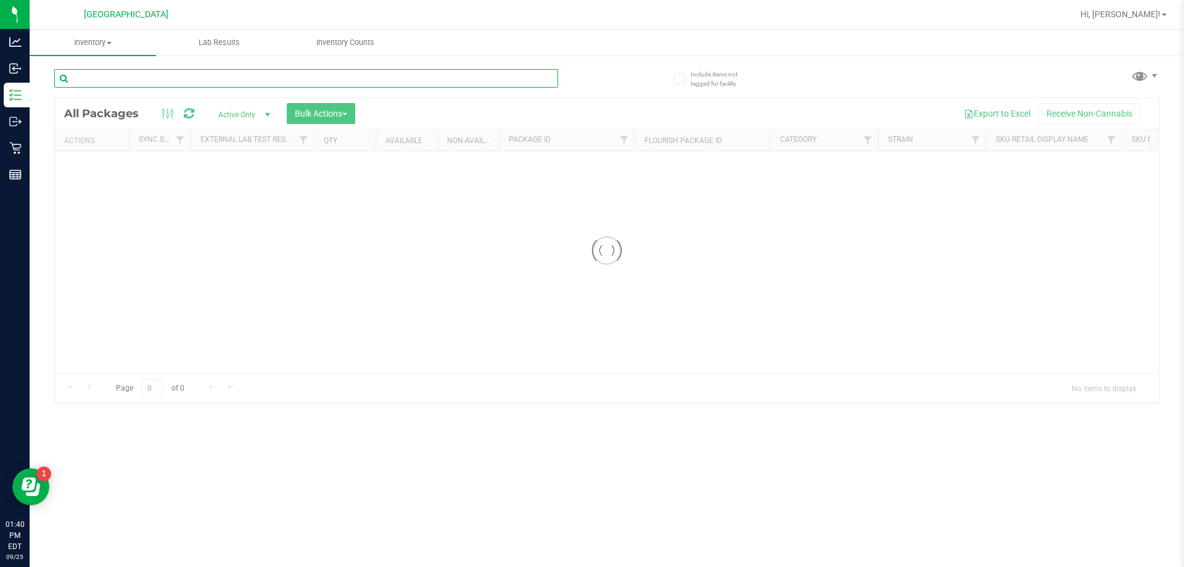
click at [305, 76] on input "text" at bounding box center [306, 78] width 504 height 19
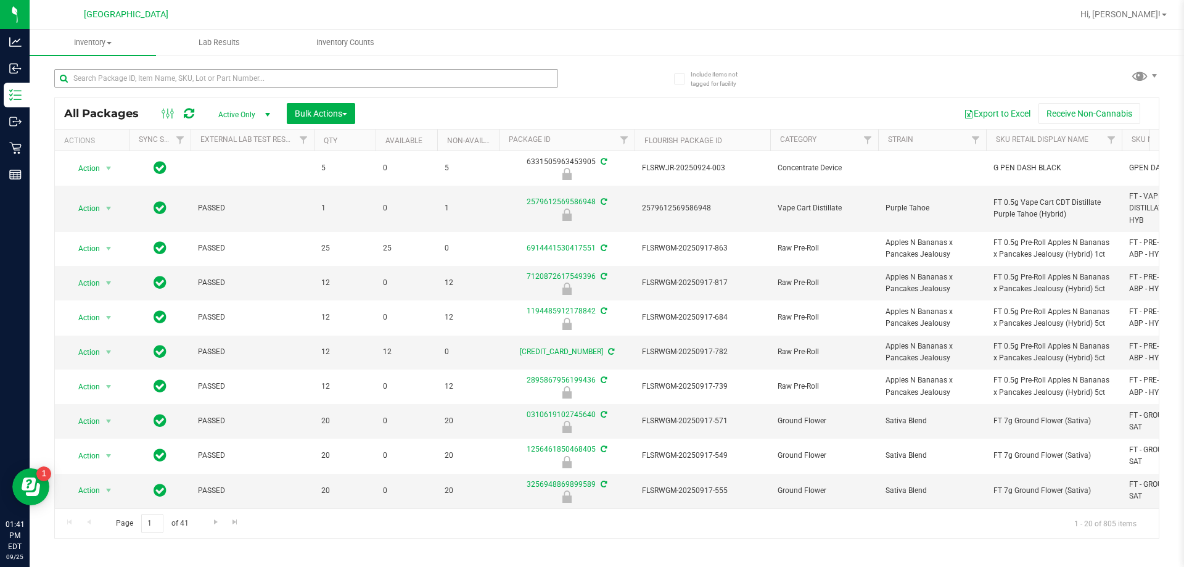
drag, startPoint x: 145, startPoint y: 91, endPoint x: 143, endPoint y: 82, distance: 9.4
click at [144, 89] on div at bounding box center [306, 83] width 504 height 28
click at [142, 82] on input "text" at bounding box center [306, 78] width 504 height 19
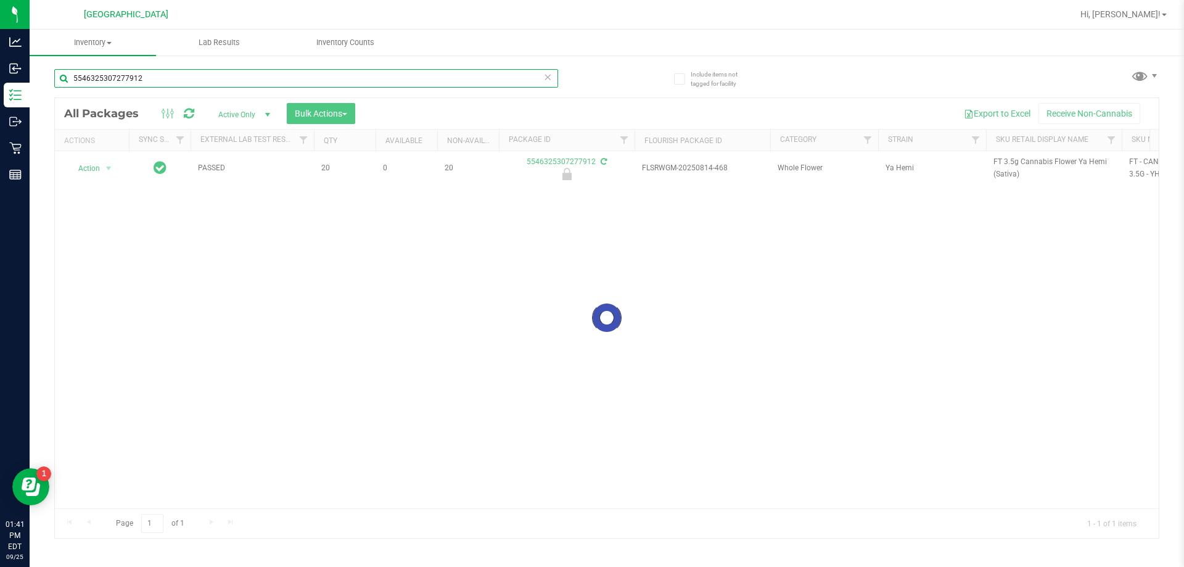
type input "5546325307277912"
click at [99, 169] on div at bounding box center [607, 318] width 1104 height 440
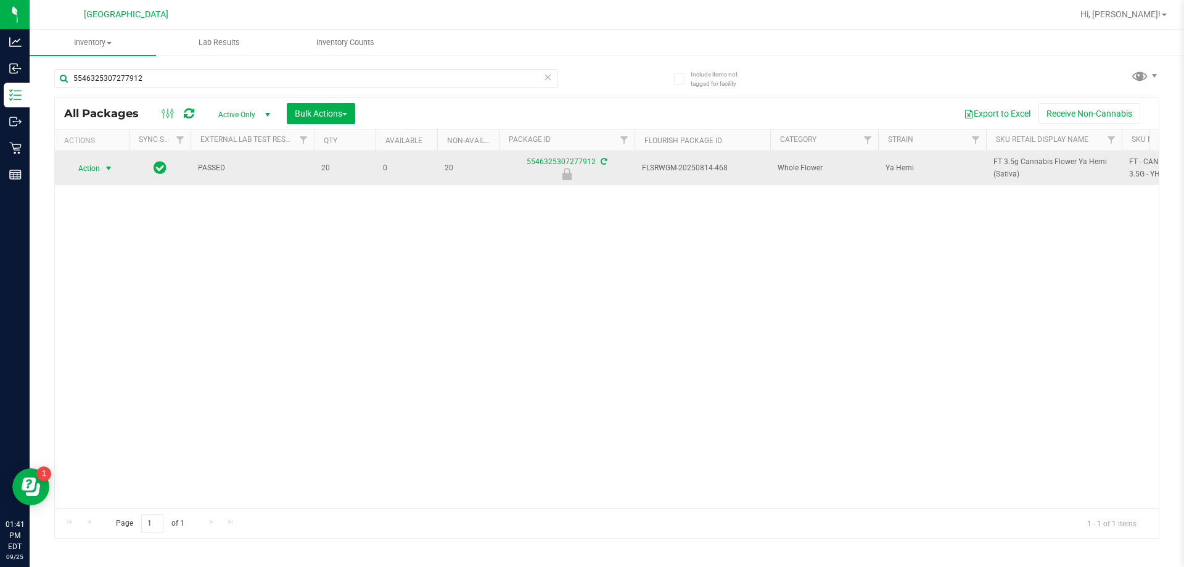
click at [96, 167] on span "Action" at bounding box center [83, 168] width 33 height 17
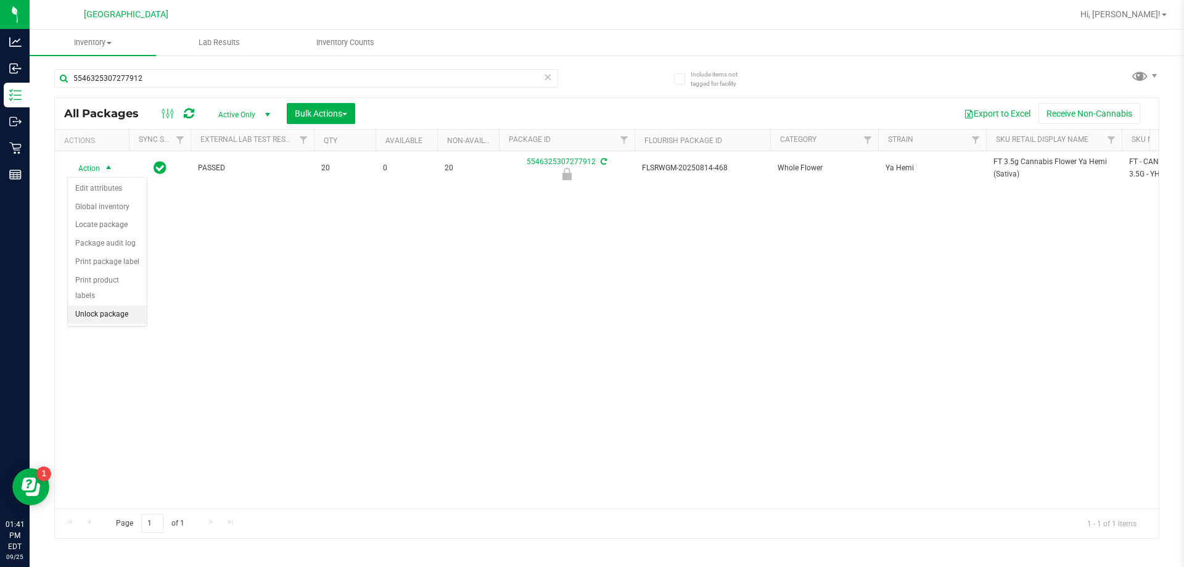
click at [94, 305] on li "Unlock package" at bounding box center [107, 314] width 79 height 19
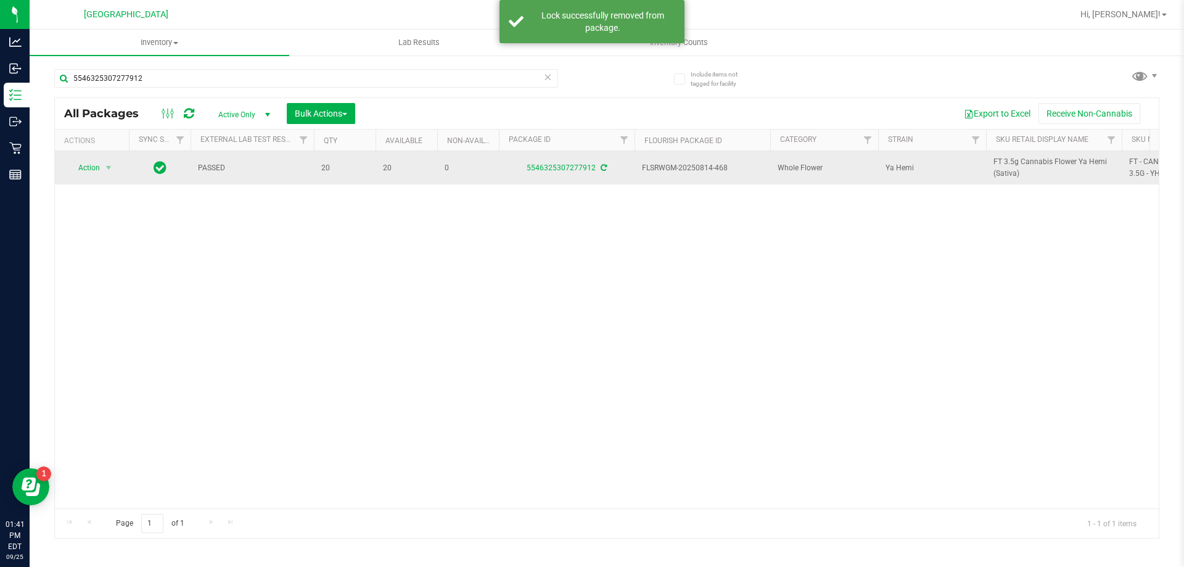
click at [1011, 171] on span "FT 3.5g Cannabis Flower Ya Hemi (Sativa)" at bounding box center [1053, 167] width 121 height 23
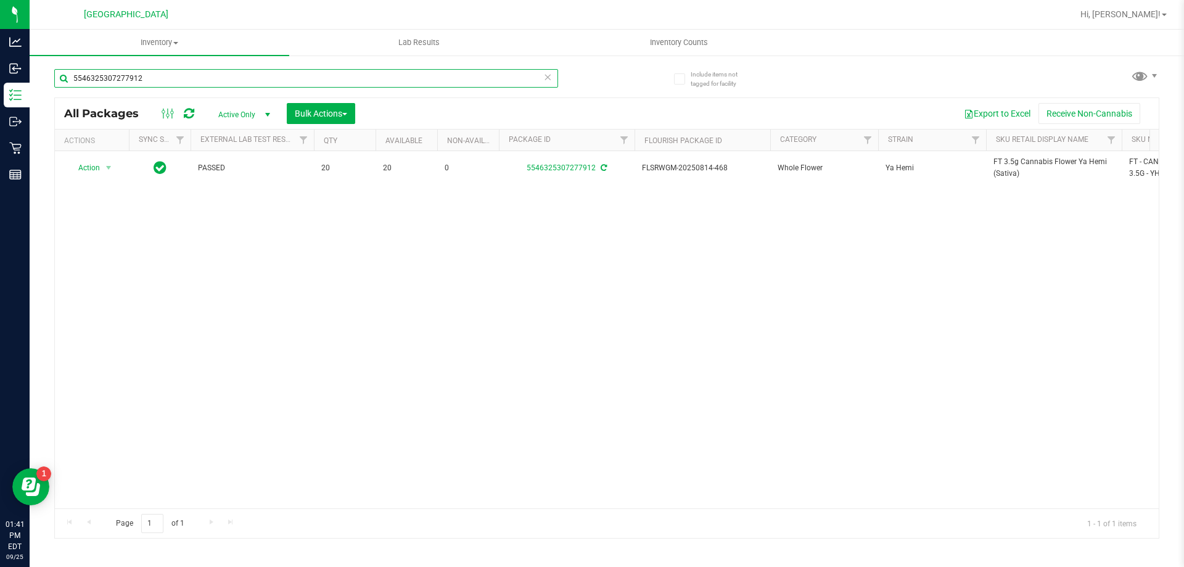
click at [384, 81] on input "5546325307277912" at bounding box center [306, 78] width 504 height 19
paste input "FT 3.5g Cannabis Flower Ya Hemi (Sativa)"
type input "FT 3.5g Cannabis Flower Ya Hemi (Sativa)"
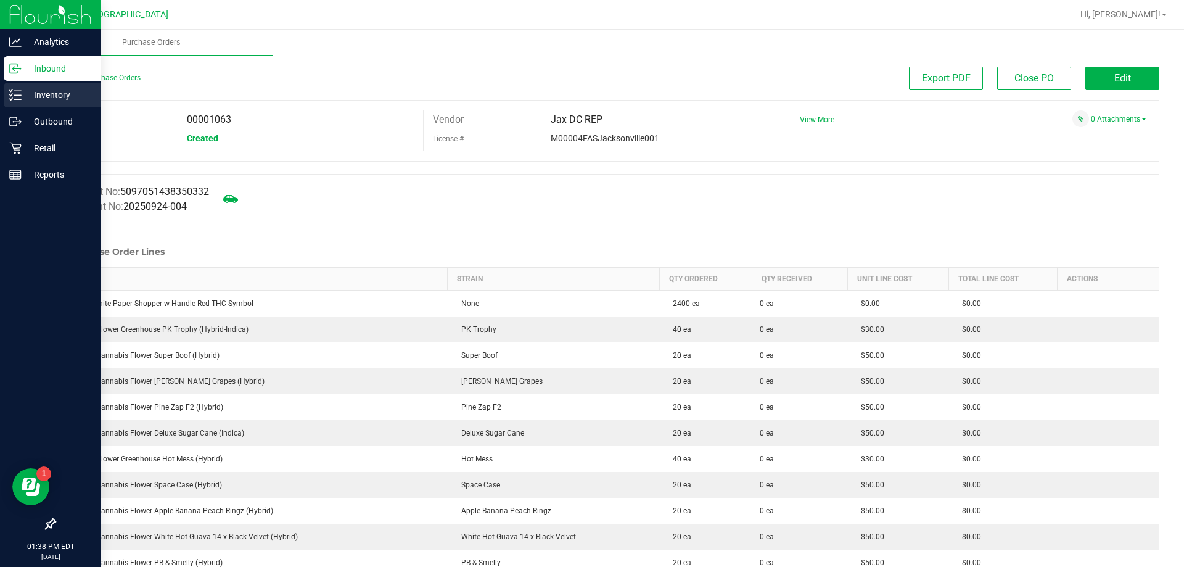
click at [17, 94] on icon at bounding box center [15, 95] width 12 height 12
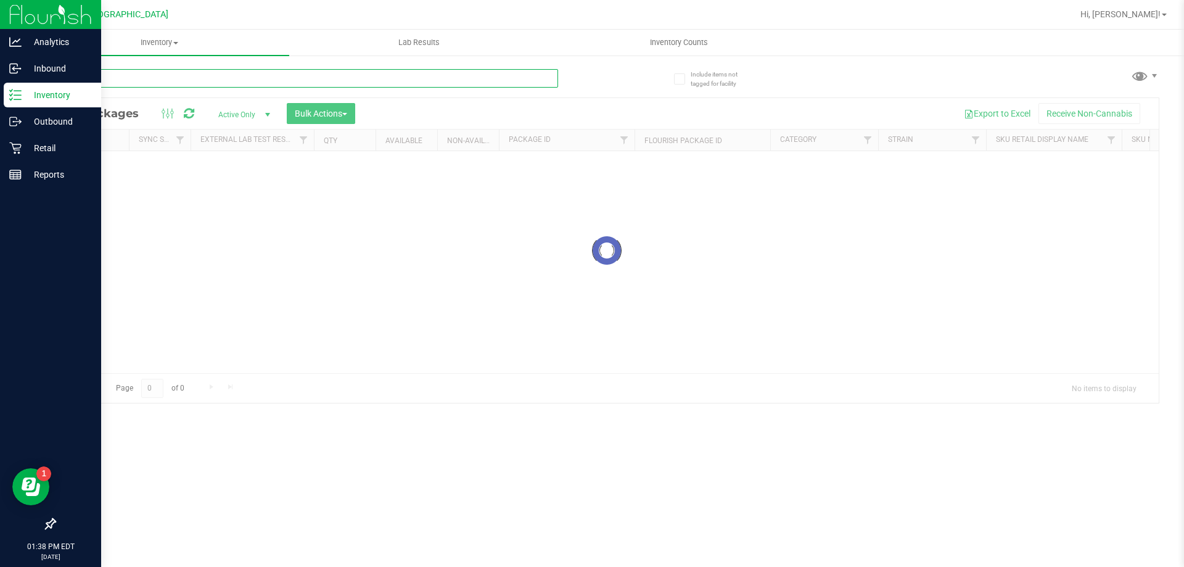
click at [176, 79] on input "text" at bounding box center [306, 78] width 504 height 19
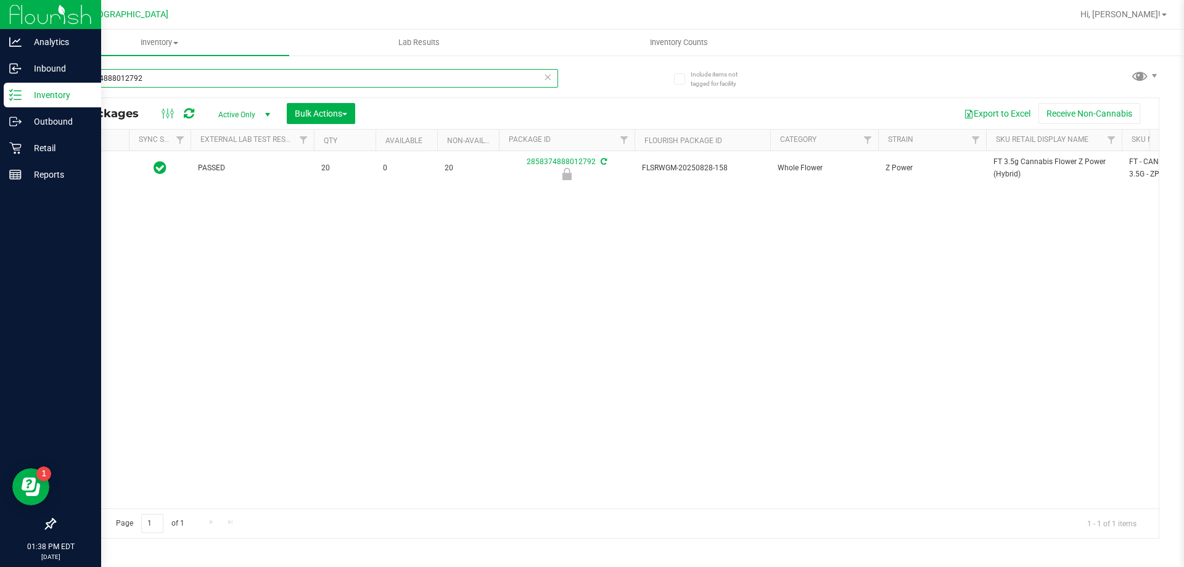
type input "2858374888012792"
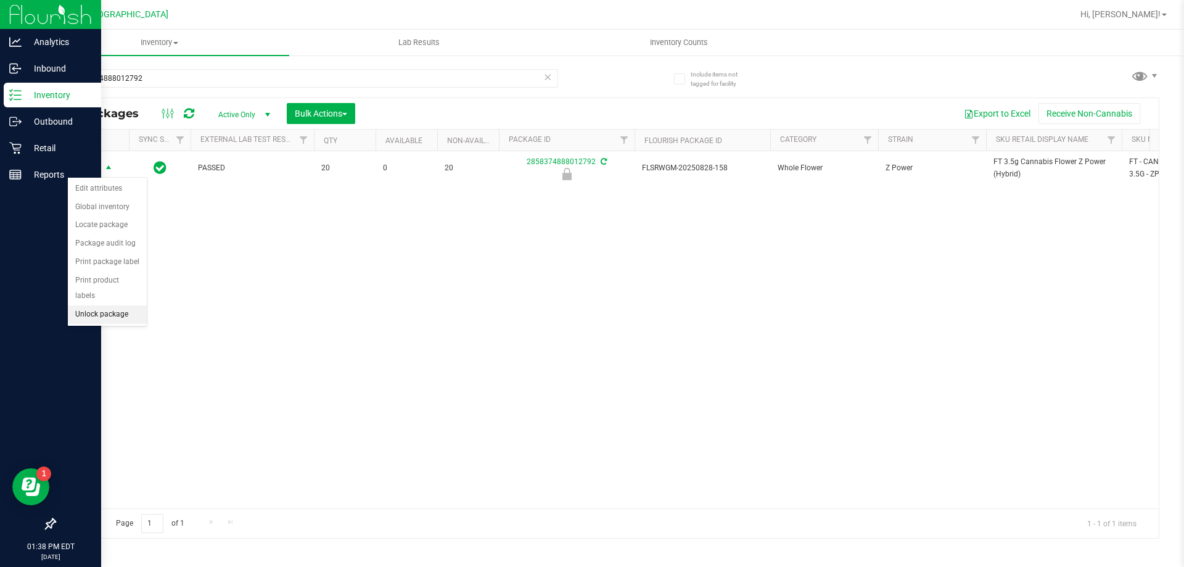
click at [106, 305] on li "Unlock package" at bounding box center [107, 314] width 79 height 19
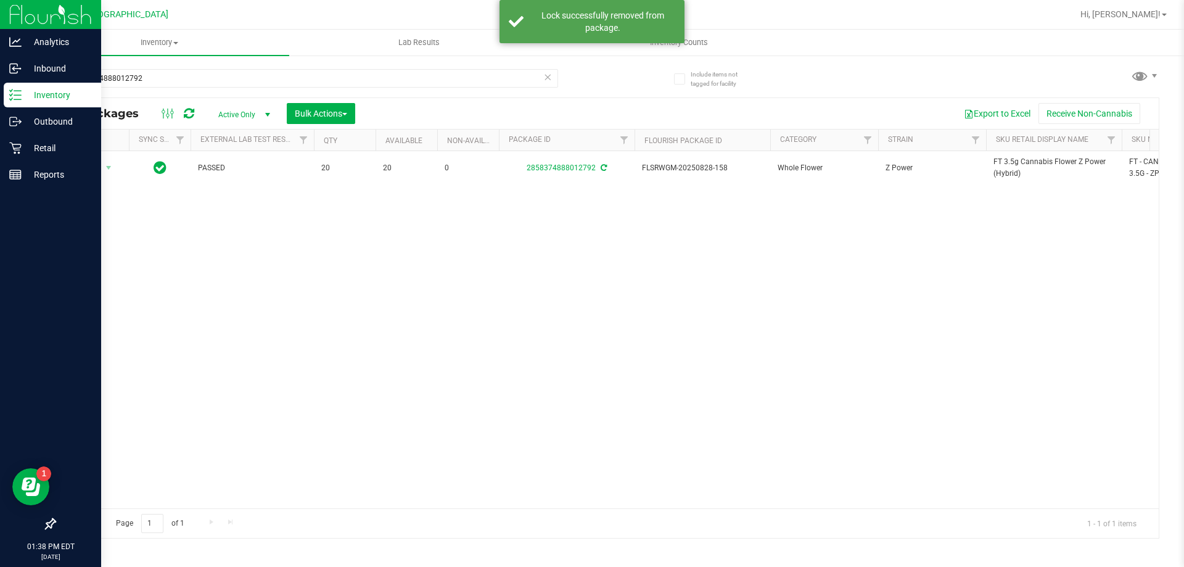
click at [1017, 170] on span "FT 3.5g Cannabis Flower Z Power (Hybrid)" at bounding box center [1053, 167] width 121 height 23
click at [413, 80] on input "2858374888012792" at bounding box center [306, 78] width 504 height 19
paste input "FT 3.5g Cannabis Flower Z Power (Hybrid)"
click at [413, 80] on input "FT 3.5g Cannabis Flower Z Power (Hybrid)" at bounding box center [306, 78] width 504 height 19
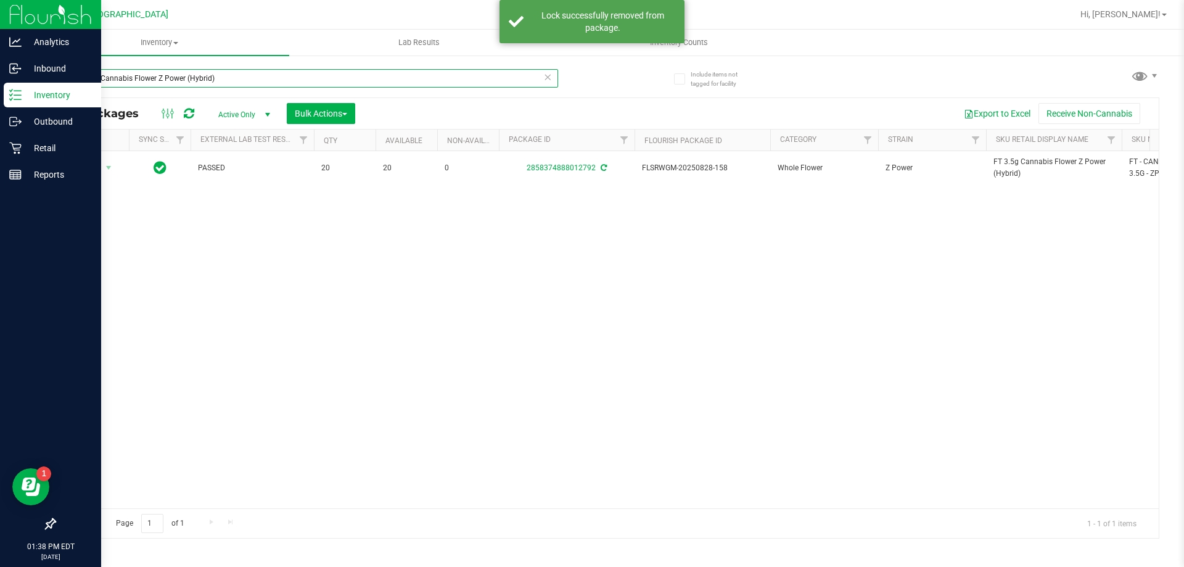
type input "FT 3.5g Cannabis Flower Z Power (Hybrid)"
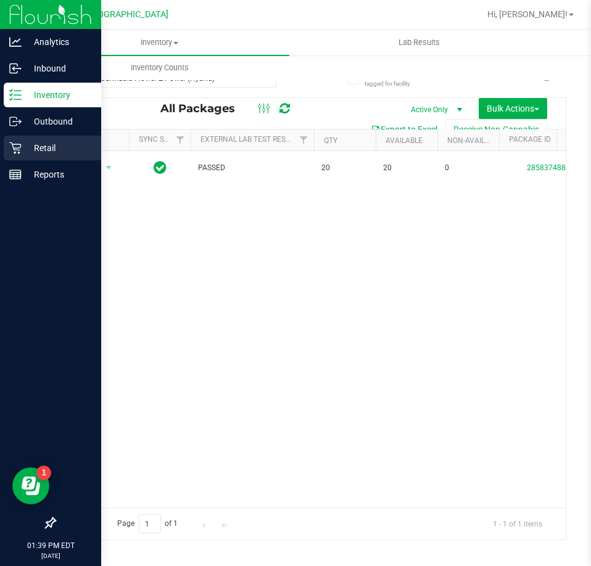
click at [44, 149] on p "Retail" at bounding box center [59, 148] width 74 height 15
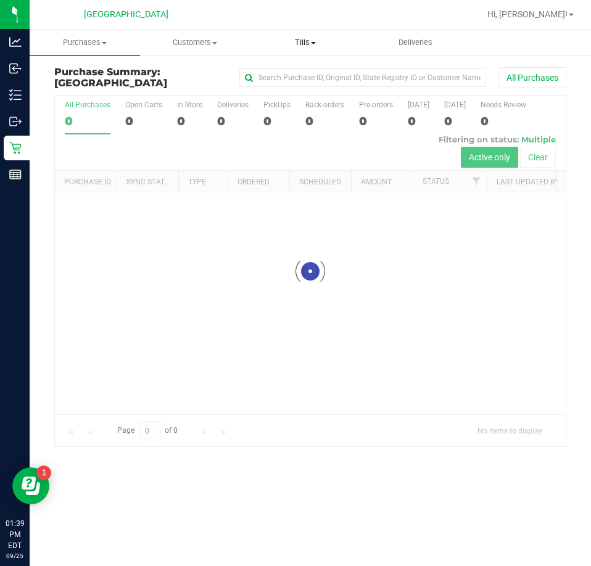
click at [304, 43] on span "Tills" at bounding box center [304, 42] width 109 height 11
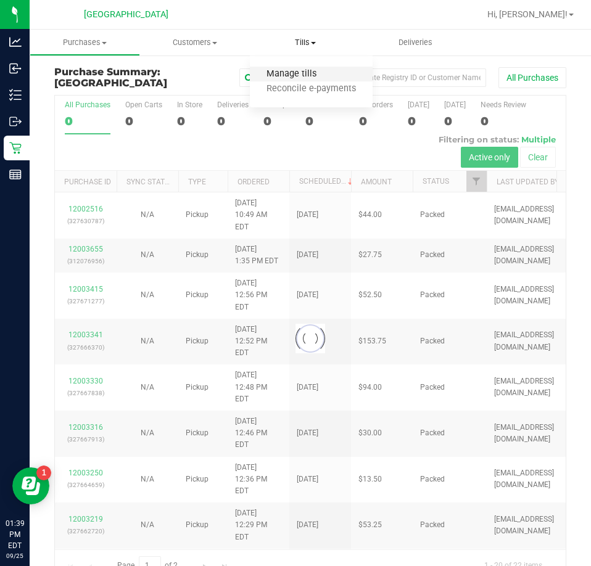
click at [284, 70] on span "Manage tills" at bounding box center [291, 74] width 83 height 10
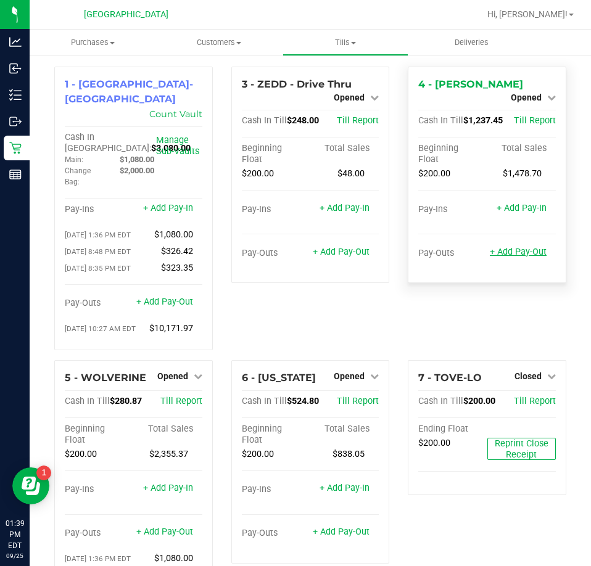
click at [516, 247] on link "+ Add Pay-Out" at bounding box center [518, 252] width 57 height 10
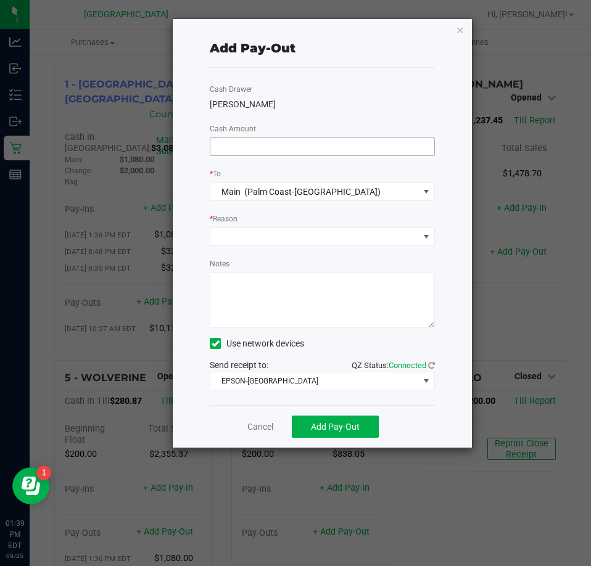
click at [377, 147] on input at bounding box center [322, 146] width 224 height 17
type input "$950.00"
click at [366, 118] on div "Cash Drawer YIRUMA Cash Amount $950.00 * To Main (Palm Coast-Vault) * Reason No…" at bounding box center [322, 236] width 225 height 337
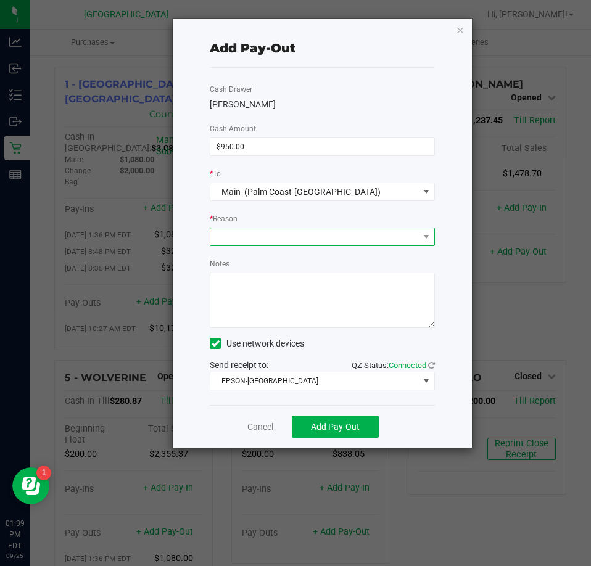
click at [300, 239] on span at bounding box center [314, 236] width 208 height 17
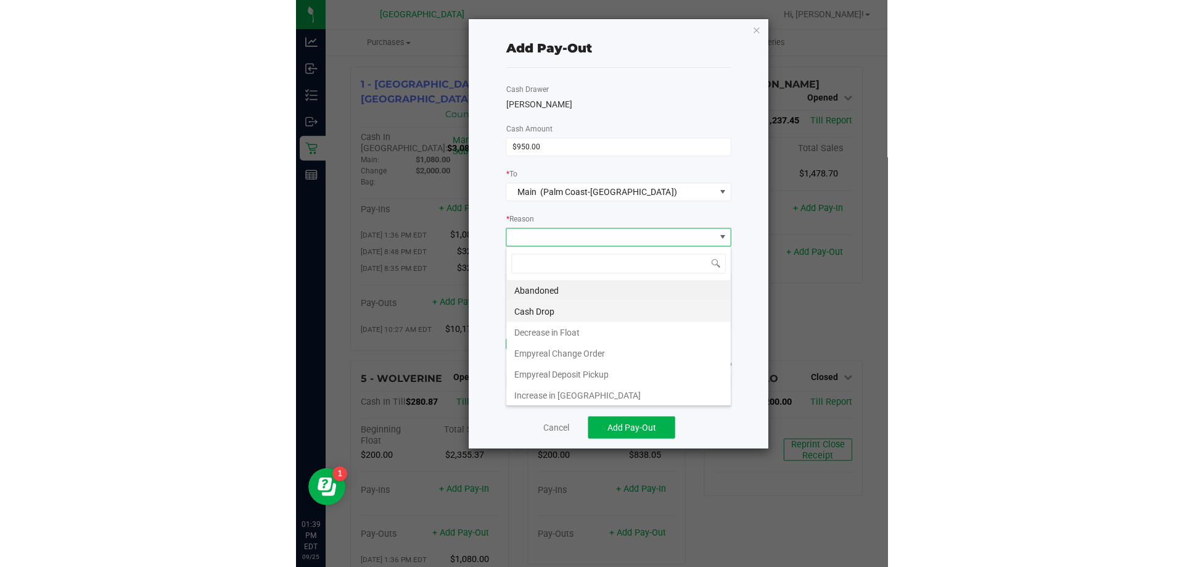
scroll to position [19, 224]
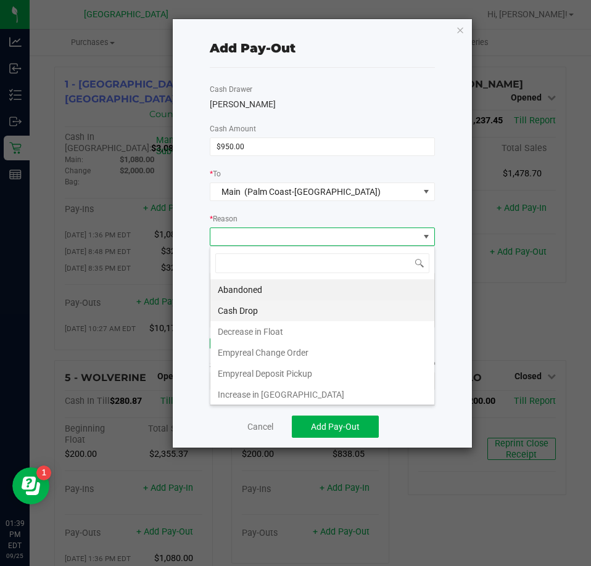
click at [249, 310] on li "Cash Drop" at bounding box center [322, 310] width 224 height 21
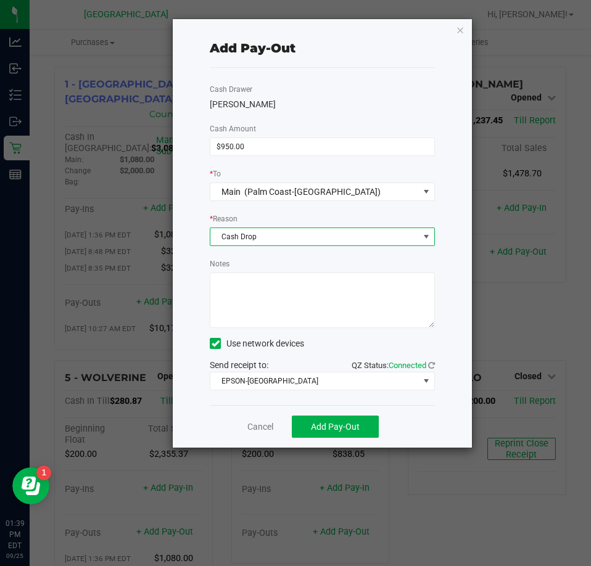
click at [304, 302] on textarea "Notes" at bounding box center [322, 301] width 225 height 56
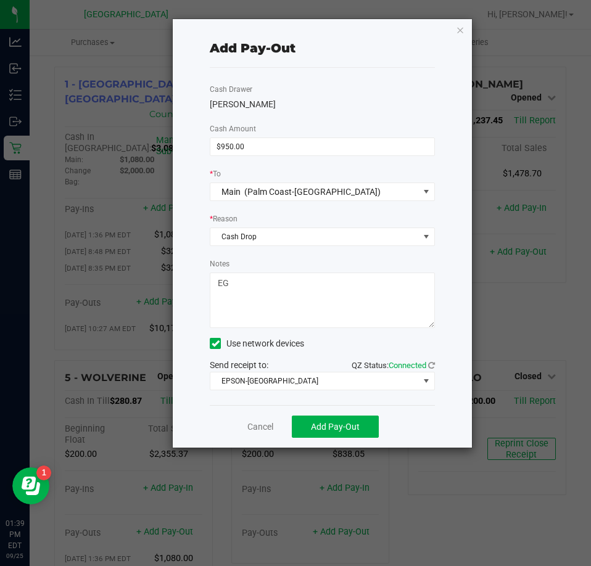
type textarea "EG"
click at [293, 265] on div "Notes" at bounding box center [322, 292] width 225 height 71
click at [339, 426] on span "Add Pay-Out" at bounding box center [335, 427] width 49 height 10
click at [458, 24] on icon "button" at bounding box center [460, 29] width 9 height 15
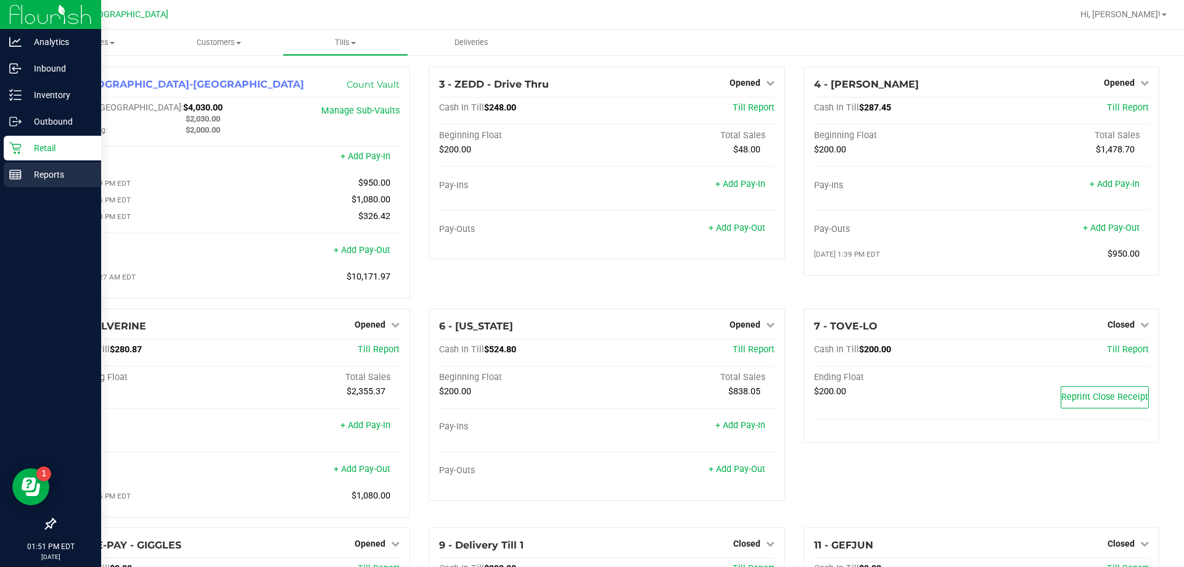
click at [47, 172] on p "Reports" at bounding box center [59, 174] width 74 height 15
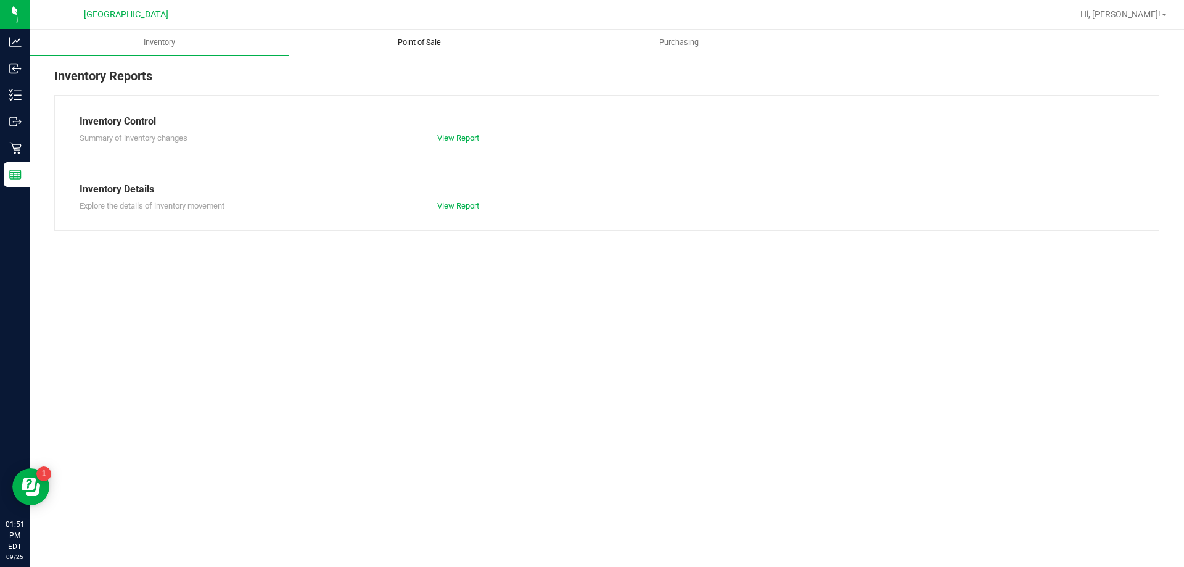
click at [432, 39] on span "Point of Sale" at bounding box center [419, 42] width 76 height 11
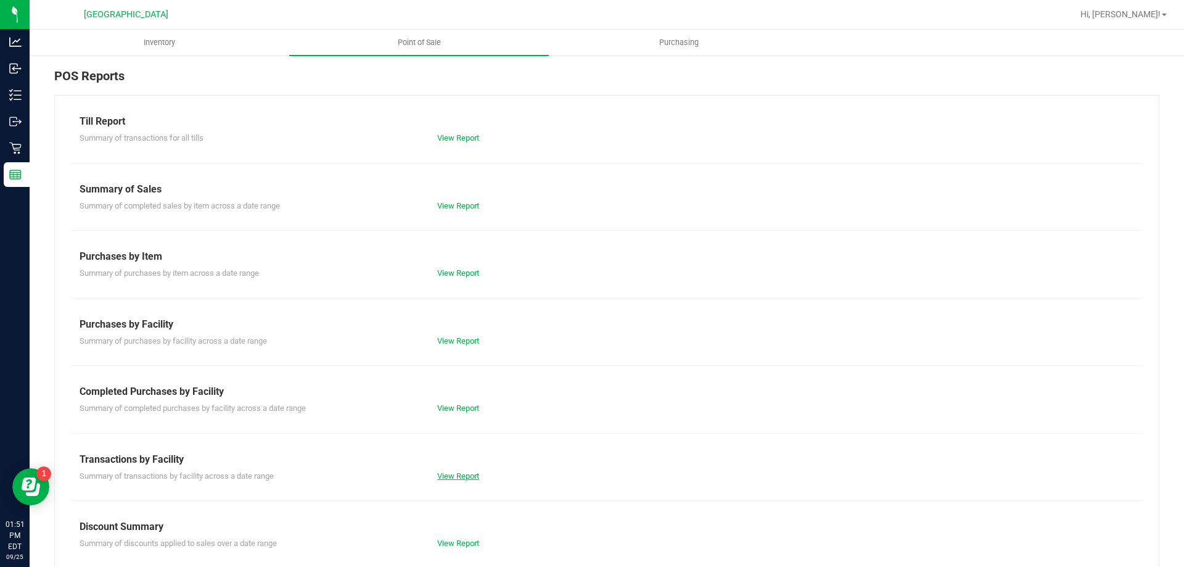
click at [451, 472] on link "View Report" at bounding box center [458, 475] width 42 height 9
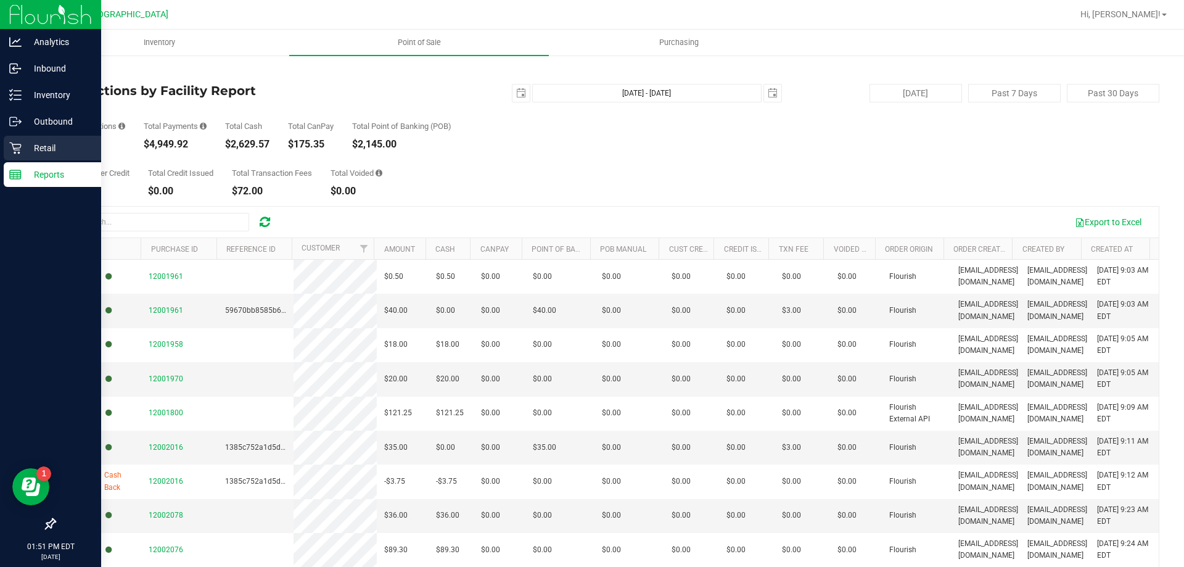
click at [17, 150] on icon at bounding box center [15, 148] width 12 height 12
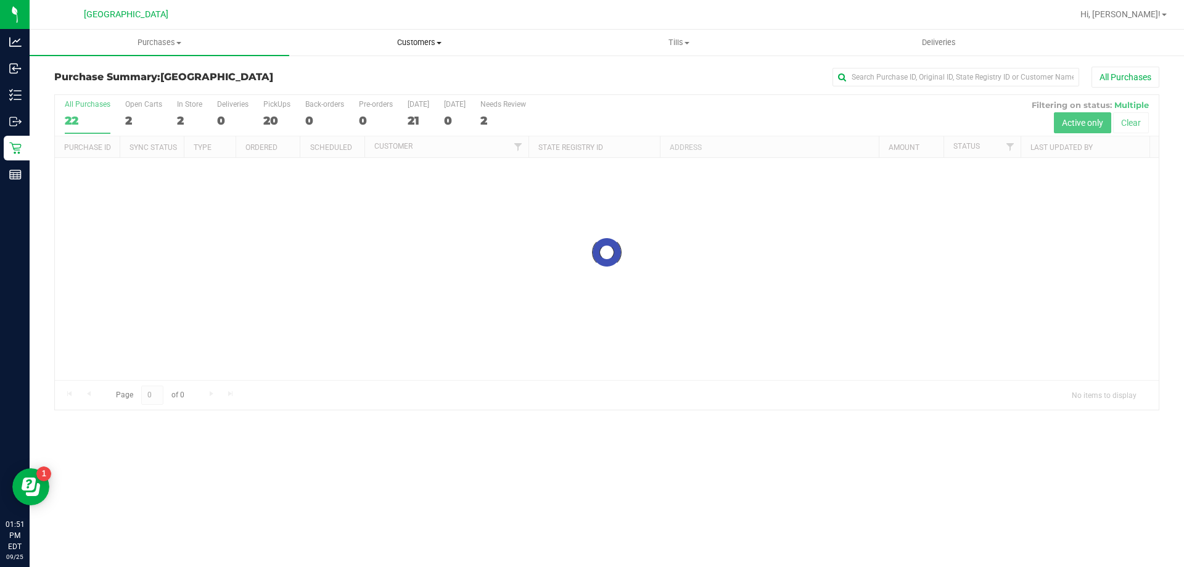
click at [425, 44] on span "Customers" at bounding box center [419, 42] width 258 height 11
click at [669, 43] on span "Tills" at bounding box center [678, 42] width 258 height 11
click at [606, 72] on span "Manage tills" at bounding box center [590, 74] width 83 height 10
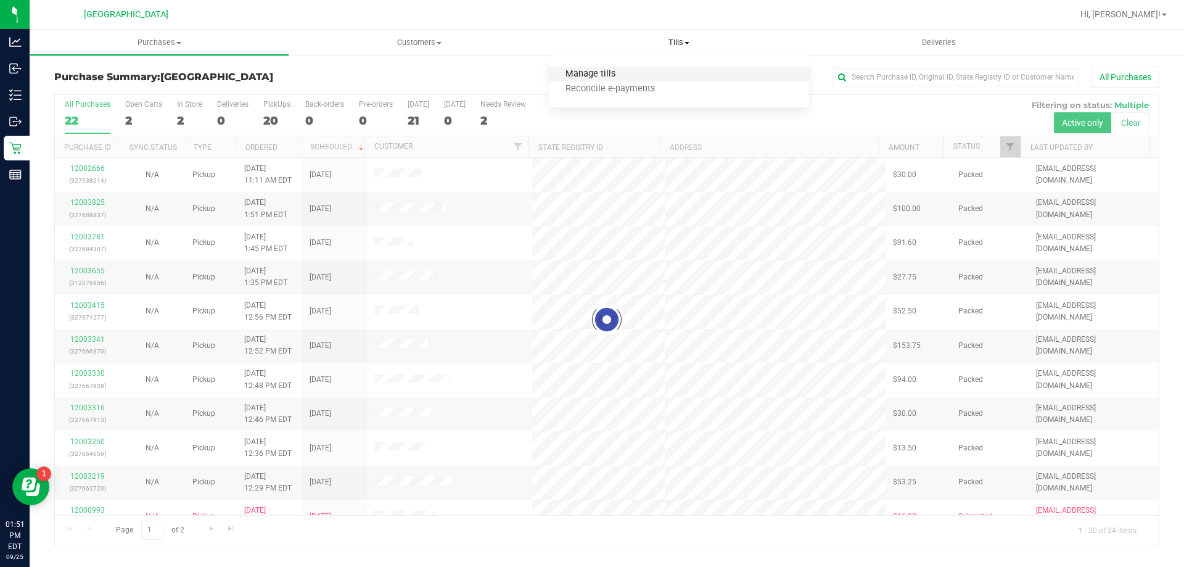
click at [606, 72] on span "Manage tills" at bounding box center [590, 74] width 83 height 10
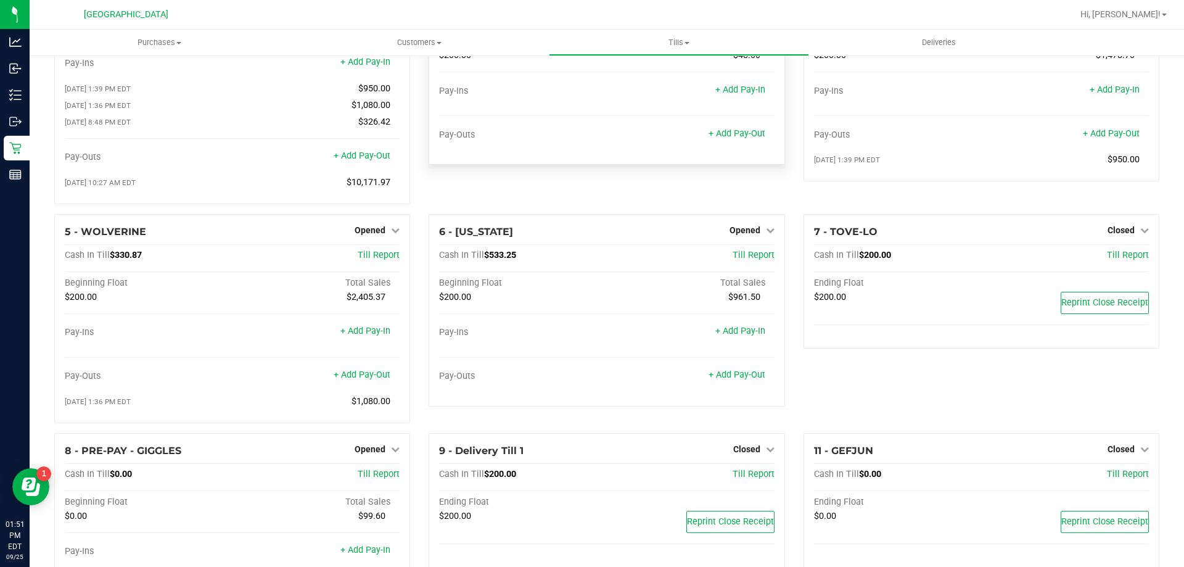
scroll to position [179, 0]
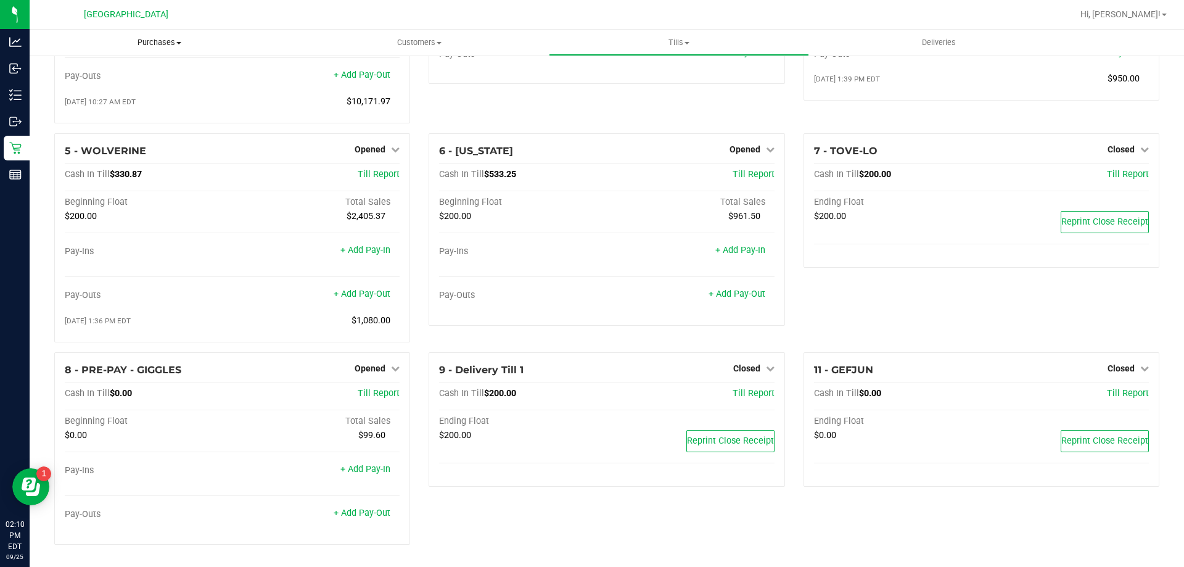
click at [146, 42] on span "Purchases" at bounding box center [160, 42] width 260 height 11
click at [115, 84] on li "Fulfillment" at bounding box center [160, 89] width 260 height 15
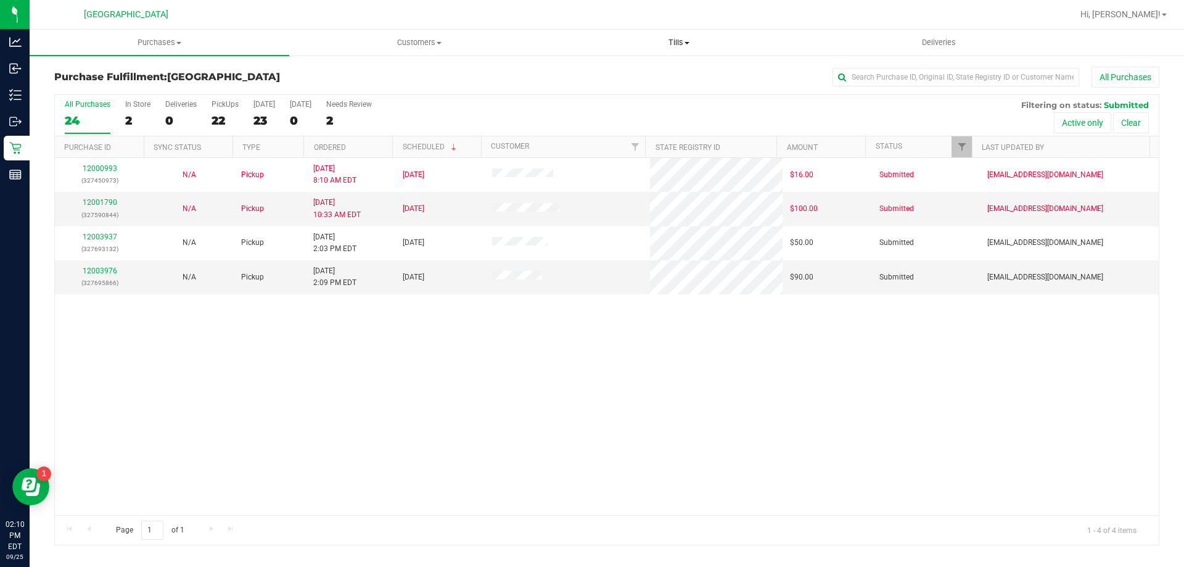
click at [675, 33] on uib-tab-heading "Tills Manage tills Reconcile e-payments" at bounding box center [678, 42] width 258 height 25
click at [622, 75] on span "Manage tills" at bounding box center [590, 74] width 83 height 10
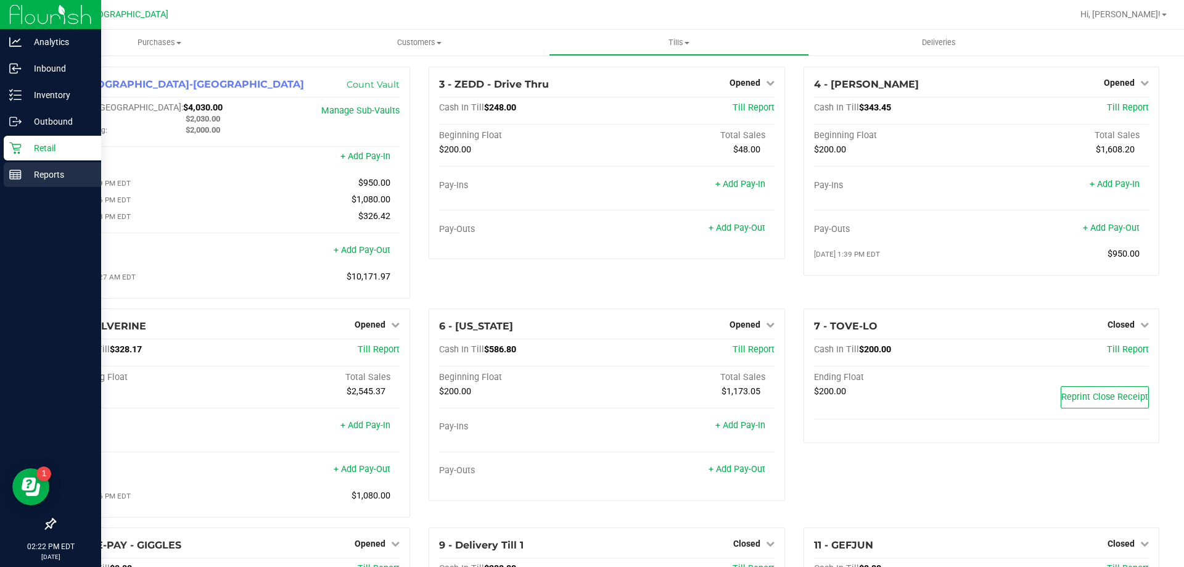
click at [18, 169] on icon at bounding box center [15, 174] width 12 height 12
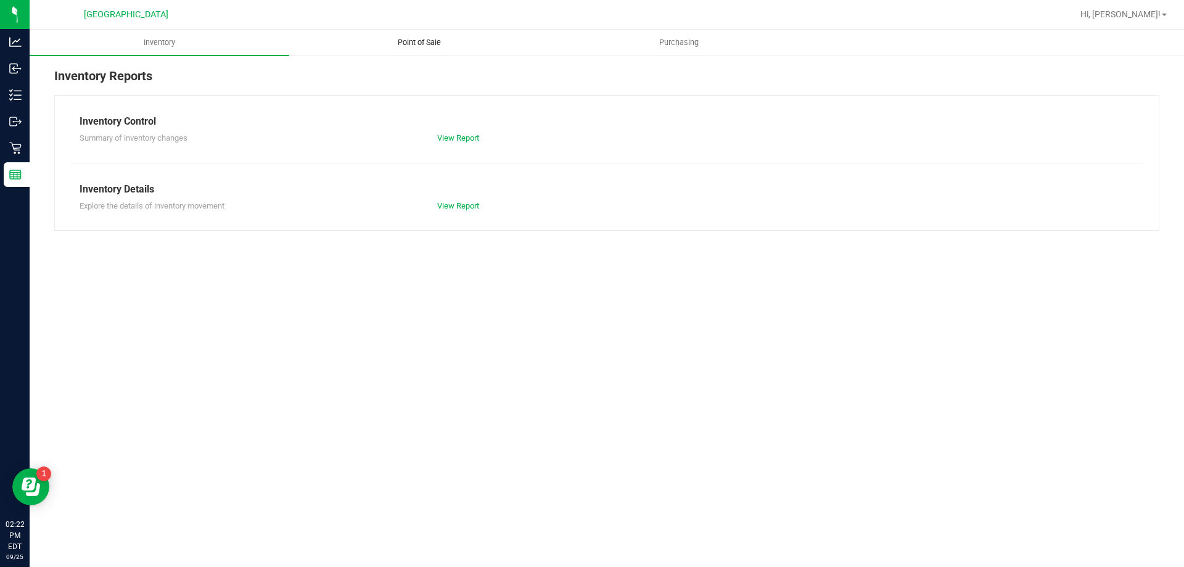
click at [426, 37] on span "Point of Sale" at bounding box center [419, 42] width 76 height 11
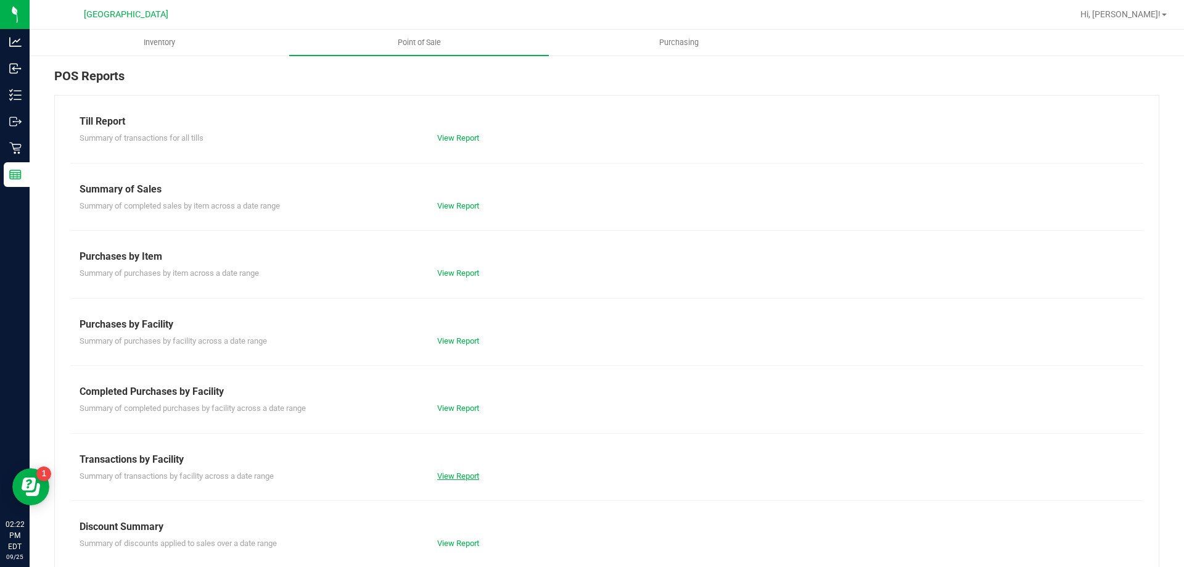
click at [448, 479] on link "View Report" at bounding box center [458, 475] width 42 height 9
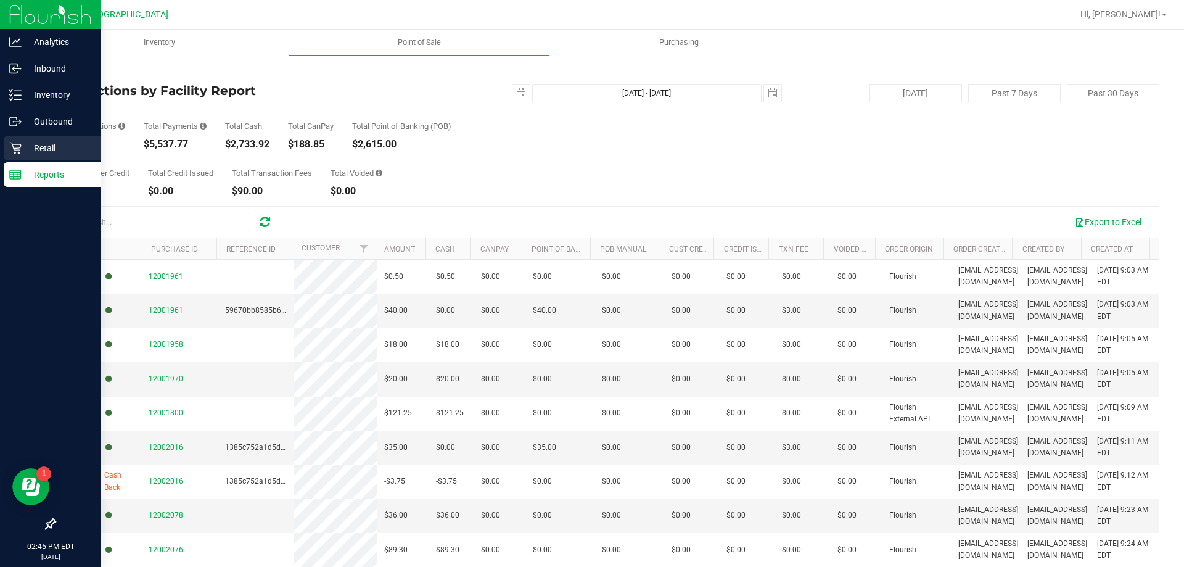
click at [50, 139] on div "Retail" at bounding box center [52, 148] width 97 height 25
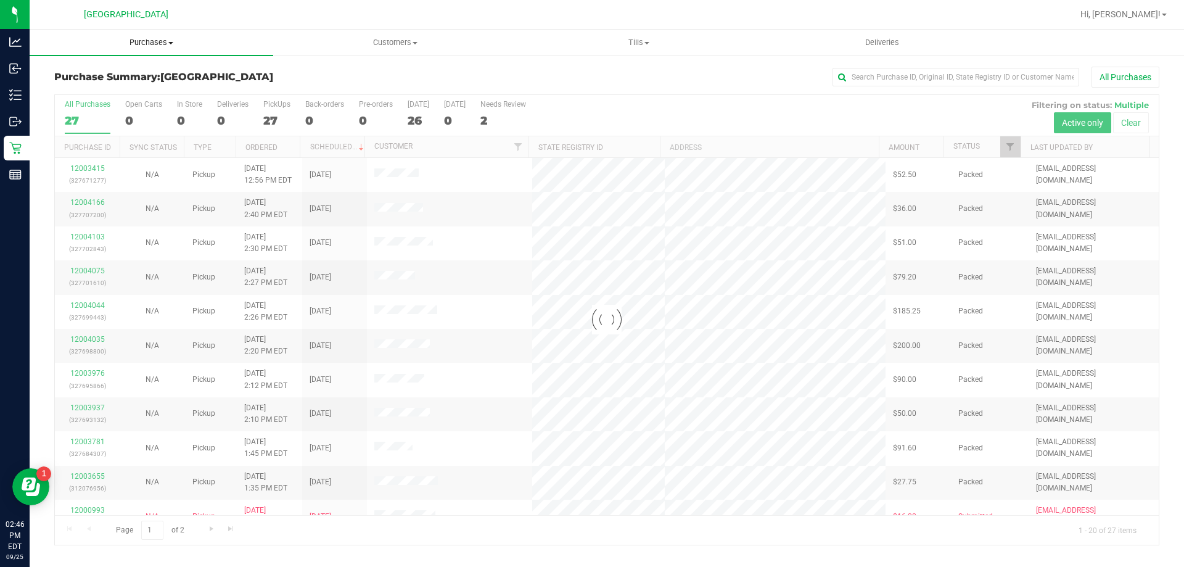
click at [146, 41] on span "Purchases" at bounding box center [152, 42] width 244 height 11
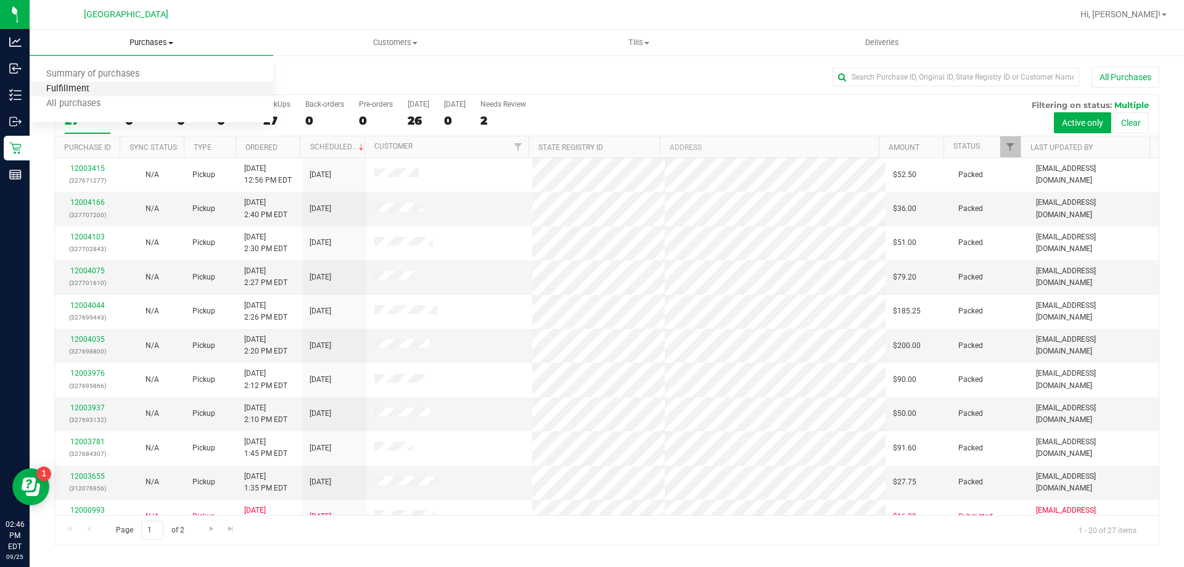
click at [87, 91] on span "Fulfillment" at bounding box center [68, 89] width 76 height 10
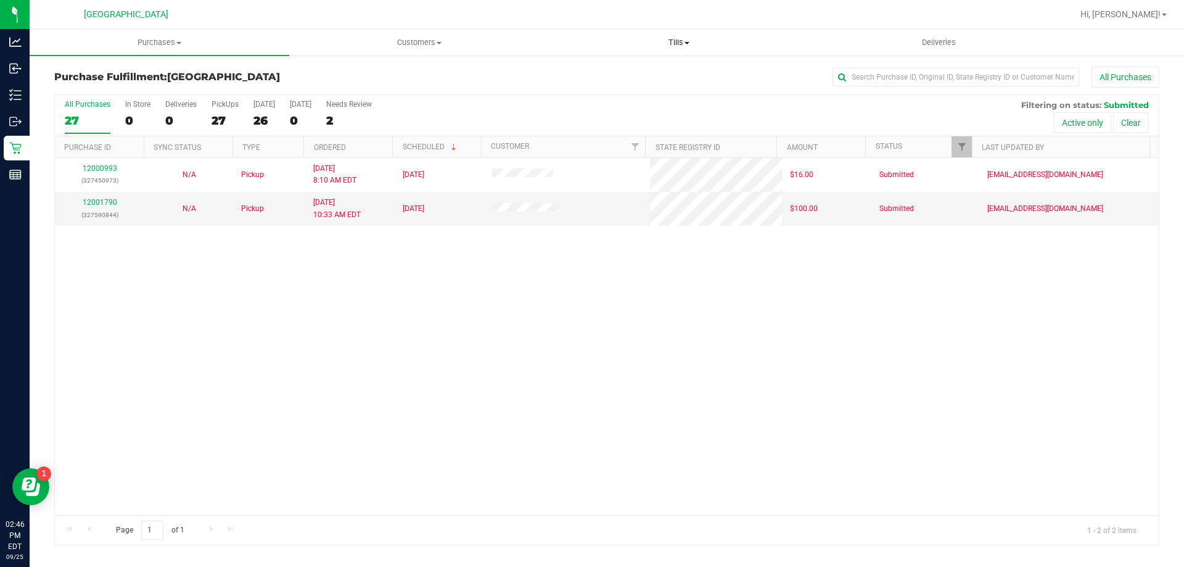
click at [673, 39] on span "Tills" at bounding box center [678, 42] width 258 height 11
click at [633, 70] on li "Manage tills" at bounding box center [679, 74] width 260 height 15
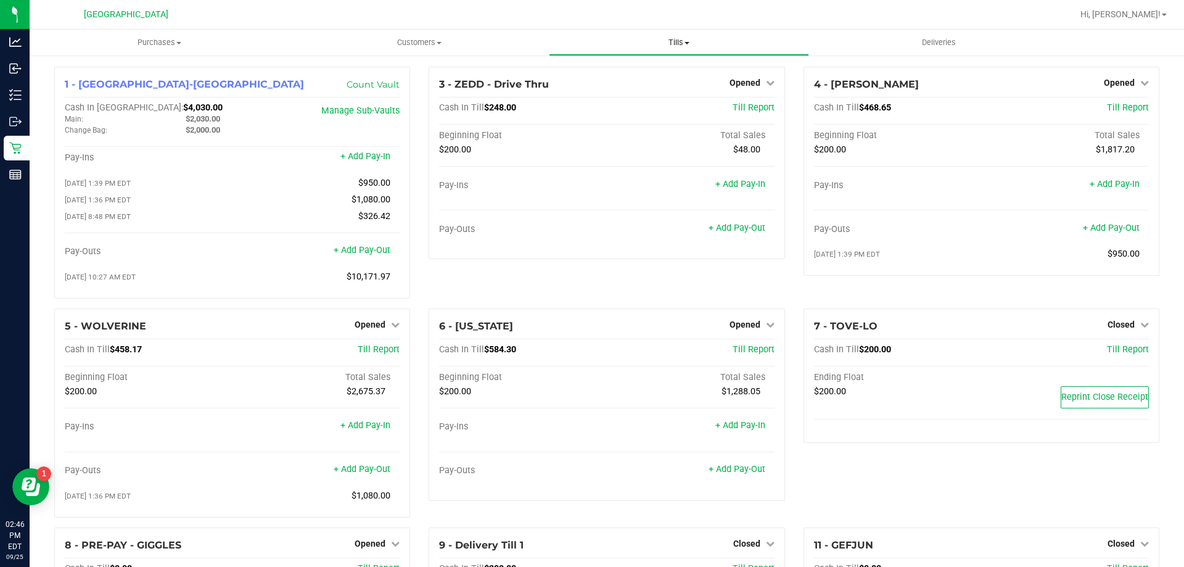
click at [676, 44] on span "Tills" at bounding box center [678, 42] width 258 height 11
click at [636, 72] on li "Manage tills" at bounding box center [679, 74] width 260 height 15
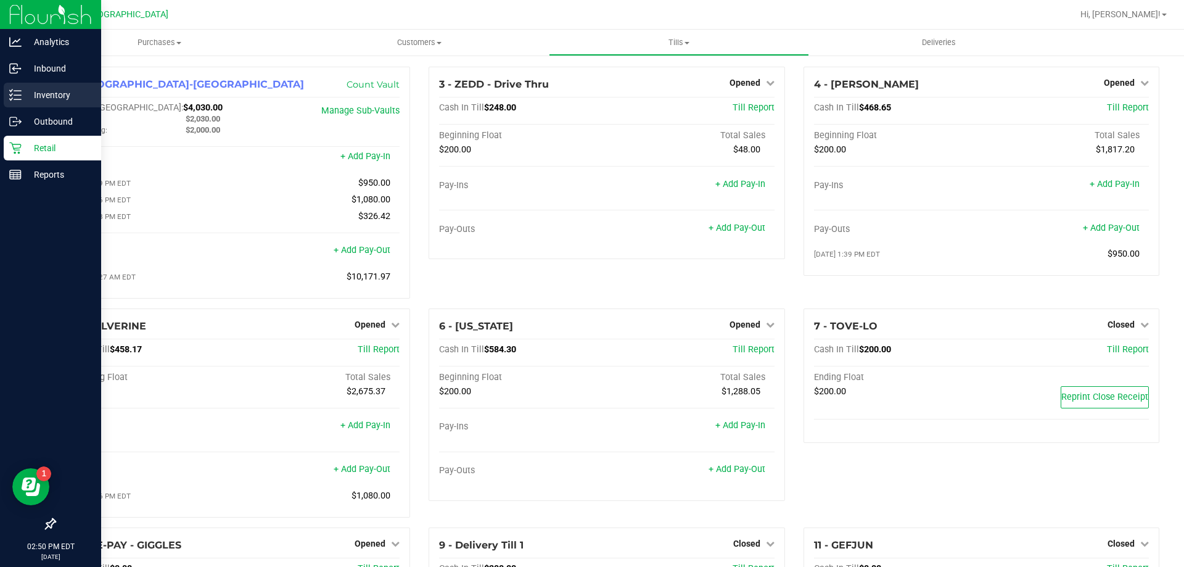
click at [46, 91] on p "Inventory" at bounding box center [59, 95] width 74 height 15
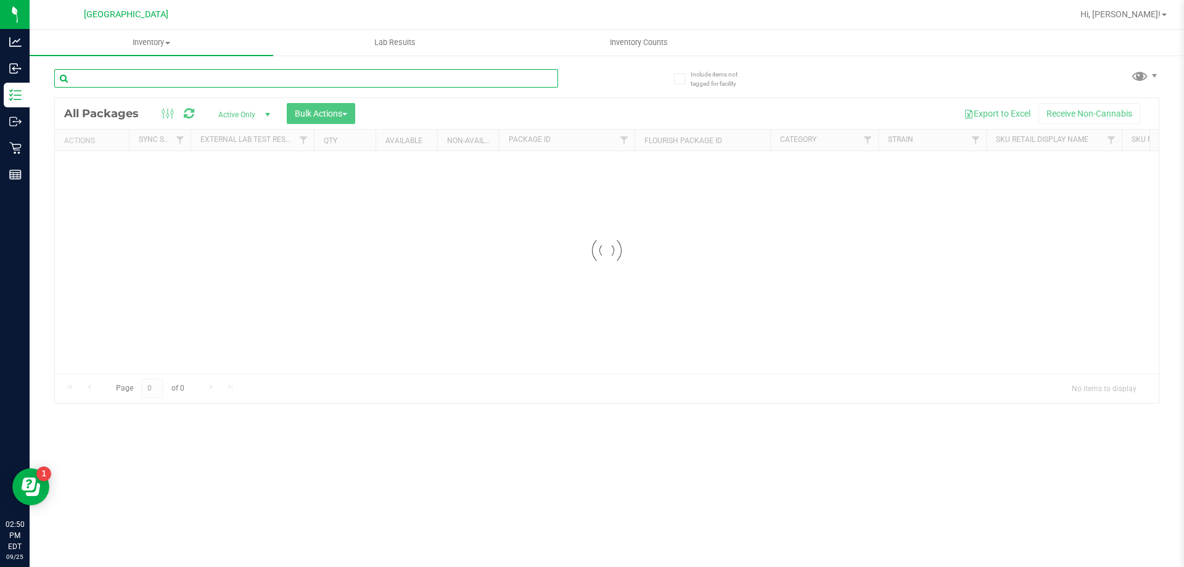
click at [153, 75] on div "Inventory All packages All inventory Waste log Create inventory Lab Results Inv…" at bounding box center [607, 298] width 1154 height 537
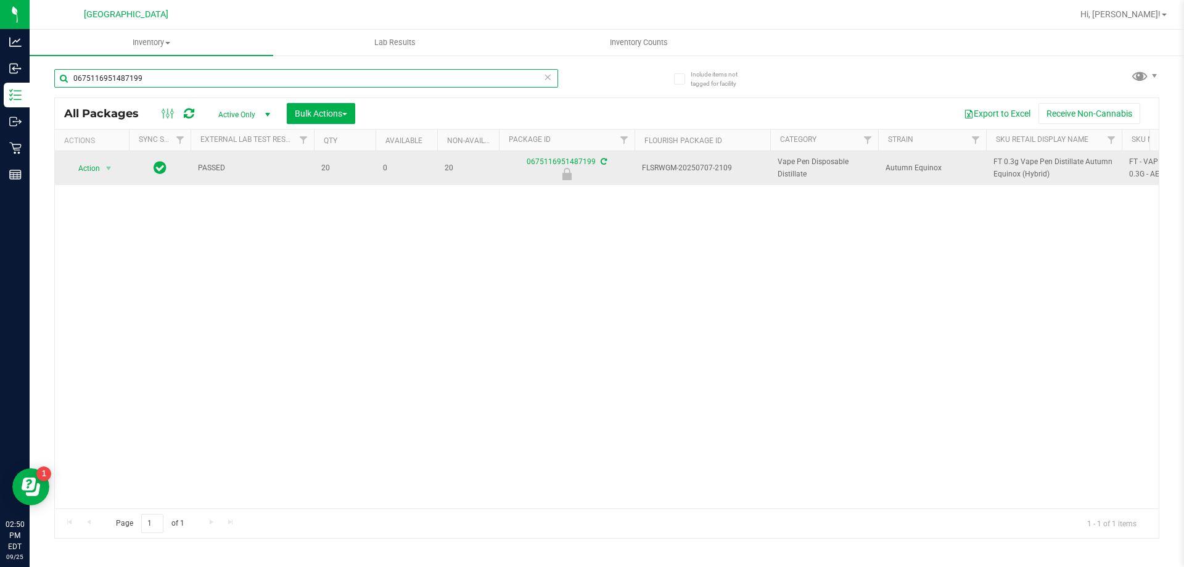
type input "0675116951487199"
click at [88, 166] on span "Action" at bounding box center [83, 168] width 33 height 17
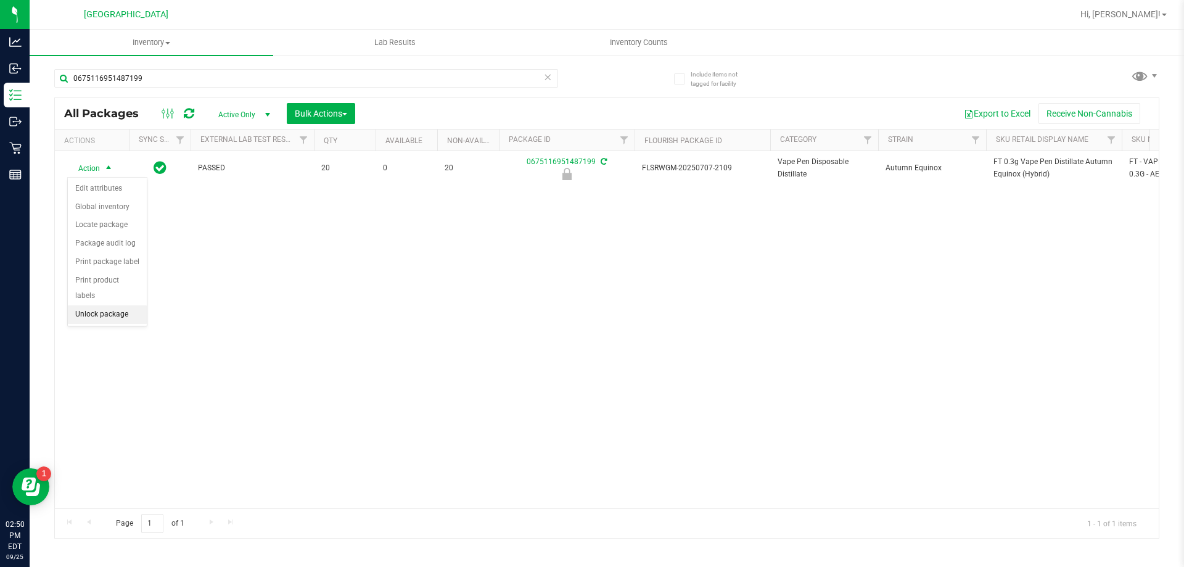
click at [103, 305] on li "Unlock package" at bounding box center [107, 314] width 79 height 19
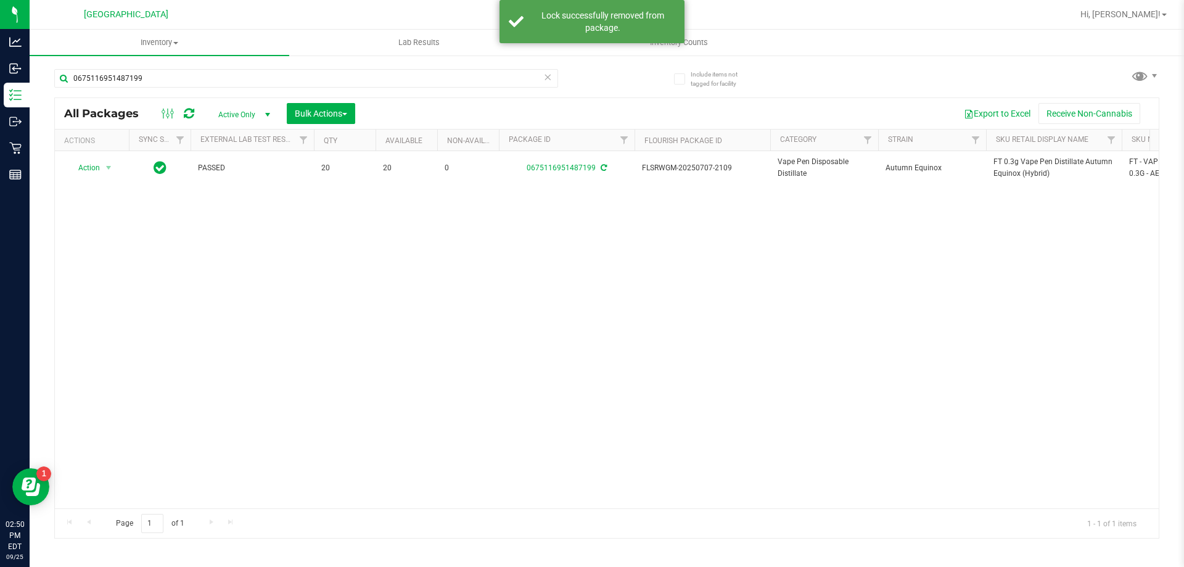
click at [1014, 160] on span "FT 0.3g Vape Pen Distillate Autumn Equinox (Hybrid)" at bounding box center [1053, 167] width 121 height 23
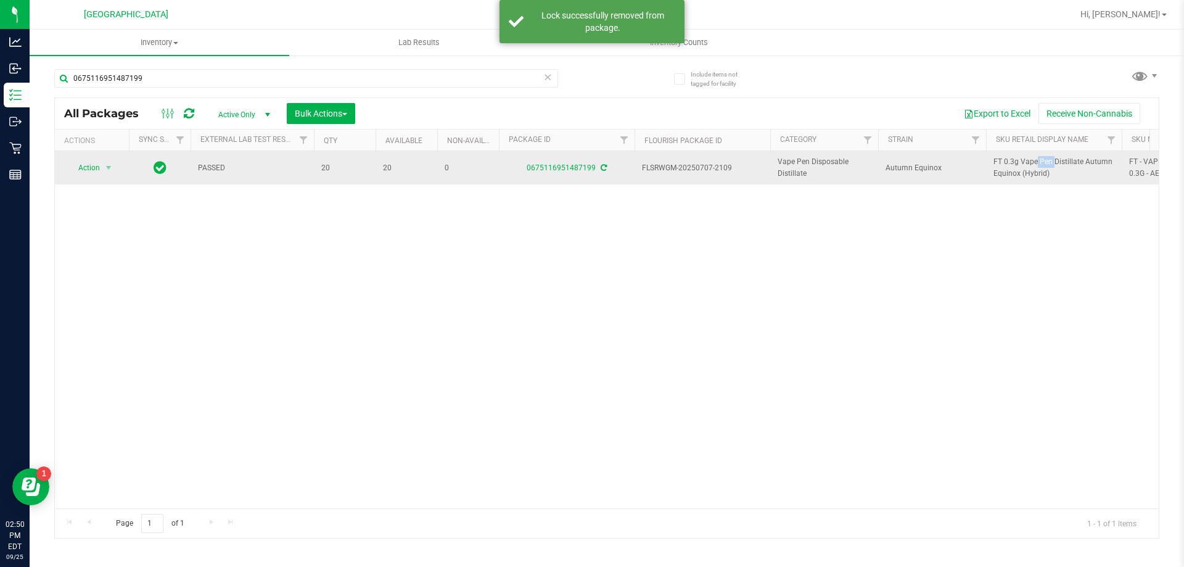
click at [1014, 160] on span "FT 0.3g Vape Pen Distillate Autumn Equinox (Hybrid)" at bounding box center [1053, 167] width 121 height 23
copy tr "FT 0.3g Vape Pen Distillate Autumn Equinox (Hybrid)"
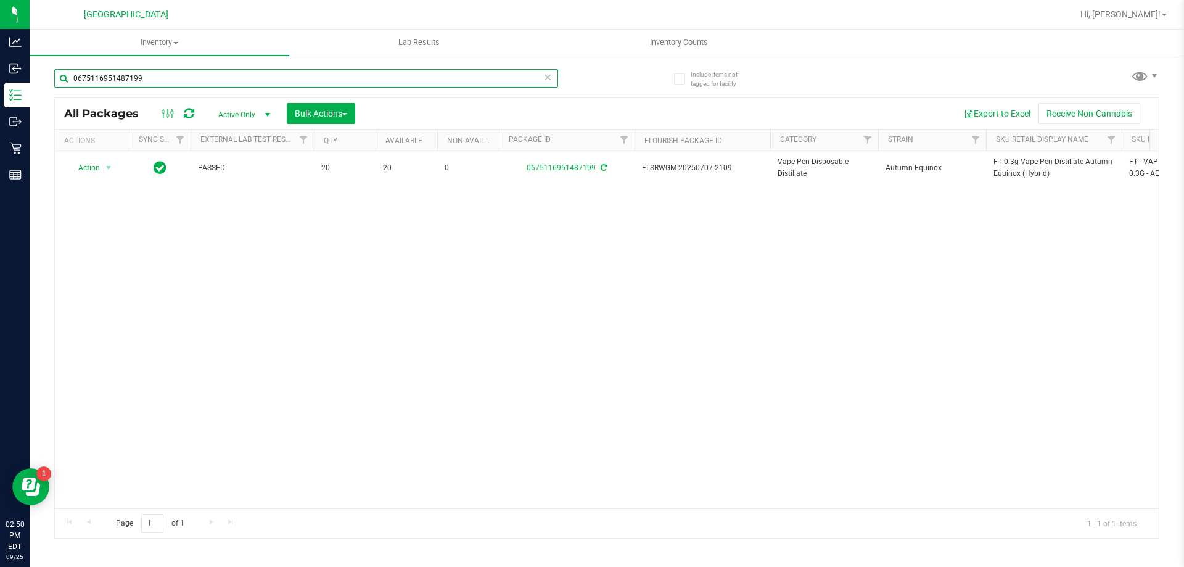
click at [234, 72] on input "0675116951487199" at bounding box center [306, 78] width 504 height 19
paste input "FT 0.3g Vape Pen Distillate Autumn Equinox (Hybrid)"
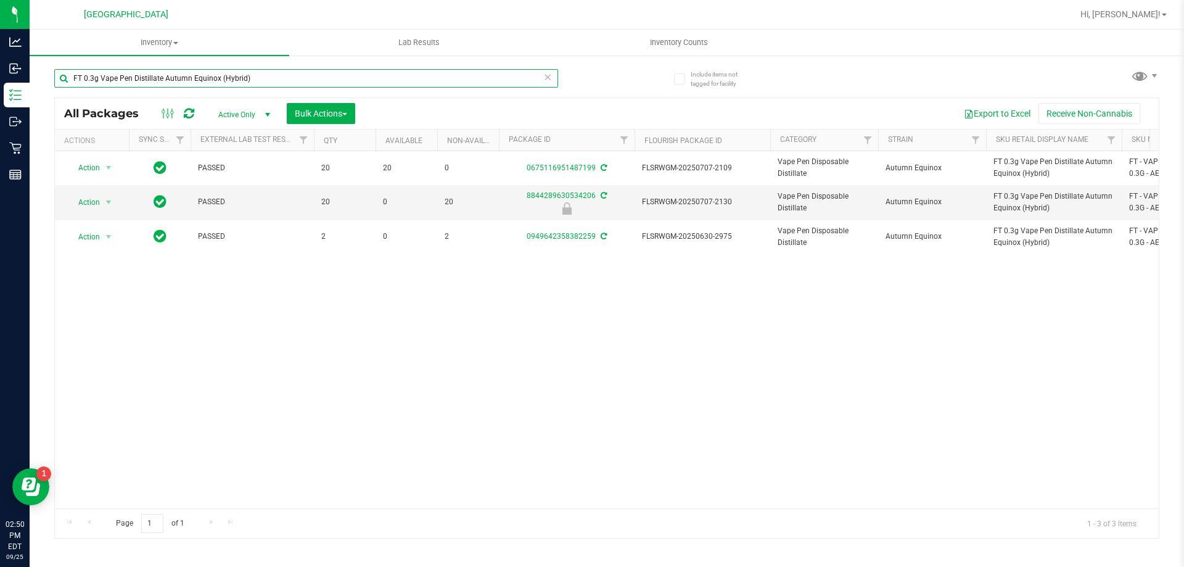
click at [252, 76] on input "FT 0.3g Vape Pen Distillate Autumn Equinox (Hybrid)" at bounding box center [306, 78] width 504 height 19
click at [253, 76] on input "FT 0.3g Vape Pen Distillate Autumn Equinox (Hybrid)" at bounding box center [306, 78] width 504 height 19
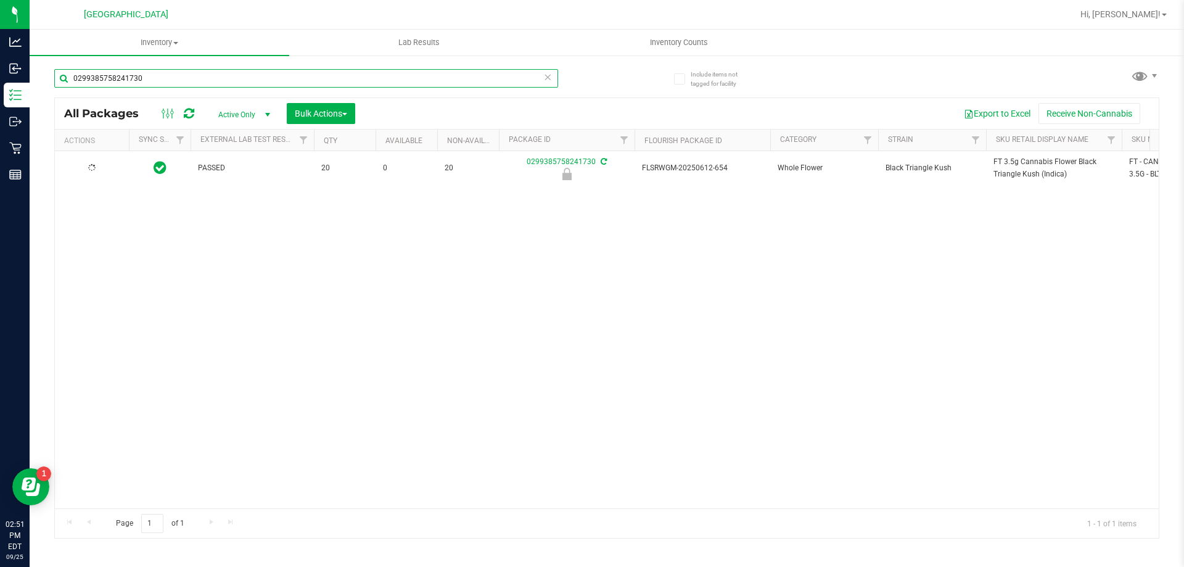
type input "0299385758241730"
click at [95, 169] on span "Action" at bounding box center [83, 168] width 33 height 17
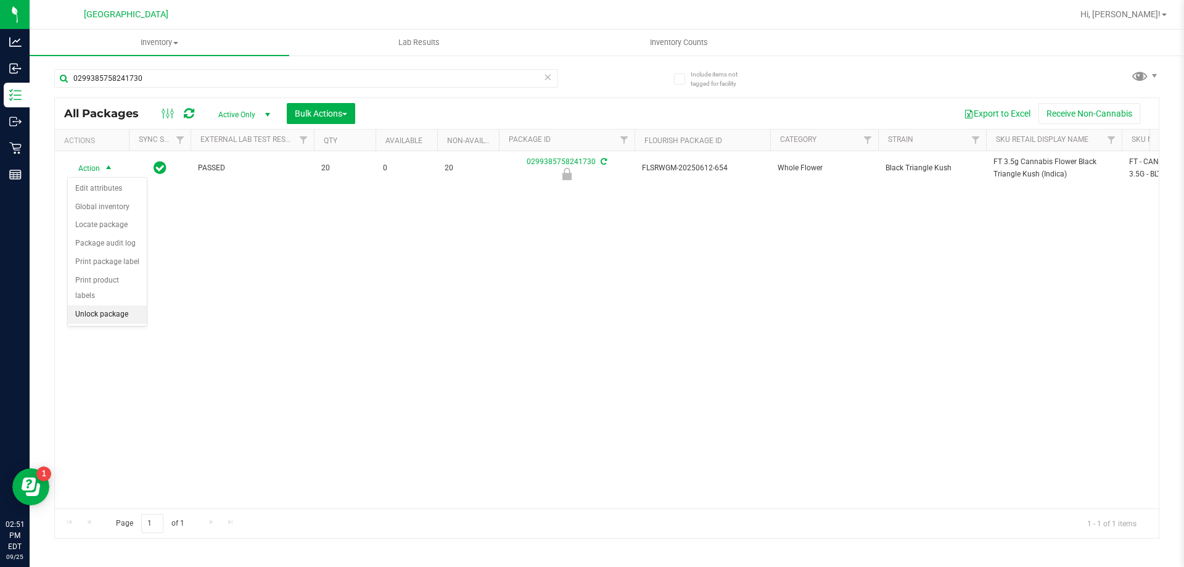
click at [108, 305] on li "Unlock package" at bounding box center [107, 314] width 79 height 19
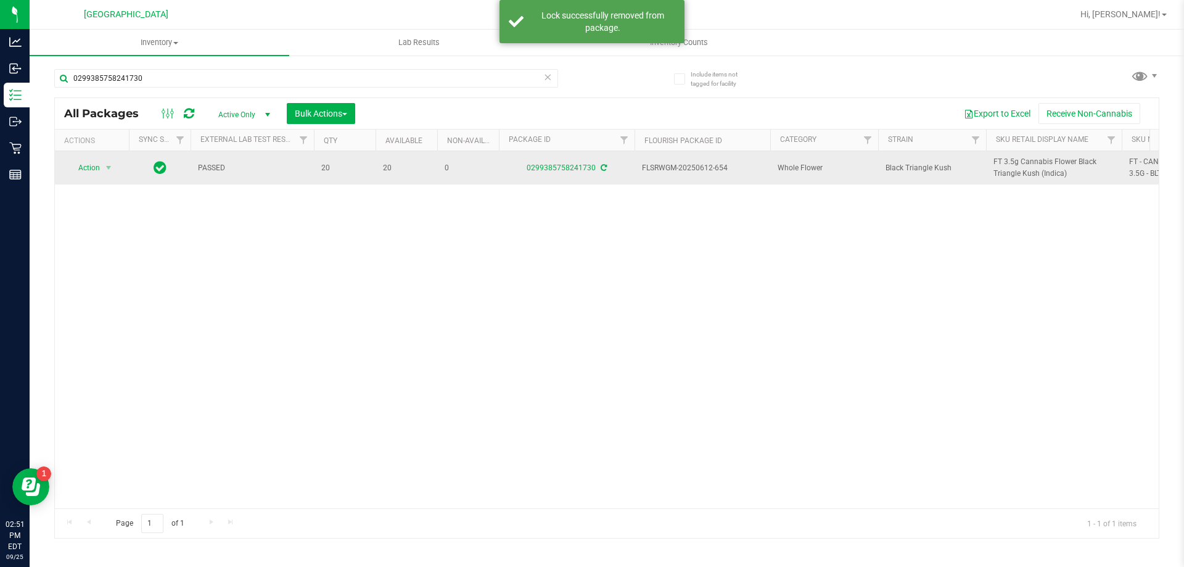
click at [1019, 157] on span "FT 3.5g Cannabis Flower Black Triangle Kush (Indica)" at bounding box center [1053, 167] width 121 height 23
click at [1017, 163] on span "FT 3.5g Cannabis Flower Black Triangle Kush (Indica)" at bounding box center [1053, 167] width 121 height 23
copy tr "FT 3.5g Cannabis Flower Black Triangle Kush (Indica)"
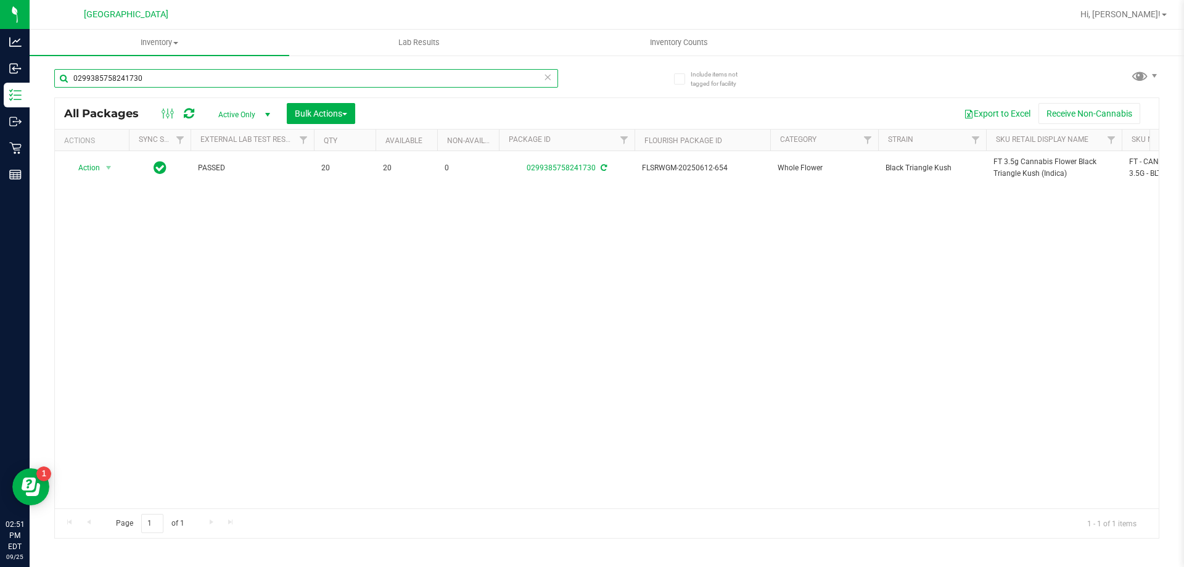
click at [253, 76] on input "0299385758241730" at bounding box center [306, 78] width 504 height 19
paste input "FT 3.5g Cannabis Flower Black Triangle Kush (Indica)"
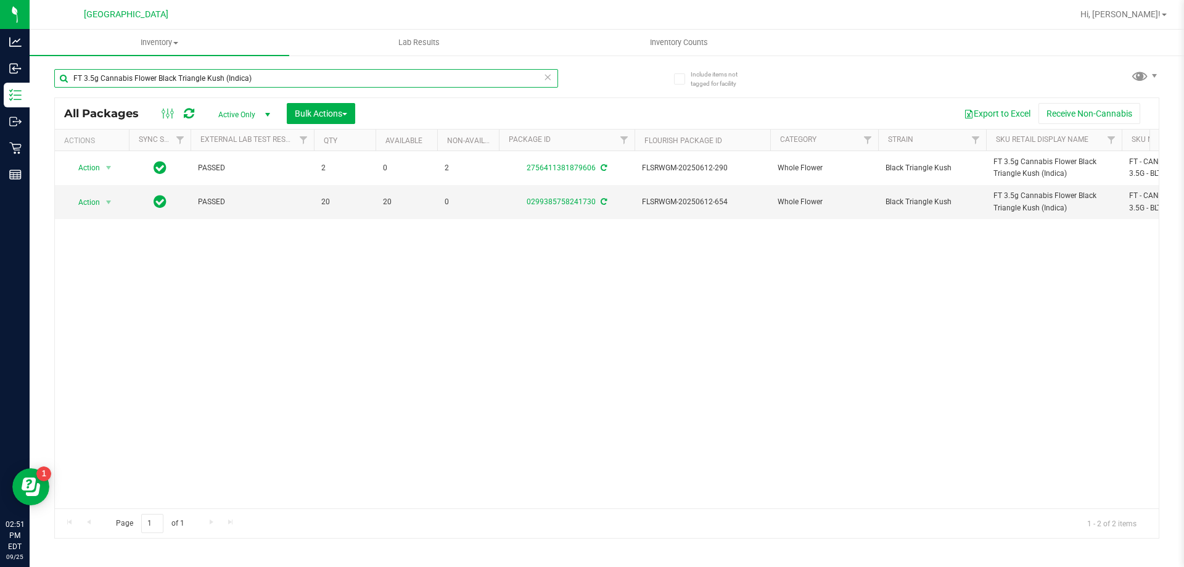
click at [298, 79] on input "FT 3.5g Cannabis Flower Black Triangle Kush (Indica)" at bounding box center [306, 78] width 504 height 19
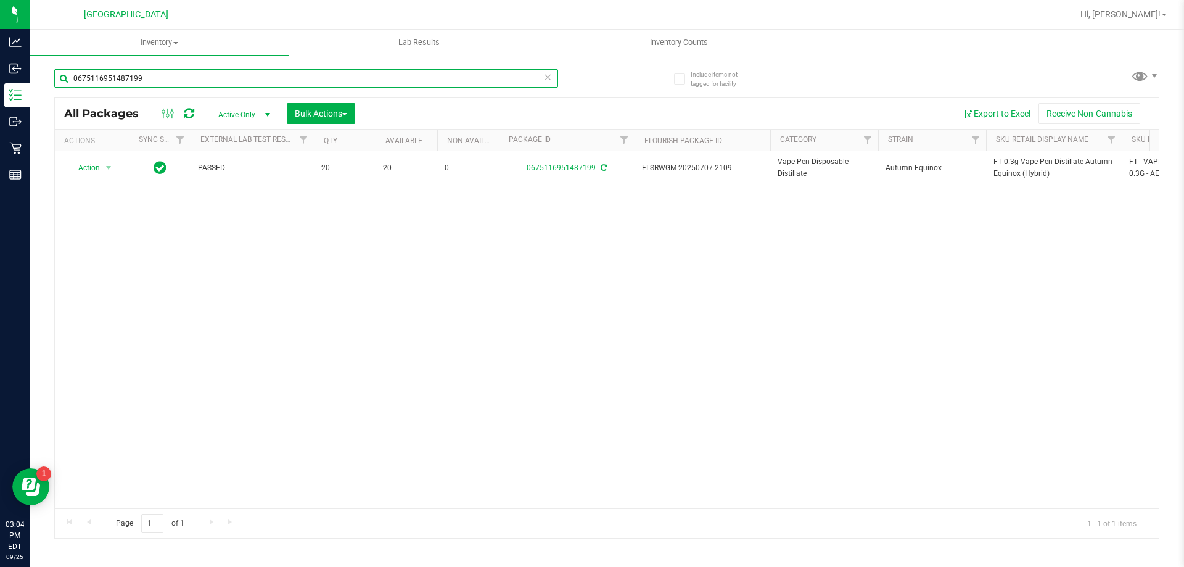
click at [96, 76] on input "0675116951487199" at bounding box center [306, 78] width 504 height 19
type input "aml"
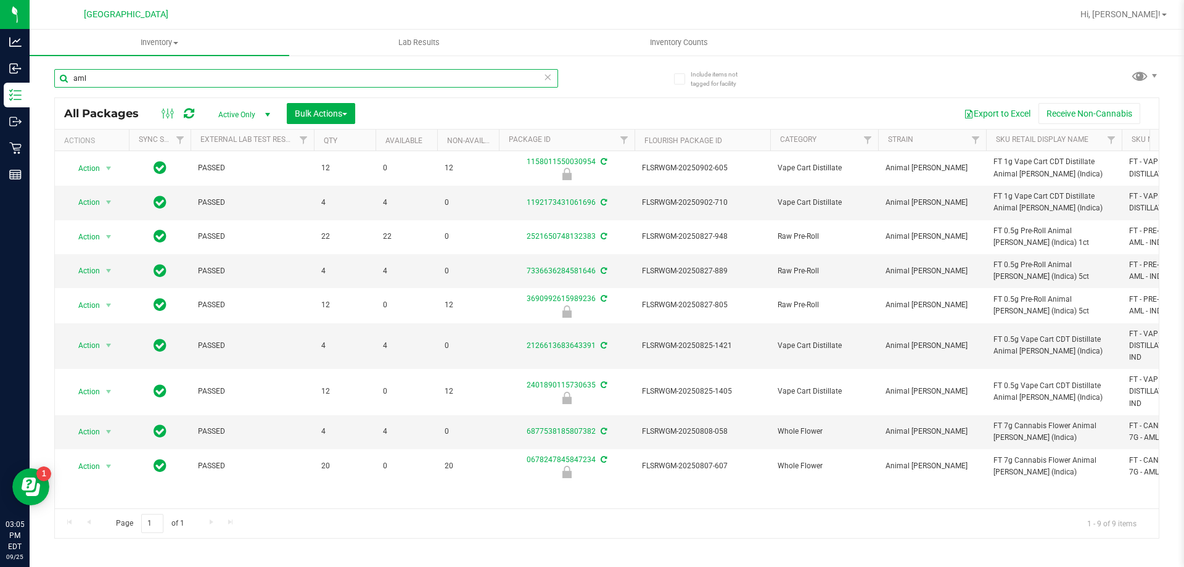
click at [145, 78] on input "aml" at bounding box center [306, 78] width 504 height 19
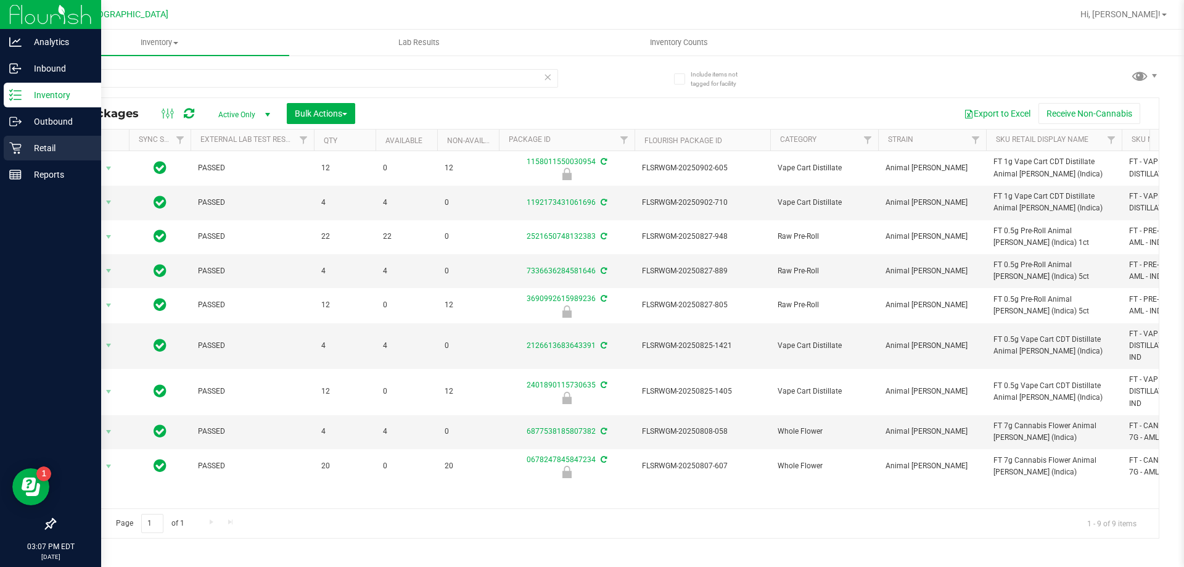
click at [59, 150] on p "Retail" at bounding box center [59, 148] width 74 height 15
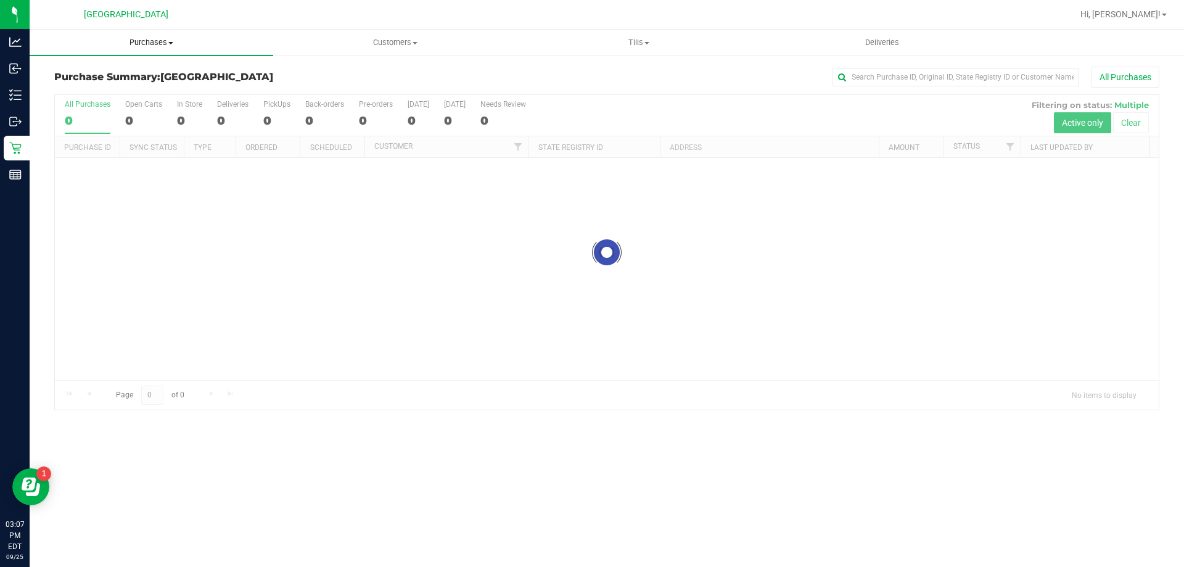
click at [144, 38] on span "Purchases" at bounding box center [152, 42] width 244 height 11
click at [62, 84] on span "Fulfillment" at bounding box center [68, 89] width 76 height 10
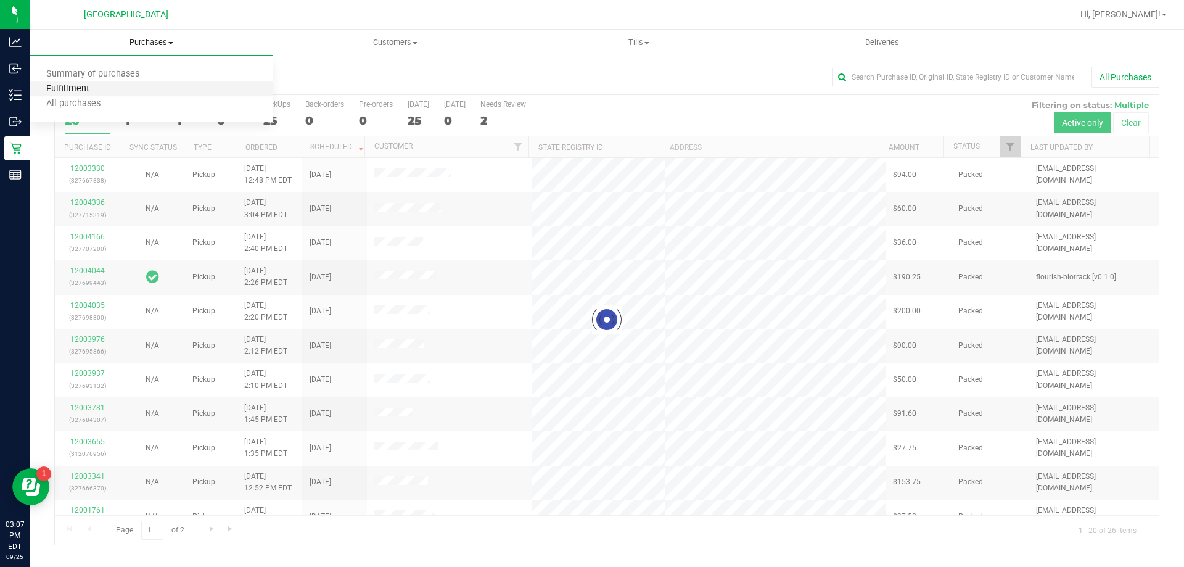
click at [65, 86] on span "Fulfillment" at bounding box center [68, 89] width 76 height 10
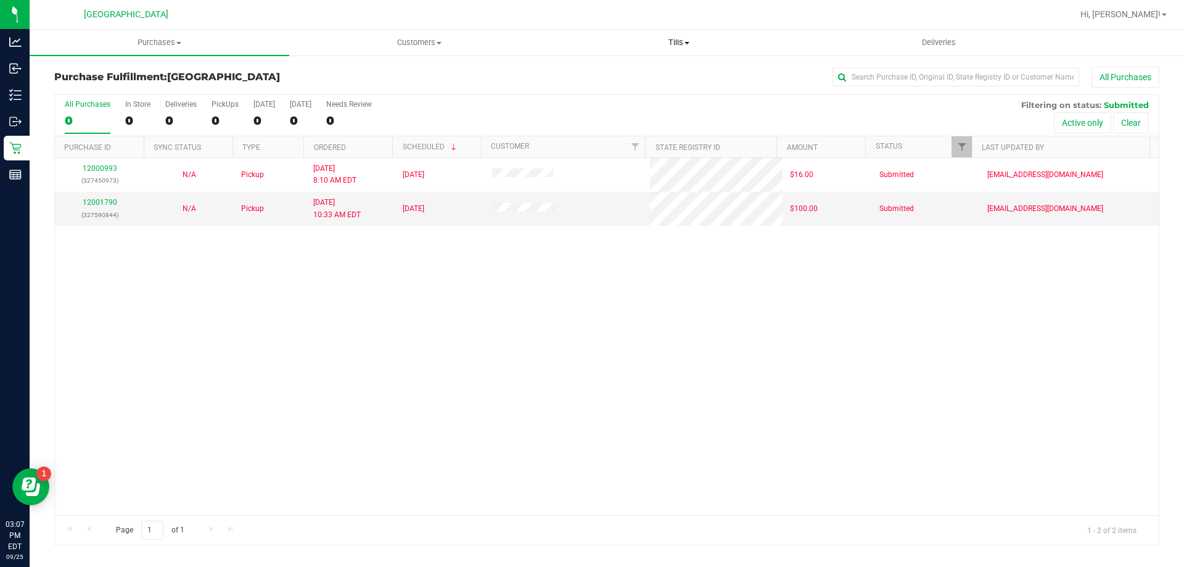
click at [676, 42] on span "Tills" at bounding box center [678, 42] width 258 height 11
click at [609, 73] on span "Manage tills" at bounding box center [590, 74] width 83 height 10
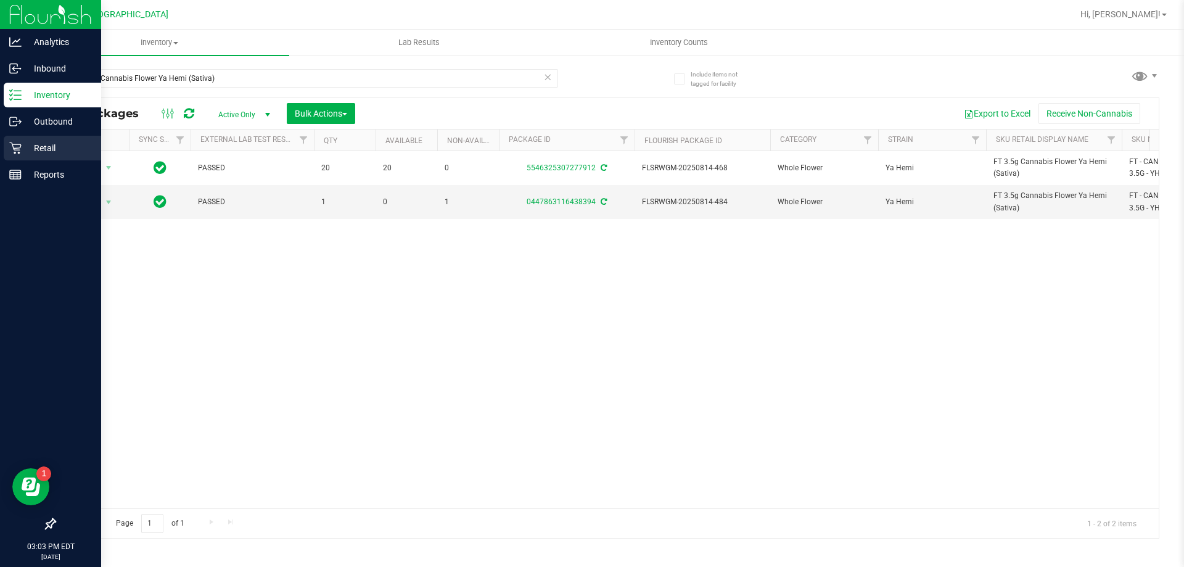
click at [43, 142] on p "Retail" at bounding box center [59, 148] width 74 height 15
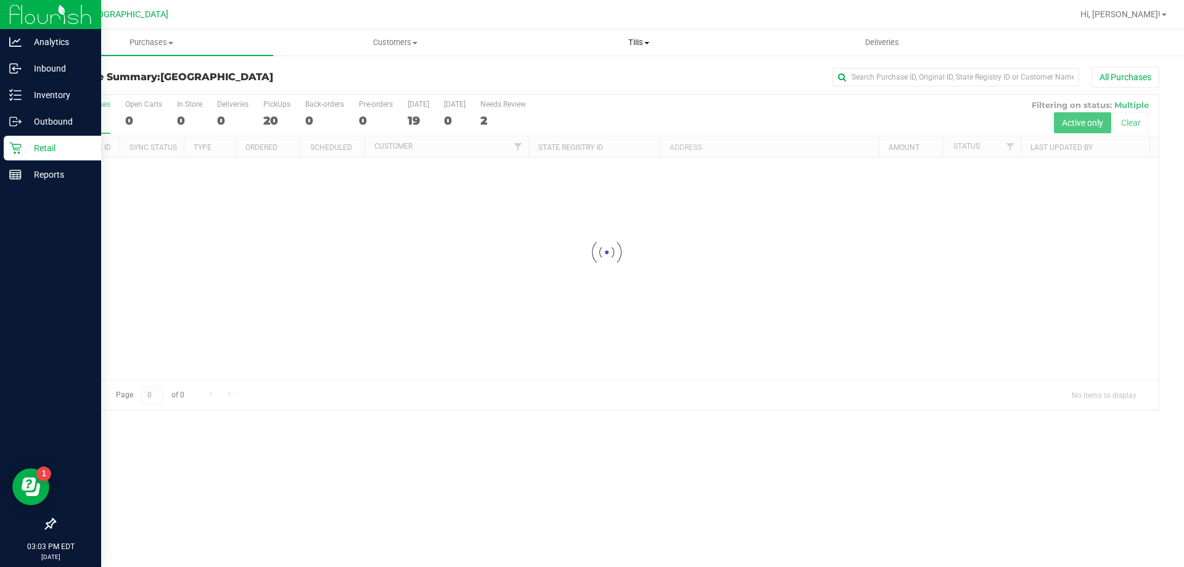
click at [640, 39] on span "Tills" at bounding box center [638, 42] width 242 height 11
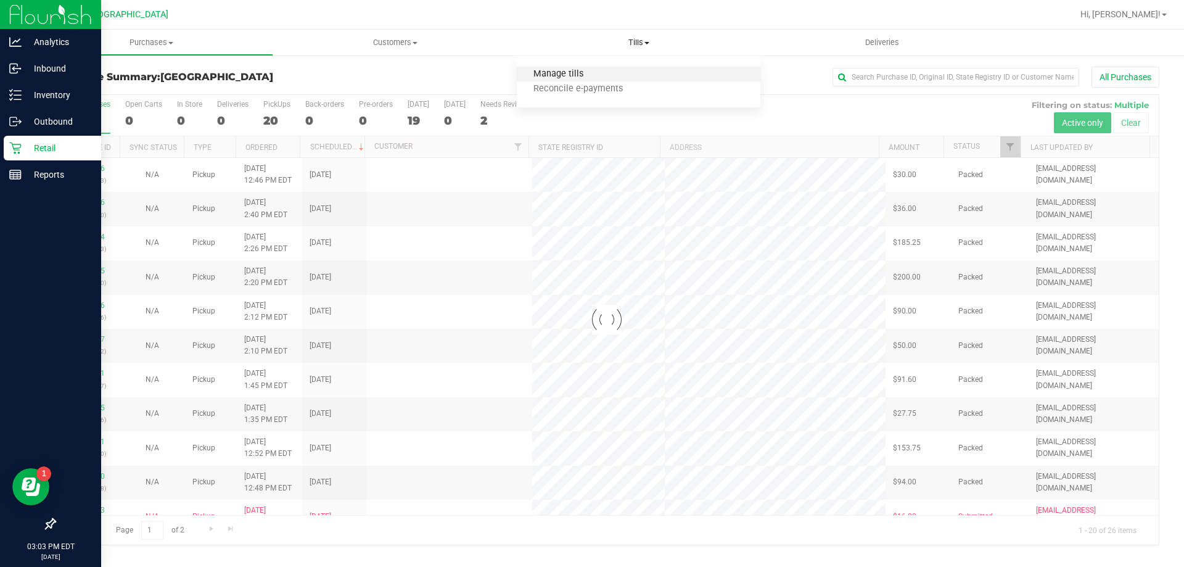
click at [551, 70] on span "Manage tills" at bounding box center [558, 74] width 83 height 10
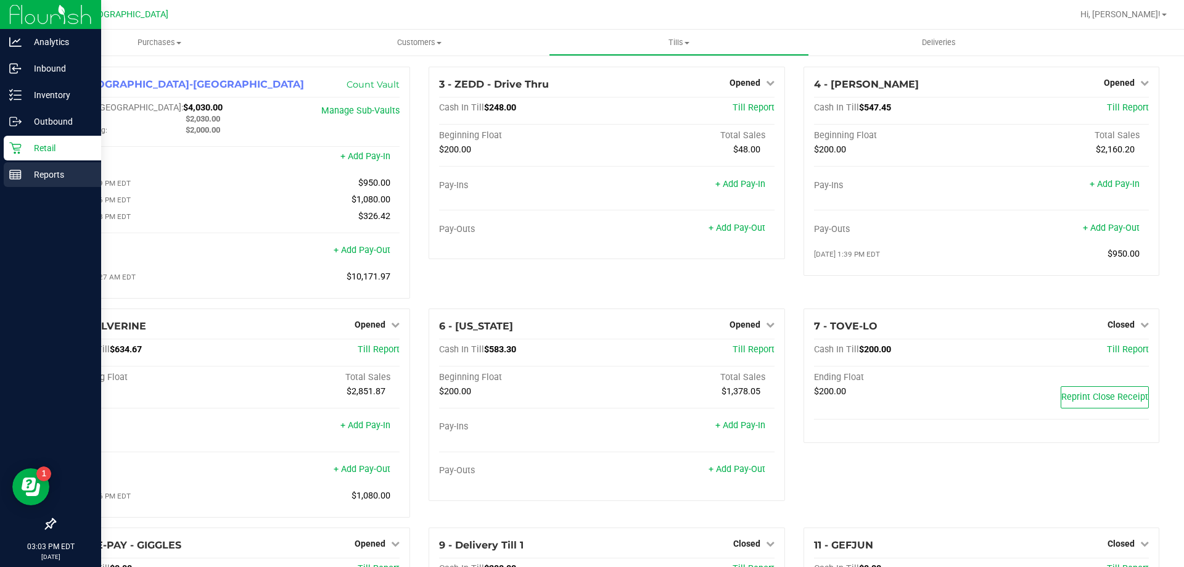
click at [59, 182] on div "Reports" at bounding box center [52, 174] width 97 height 25
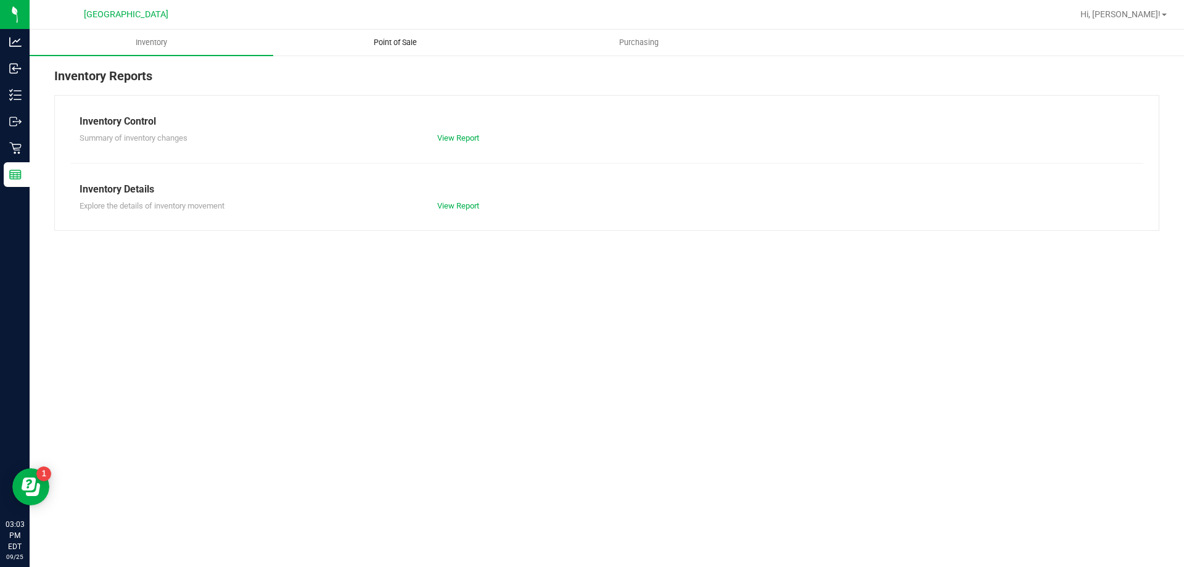
click at [397, 46] on span "Point of Sale" at bounding box center [395, 42] width 76 height 11
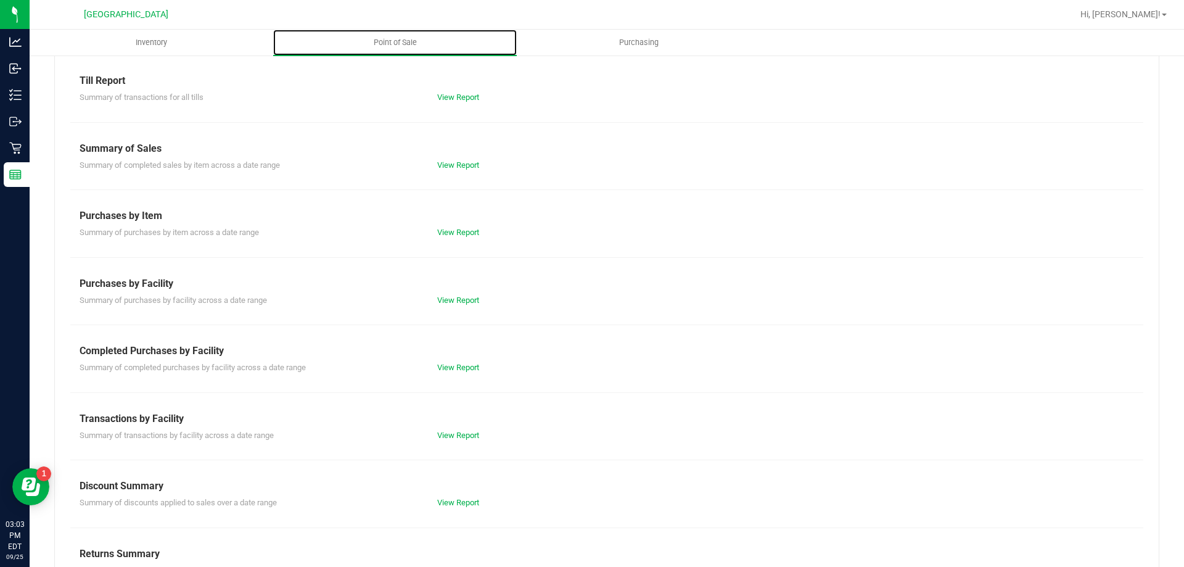
scroll to position [81, 0]
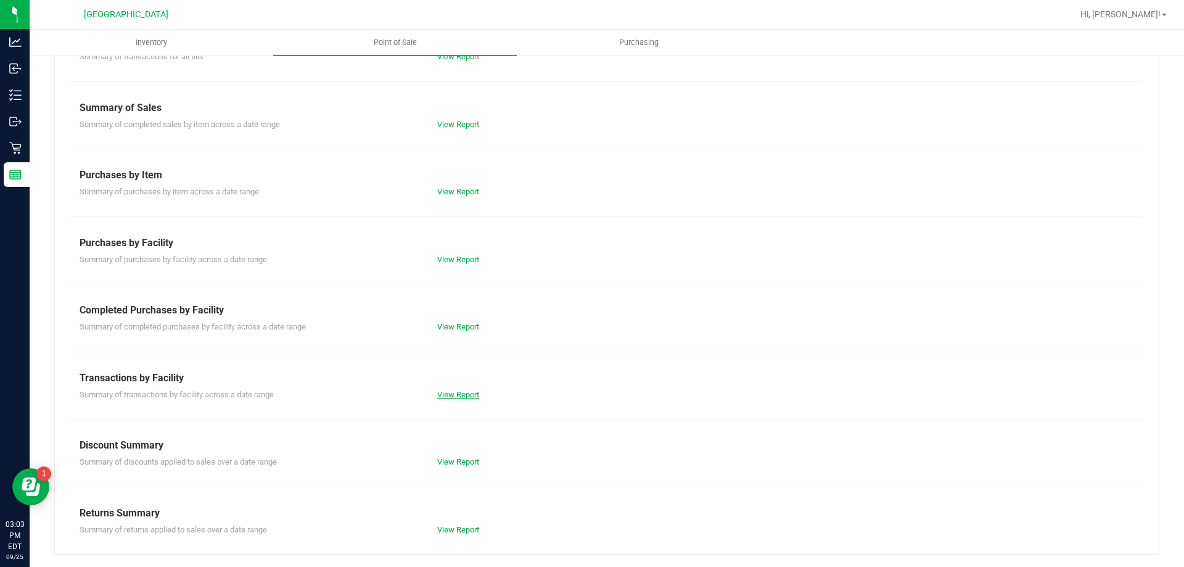
click at [452, 393] on link "View Report" at bounding box center [458, 394] width 42 height 9
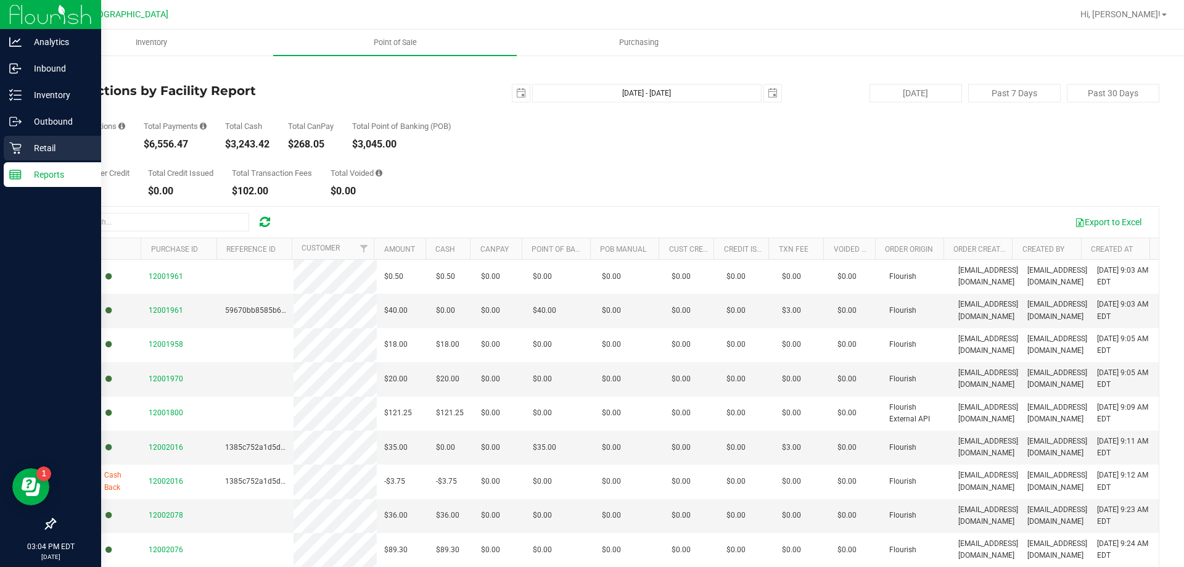
click at [41, 149] on p "Retail" at bounding box center [59, 148] width 74 height 15
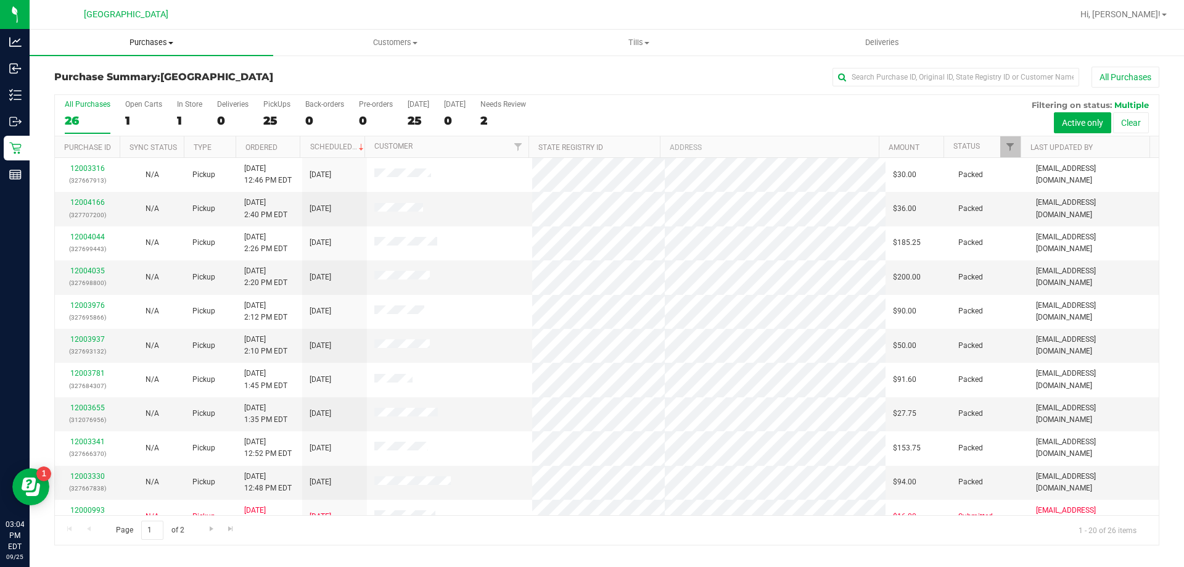
click at [152, 44] on span "Purchases" at bounding box center [152, 42] width 244 height 11
click at [83, 86] on span "Fulfillment" at bounding box center [68, 89] width 76 height 10
